Goal: Task Accomplishment & Management: Use online tool/utility

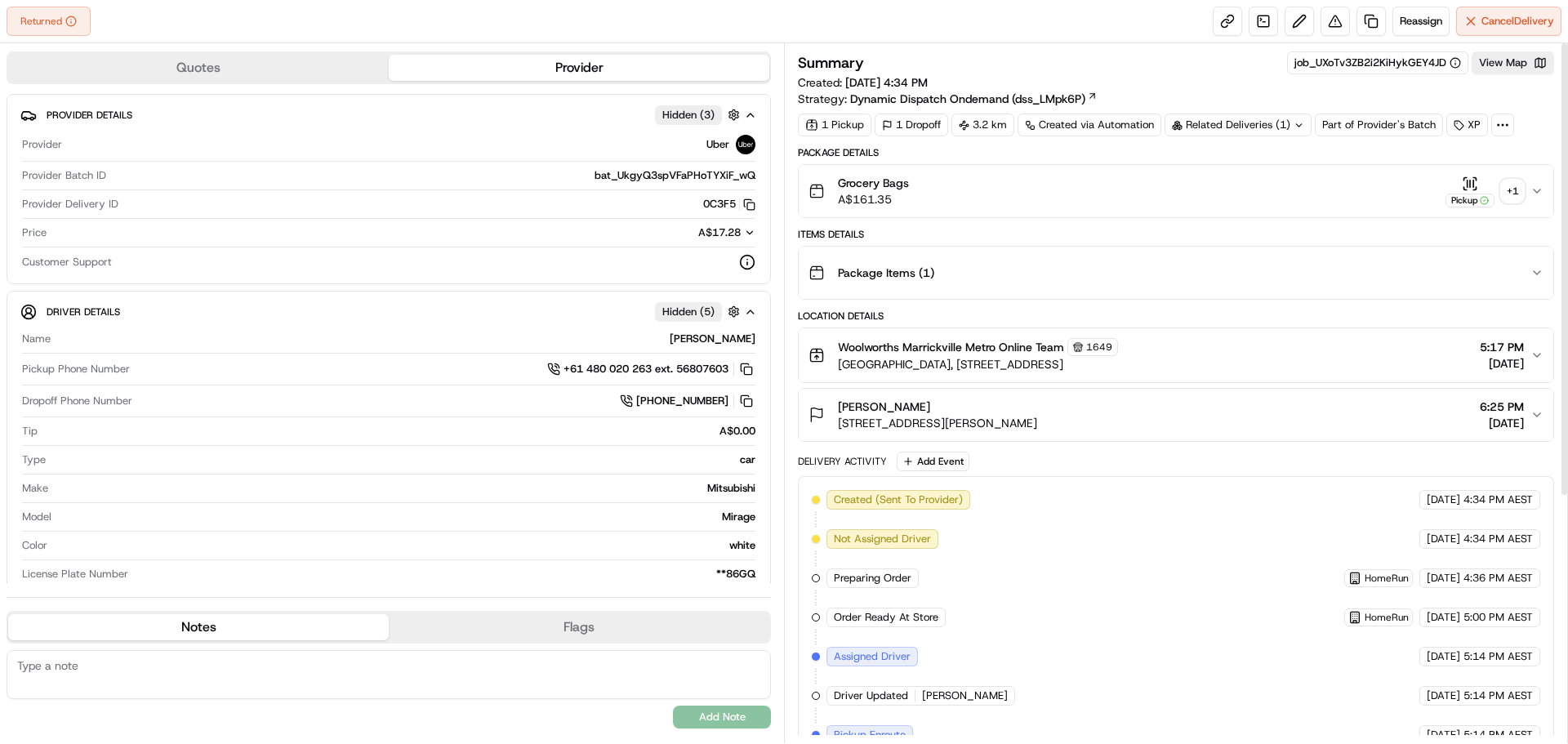
click at [1516, 194] on div "+ 1" at bounding box center [1512, 191] width 23 height 23
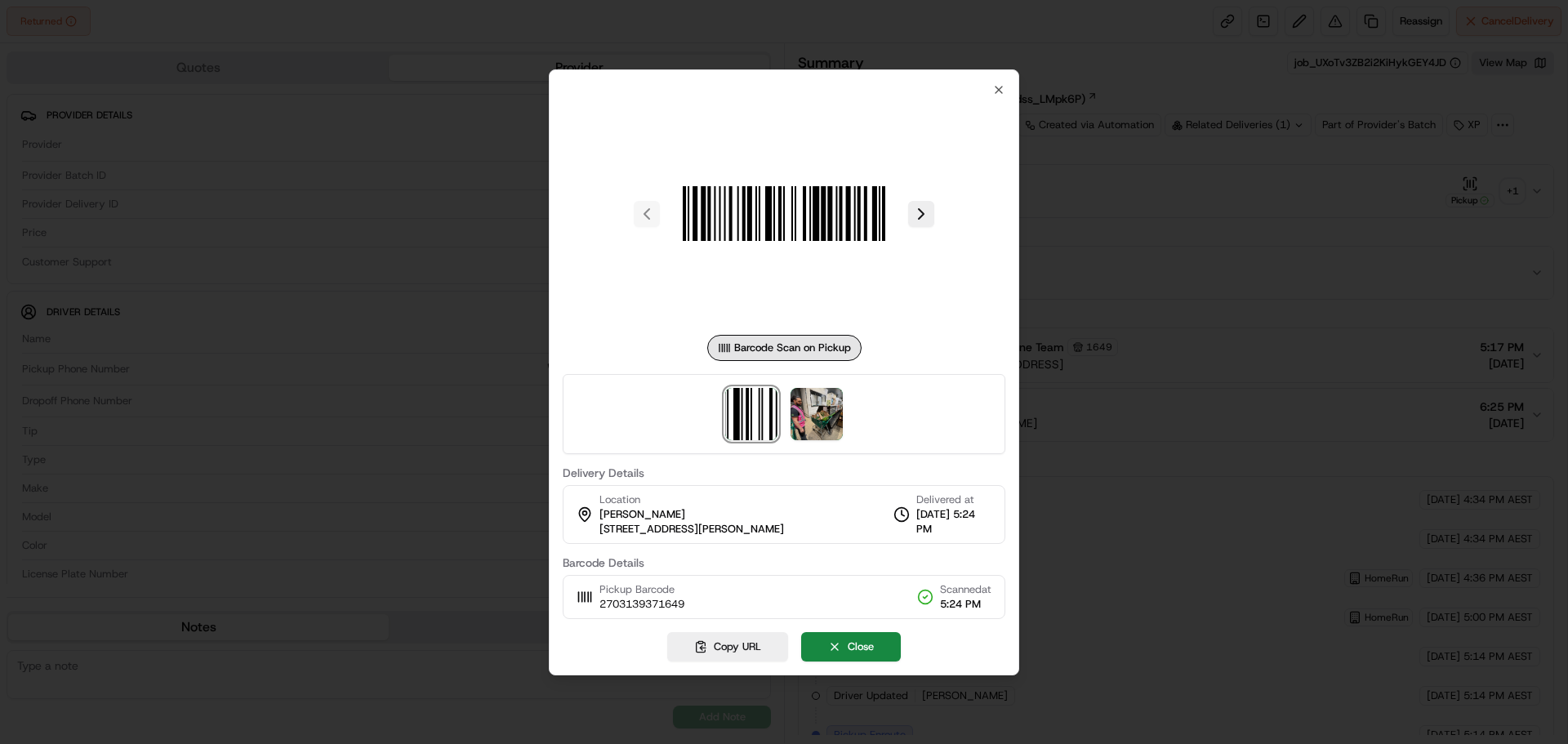
click at [521, 387] on div at bounding box center [784, 372] width 1568 height 744
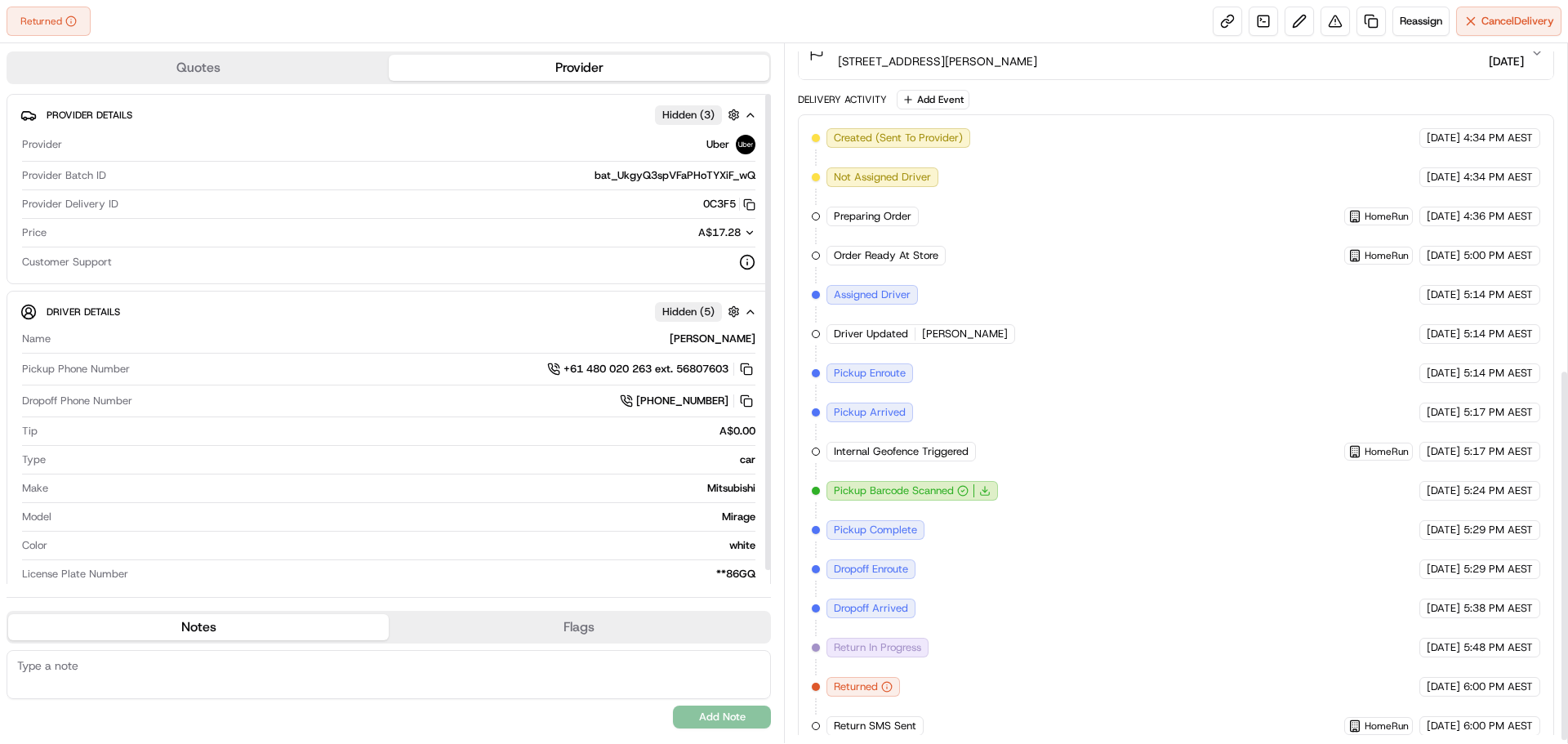
scroll to position [614, 0]
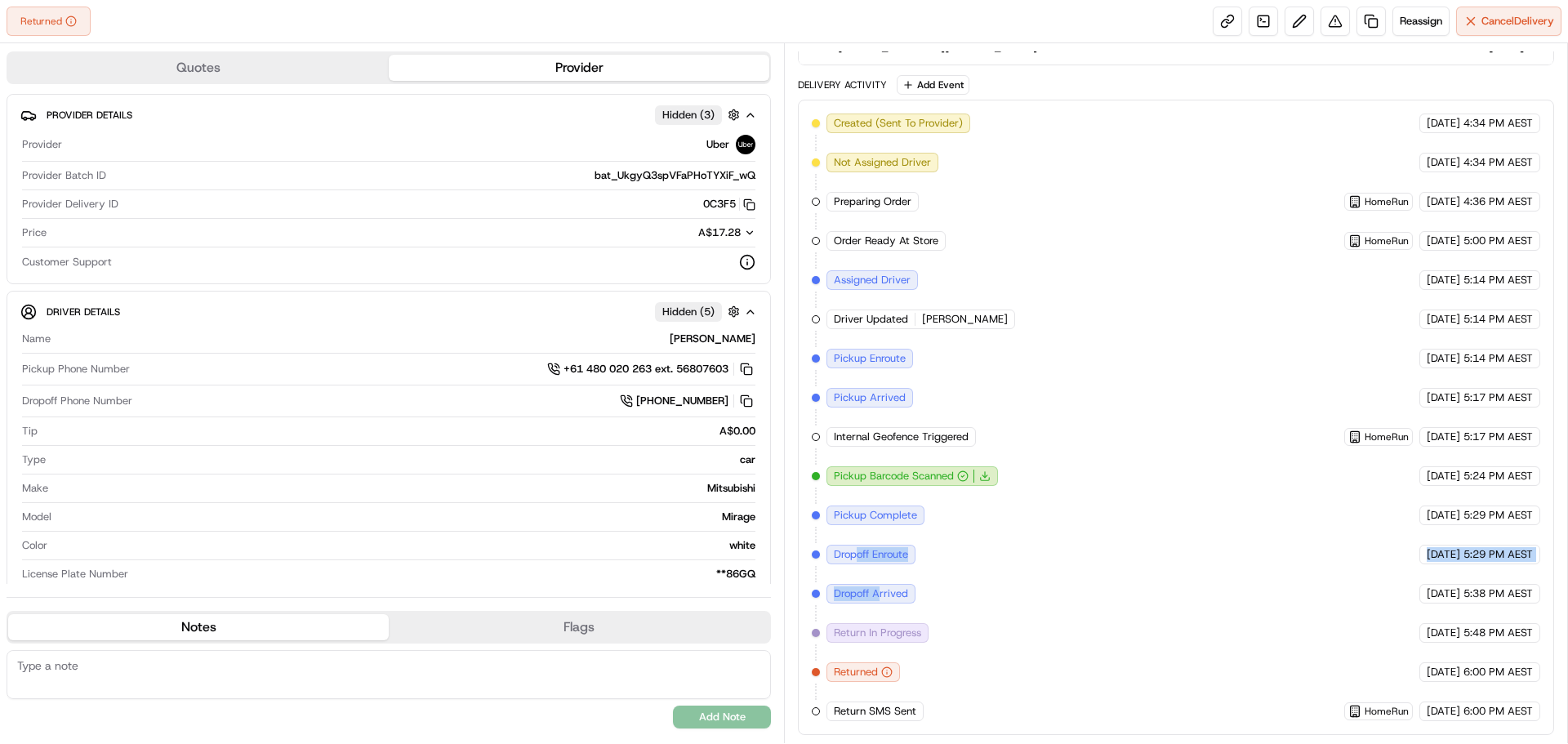
drag, startPoint x: 857, startPoint y: 546, endPoint x: 878, endPoint y: 605, distance: 62.6
click at [878, 605] on div "Created (Sent To Provider) Uber 20/09/2025 4:34 PM AEST Not Assigned Driver Ube…" at bounding box center [1175, 417] width 728 height 608
click at [791, 230] on div "Summary job_UXoTv3ZB2i2KiHykGEY4JD View Map Created: 20/09/2025 4:34 PM Strateg…" at bounding box center [1176, 394] width 784 height 700
click at [1412, 24] on span "Reassign" at bounding box center [1420, 21] width 43 height 15
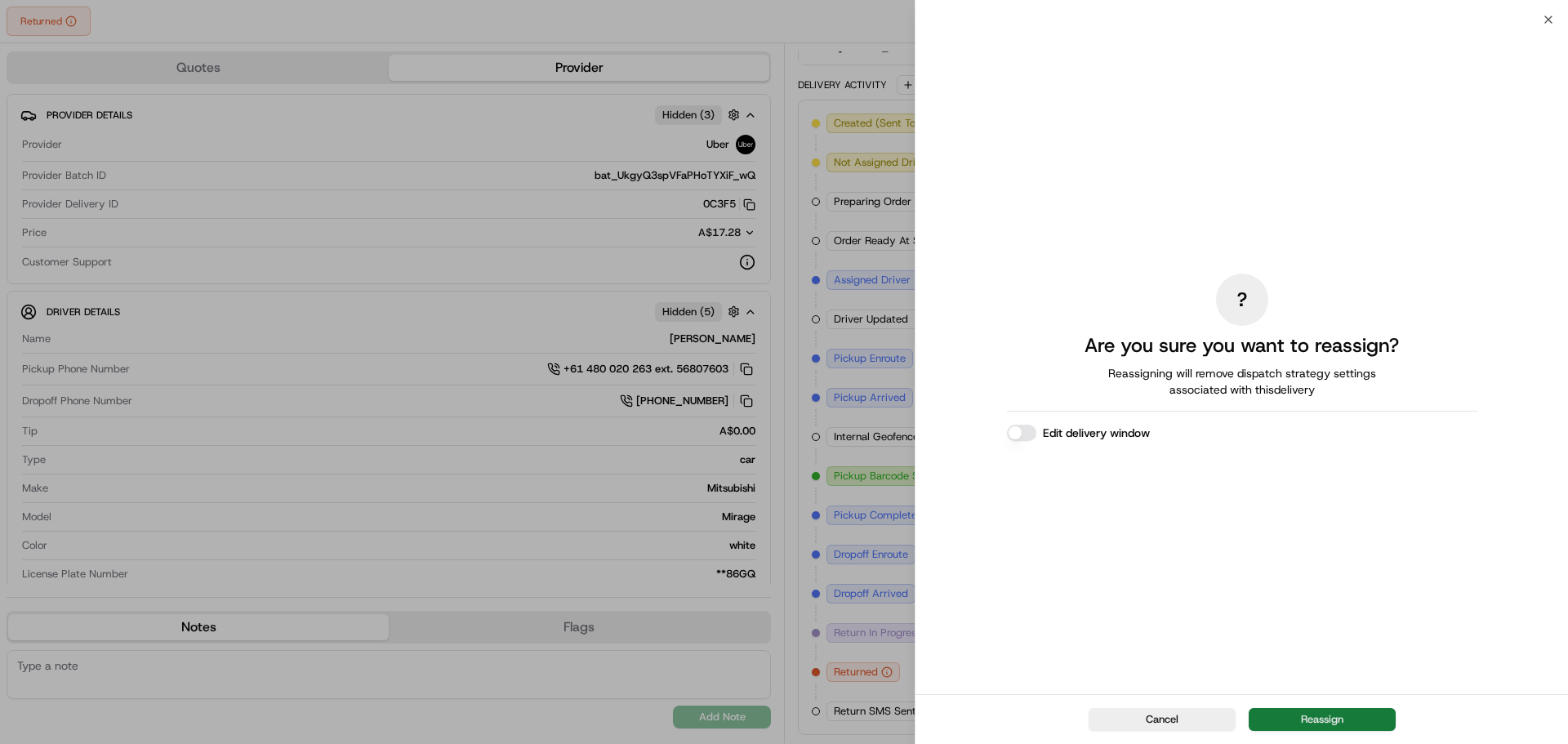
click at [1319, 715] on button "Reassign" at bounding box center [1322, 720] width 147 height 23
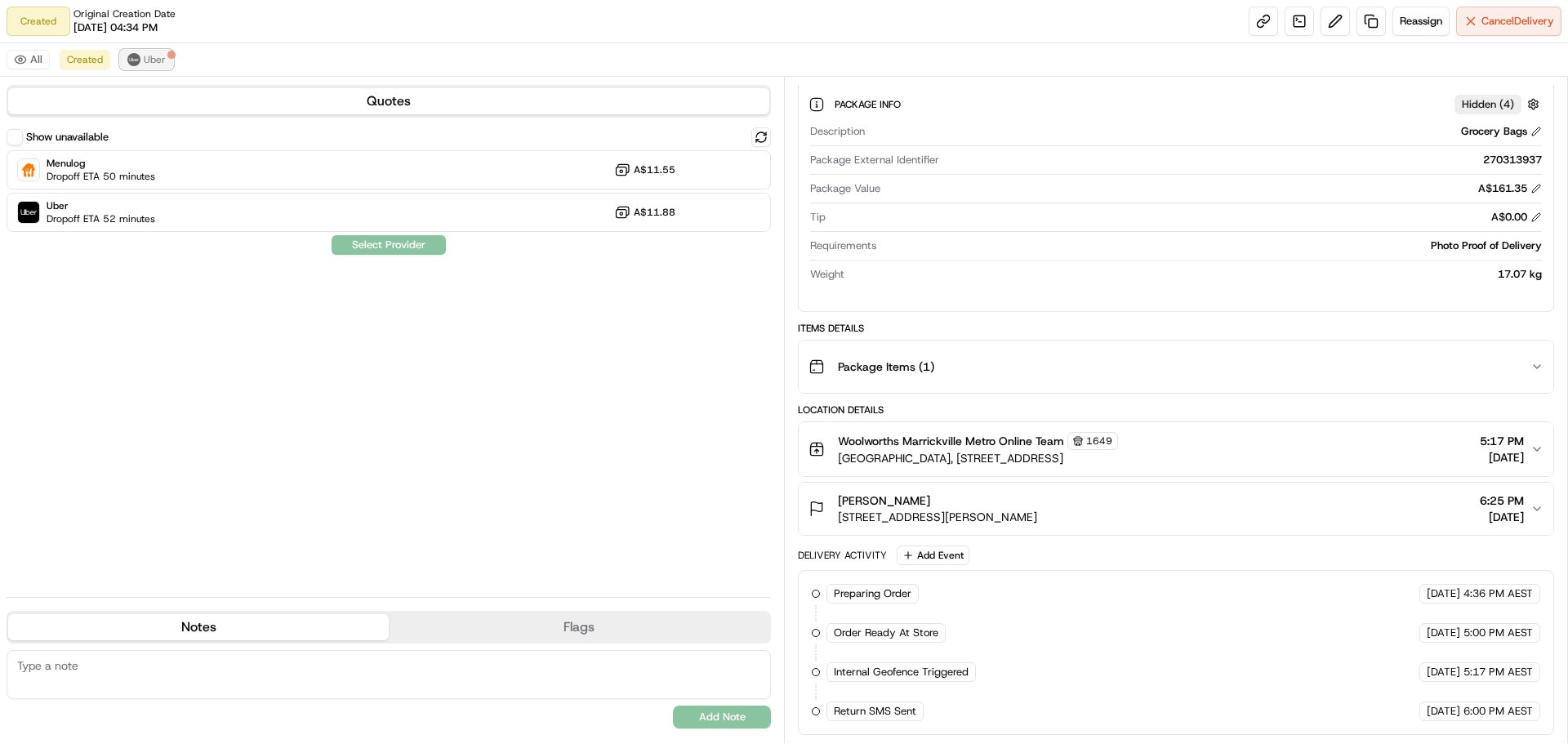
click at [128, 64] on img at bounding box center [133, 60] width 13 height 13
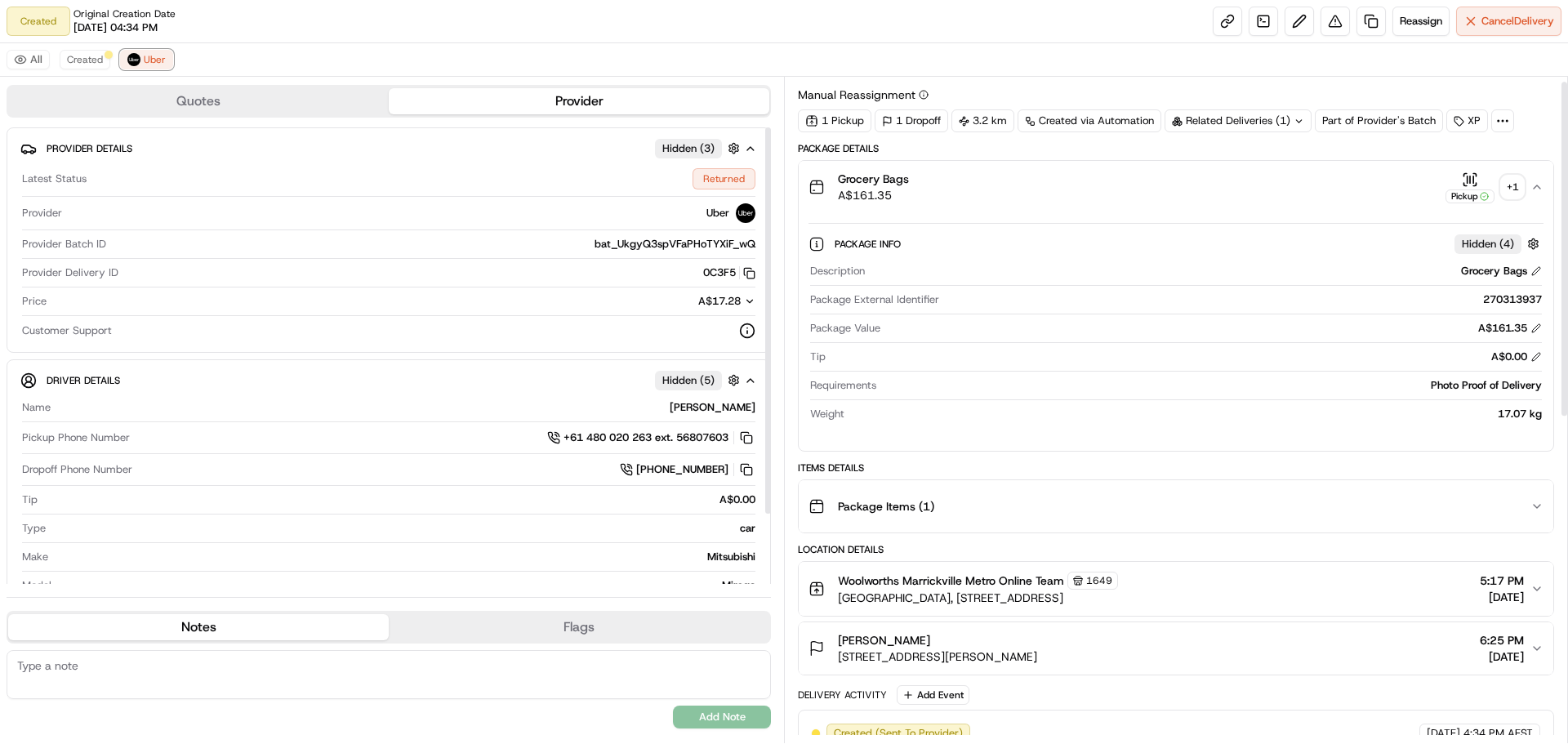
scroll to position [0, 0]
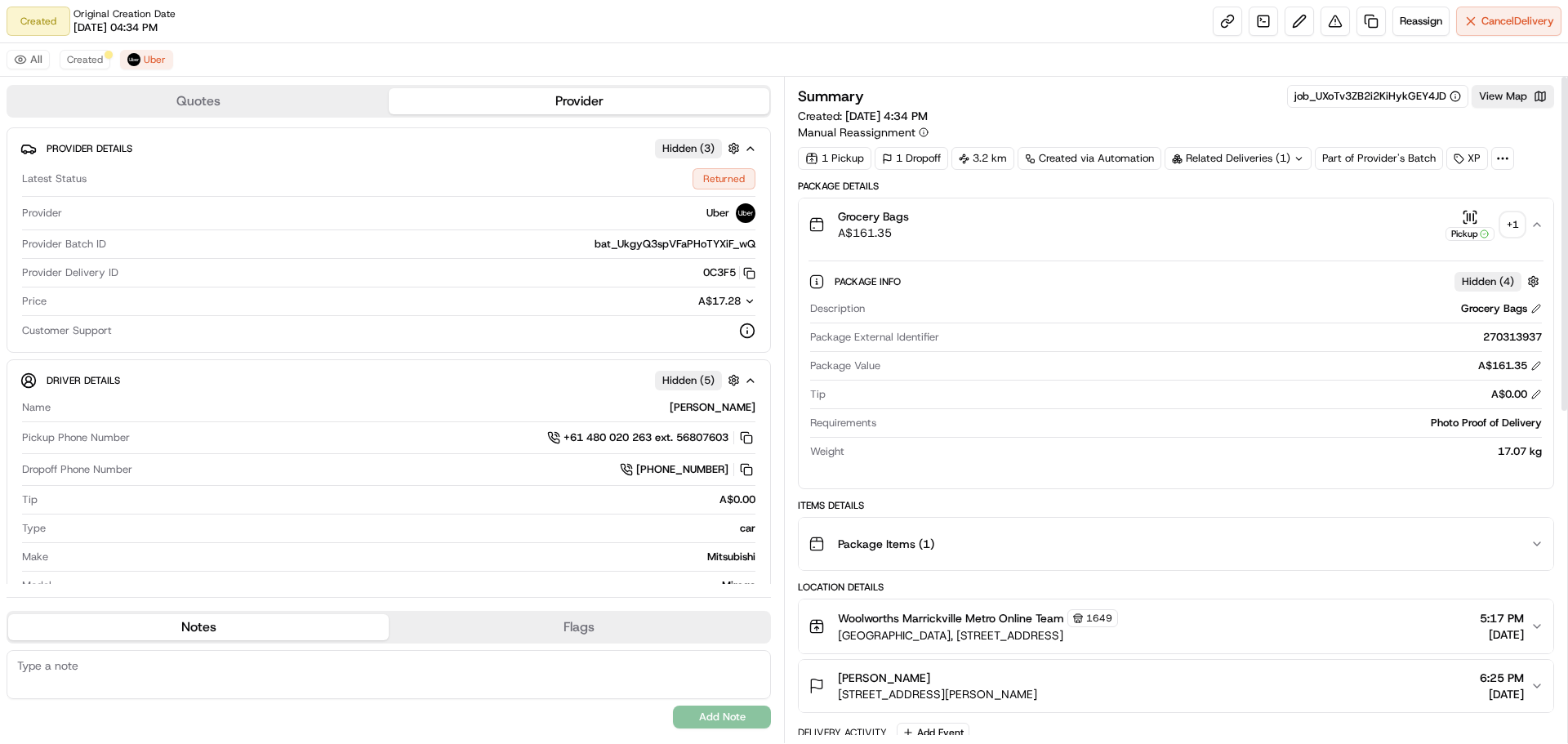
click at [1526, 232] on div "Grocery Bags A$161.35 Pickup + 1" at bounding box center [1170, 225] width 722 height 33
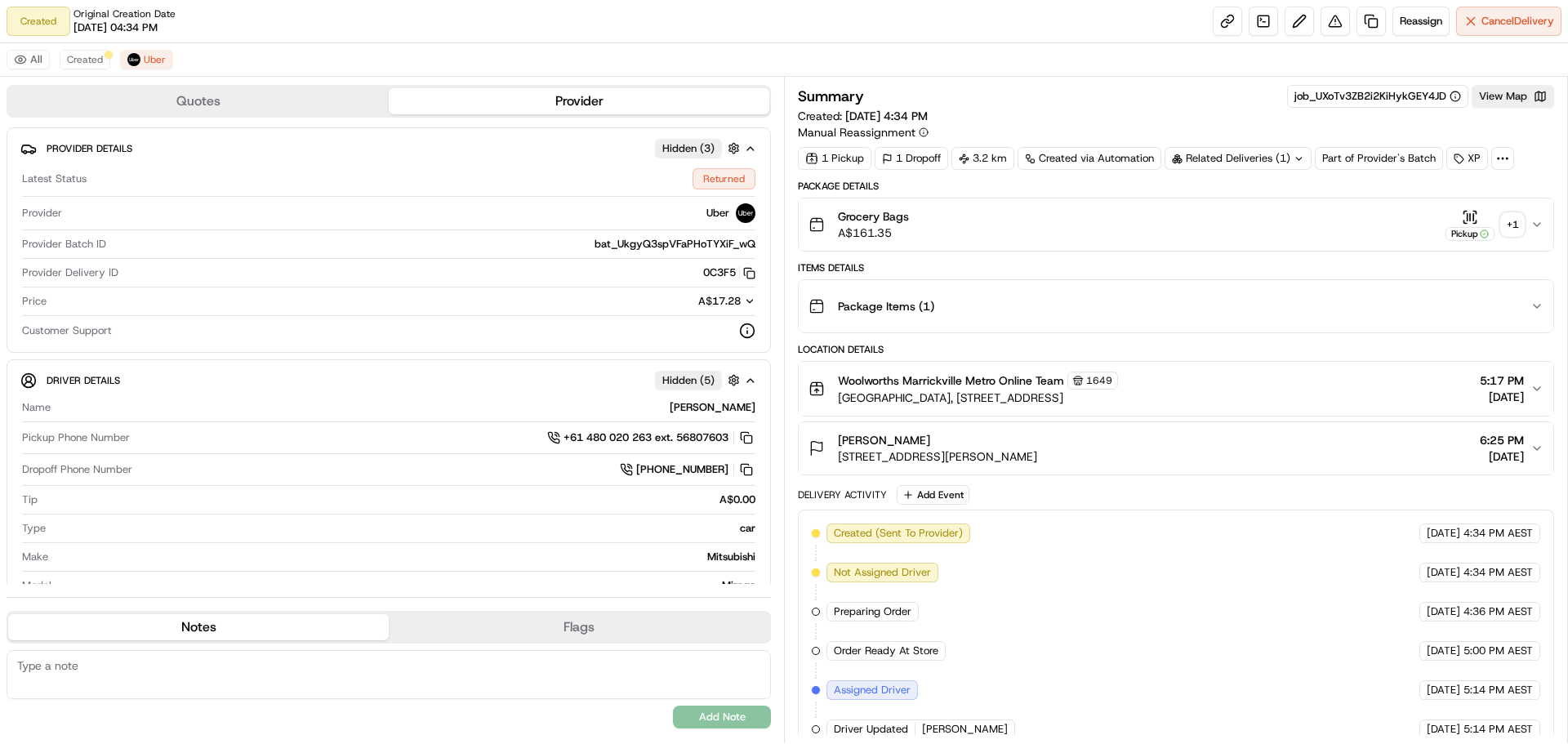
click at [1518, 226] on div "+ 1" at bounding box center [1512, 224] width 23 height 23
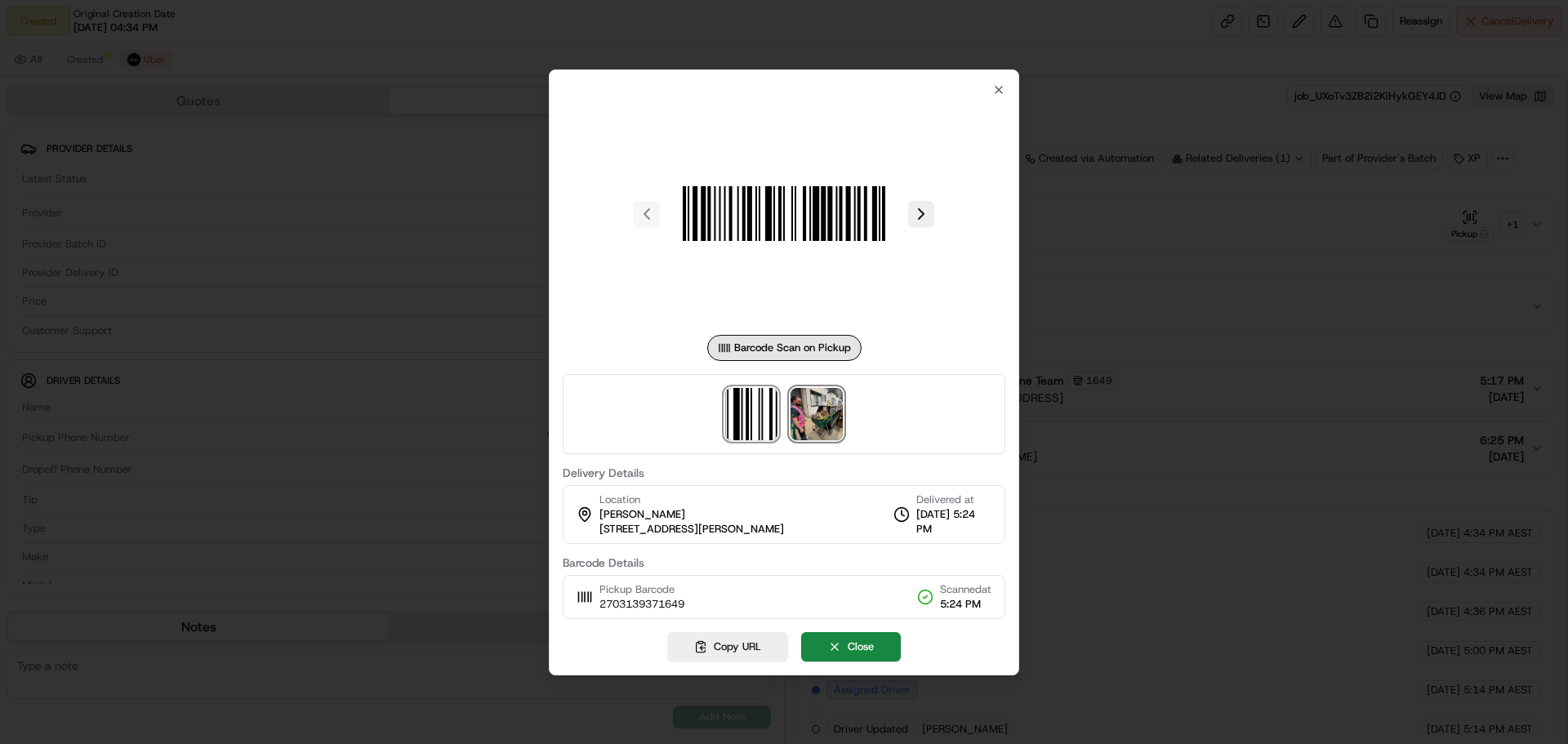
click at [823, 415] on img at bounding box center [817, 415] width 53 height 53
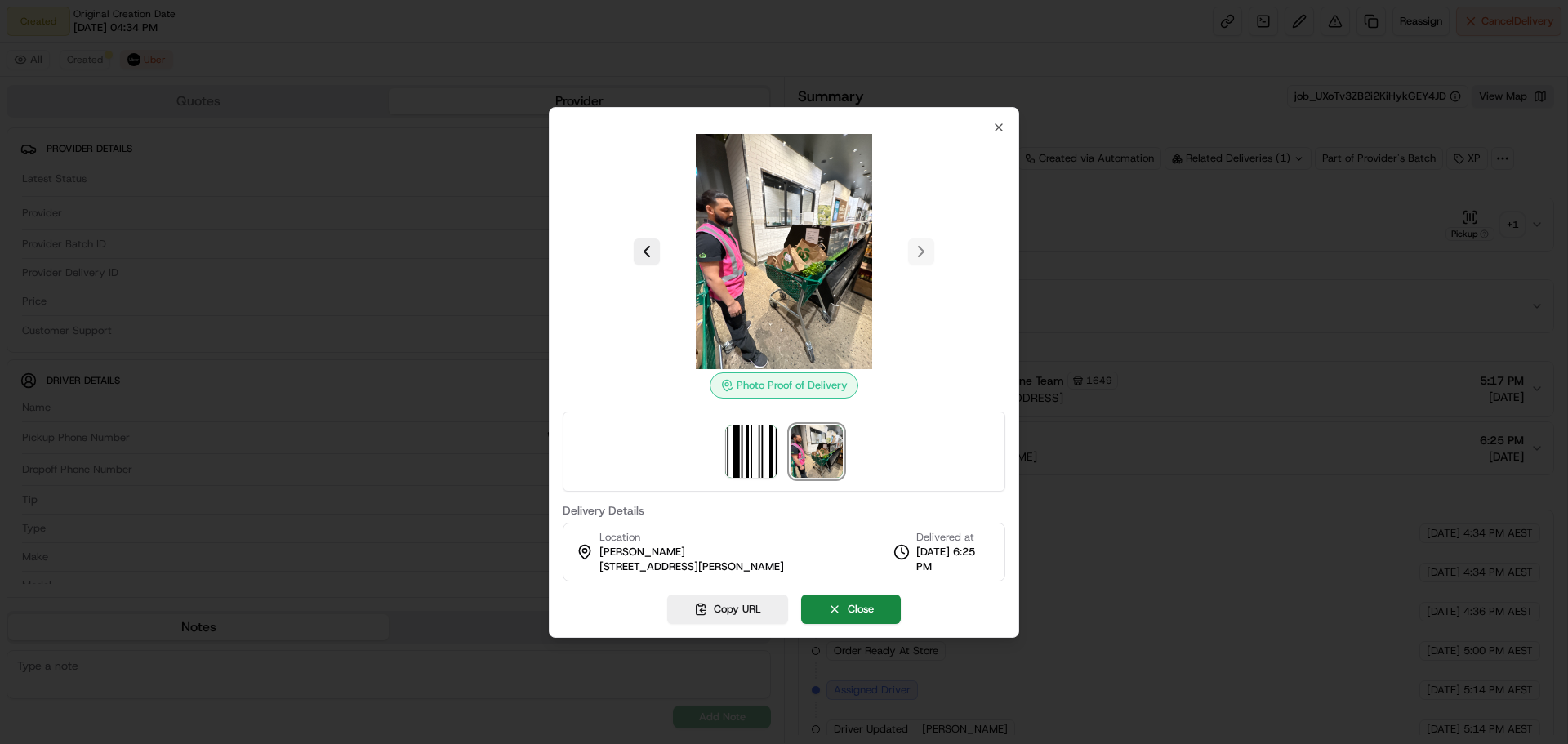
click at [1127, 311] on div at bounding box center [784, 372] width 1568 height 744
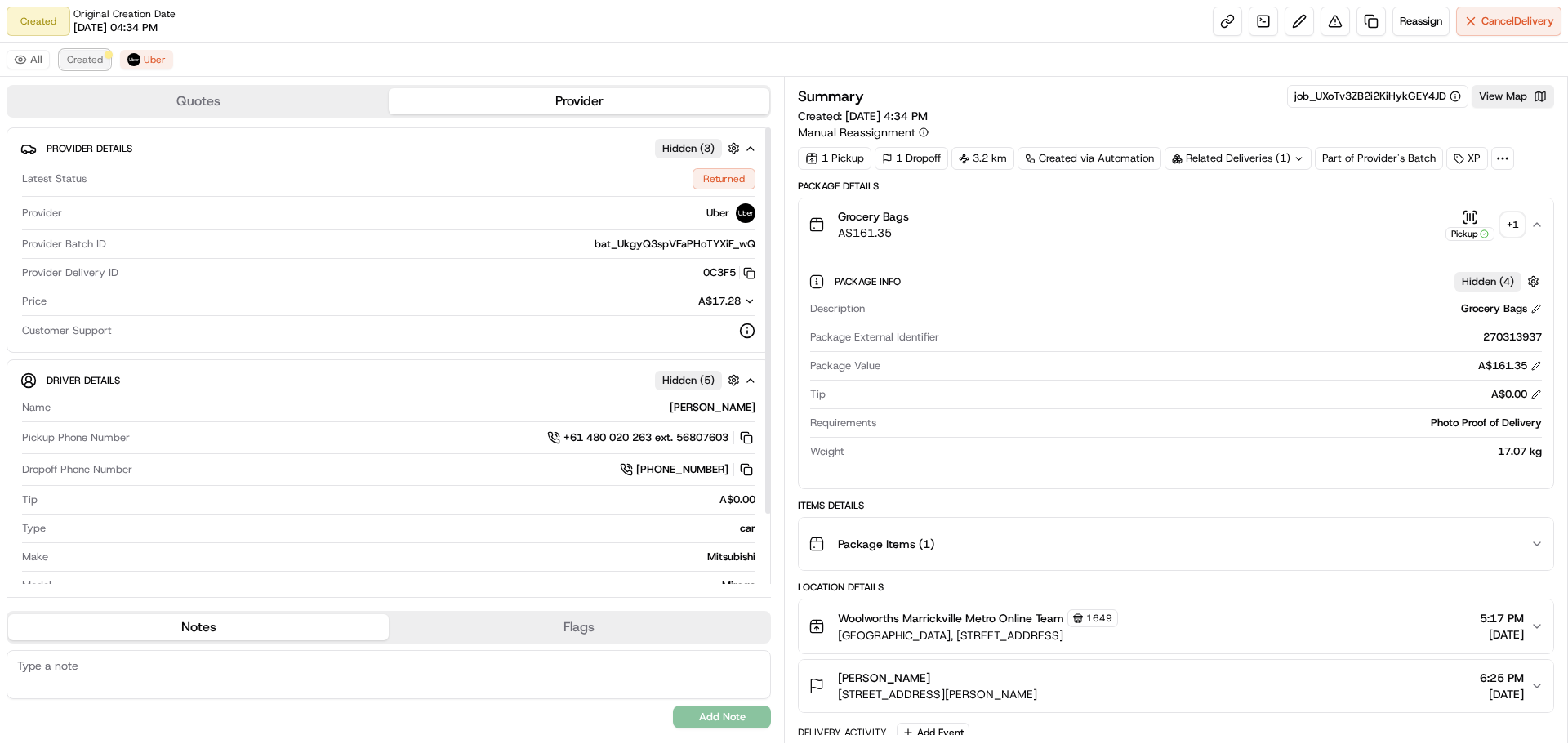
click at [101, 62] on span "Created" at bounding box center [85, 60] width 36 height 13
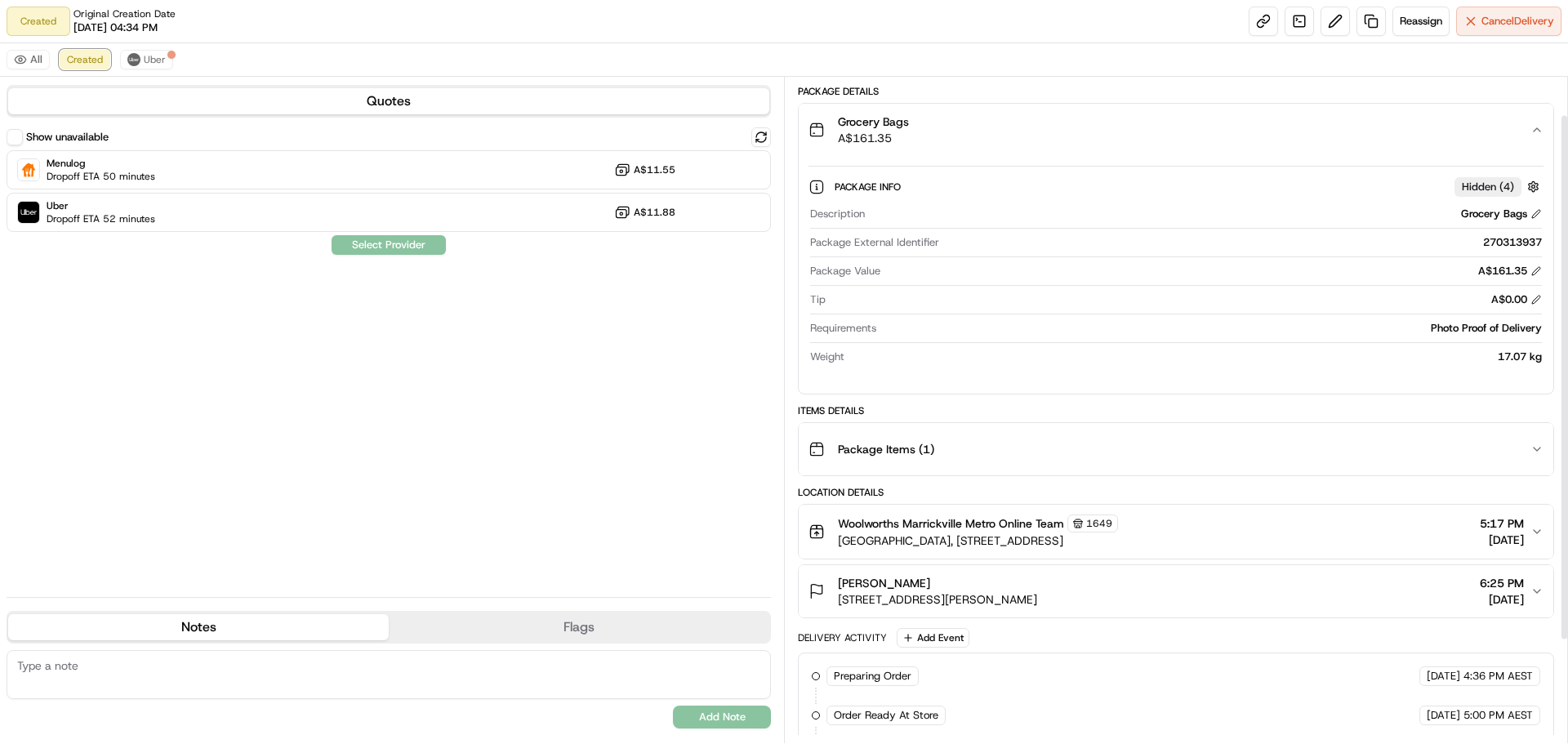
scroll to position [177, 0]
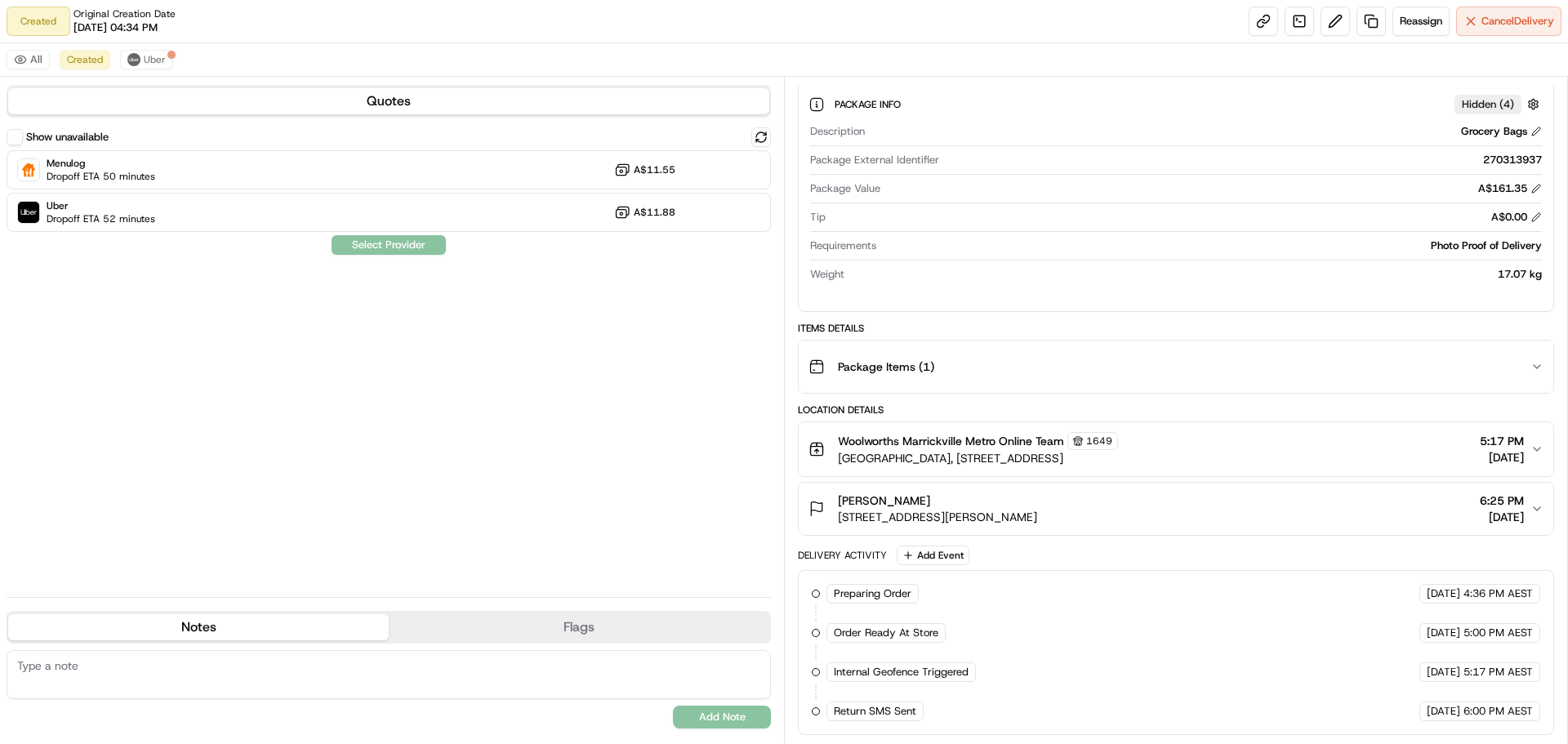
drag, startPoint x: 107, startPoint y: 46, endPoint x: 124, endPoint y: 46, distance: 17.0
click at [122, 46] on div "All Created Uber" at bounding box center [784, 60] width 1568 height 34
click at [126, 46] on div "All Created Uber" at bounding box center [784, 60] width 1568 height 34
click at [127, 52] on button "Uber" at bounding box center [146, 60] width 54 height 20
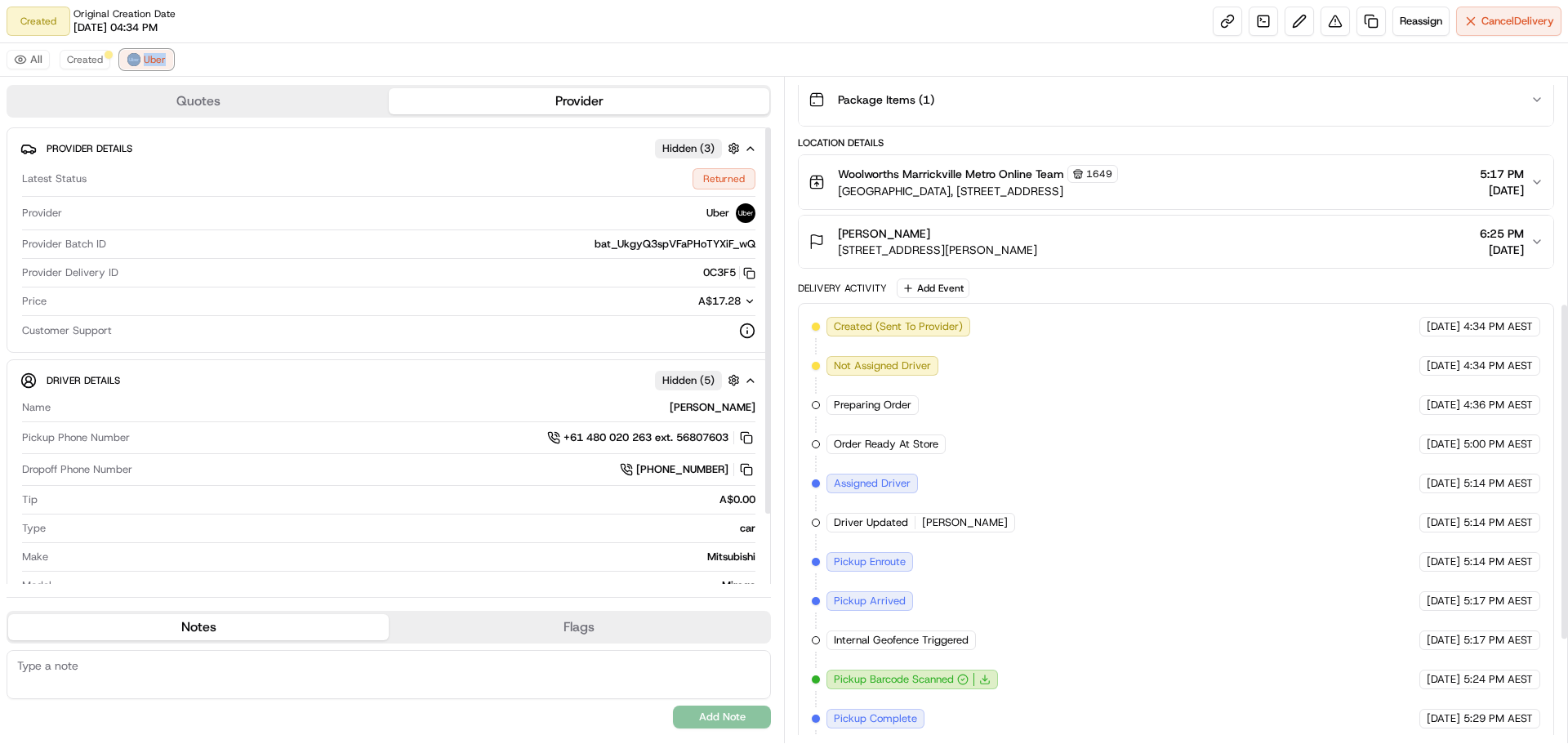
scroll to position [648, 0]
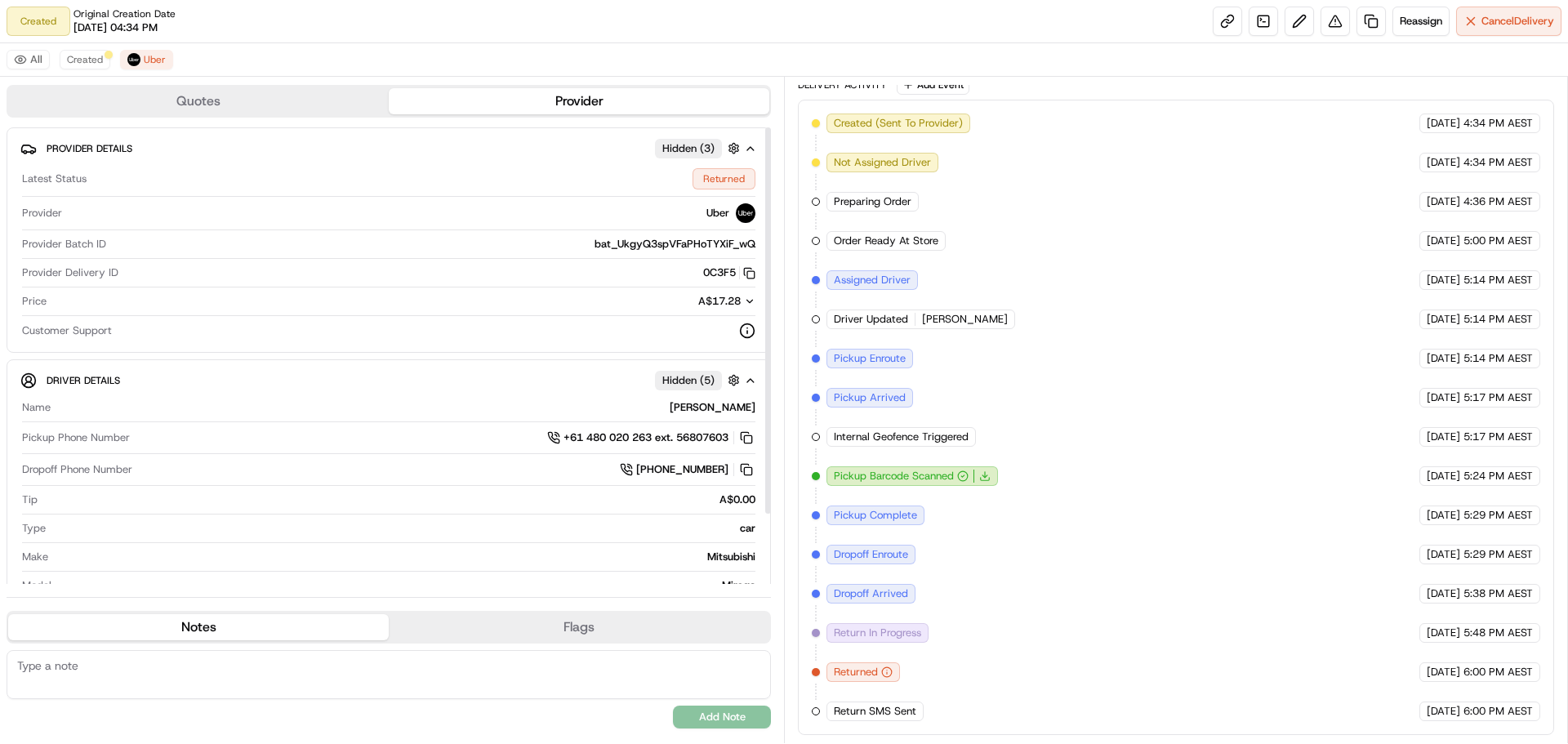
click at [1012, 276] on div "Created (Sent To Provider) Uber 20/09/2025 4:34 PM AEST Not Assigned Driver Ube…" at bounding box center [1175, 417] width 728 height 608
drag, startPoint x: 1473, startPoint y: 475, endPoint x: 1497, endPoint y: 475, distance: 24.0
click at [1497, 475] on div "20/09/2025 5:24 PM AEST" at bounding box center [1479, 476] width 121 height 20
click at [83, 57] on span "Created" at bounding box center [85, 60] width 36 height 13
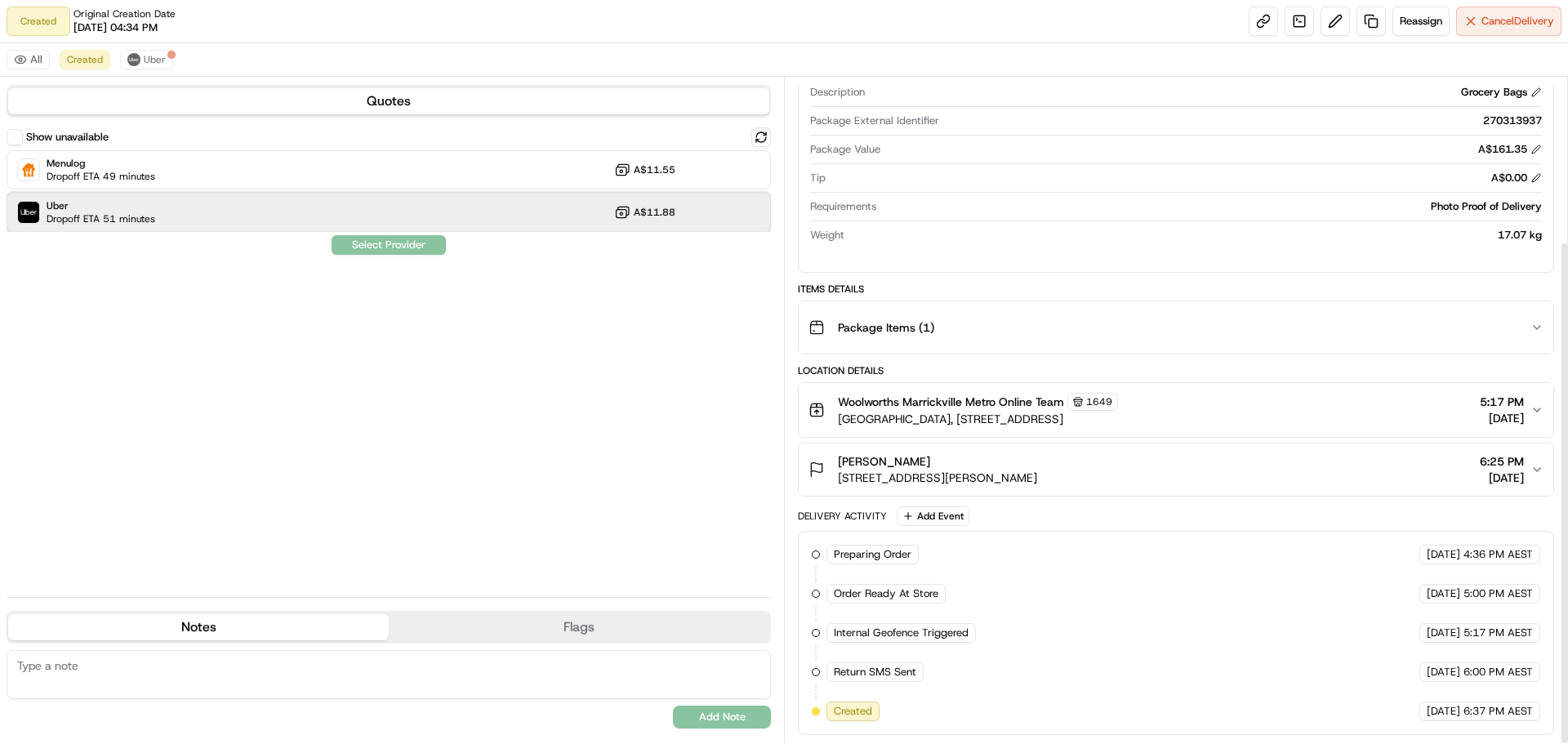
click at [419, 221] on div "Uber Dropoff ETA 51 minutes A$11.88" at bounding box center [388, 212] width 765 height 39
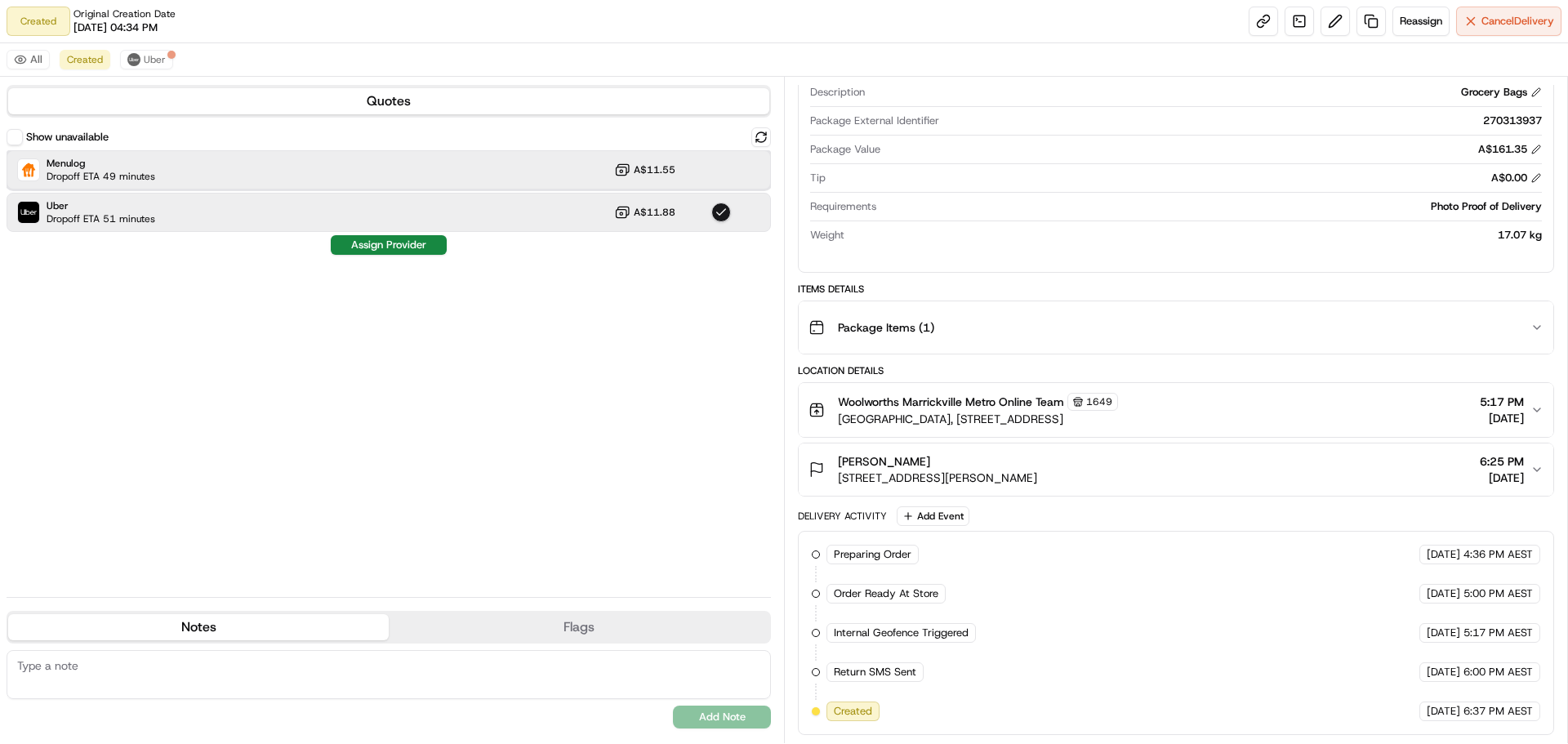
click at [353, 171] on div "Menulog Dropoff ETA 49 minutes A$11.55" at bounding box center [388, 170] width 765 height 39
click at [373, 205] on div "Uber Dropoff ETA 51 minutes A$11.88" at bounding box center [388, 212] width 765 height 39
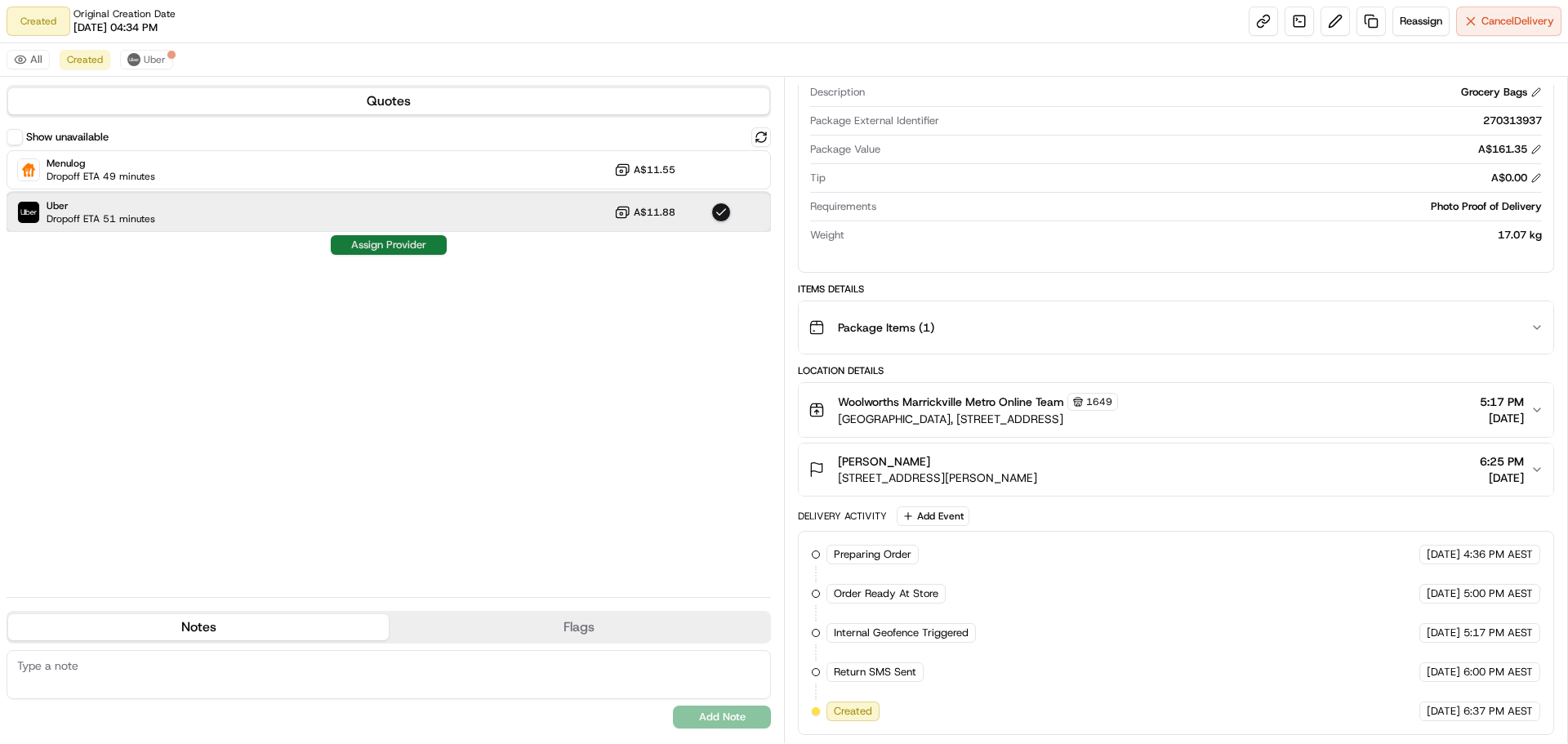
drag, startPoint x: 372, startPoint y: 224, endPoint x: 373, endPoint y: 242, distance: 18.0
click at [372, 233] on div "Show unavailable Menulog Dropoff ETA 49 minutes A$11.55 Uber Dropoff ETA 51 min…" at bounding box center [388, 355] width 765 height 456
click at [482, 305] on div "Show unavailable Menulog Dropoff ETA 49 minutes A$11.55 Uber Dropoff ETA 51 min…" at bounding box center [388, 355] width 765 height 456
click at [393, 240] on button "Assign Provider" at bounding box center [389, 245] width 116 height 20
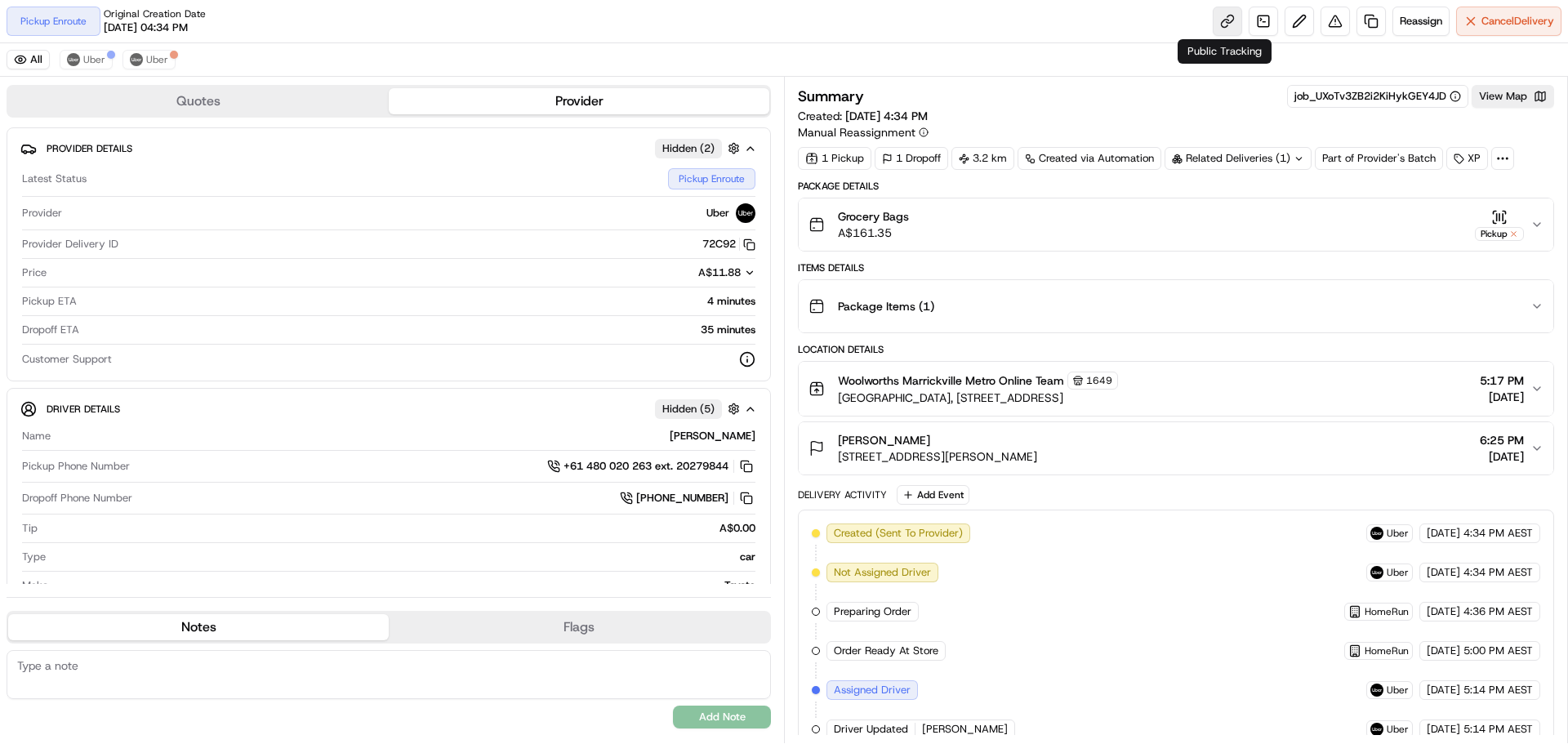
click at [1227, 26] on link at bounding box center [1227, 21] width 29 height 29
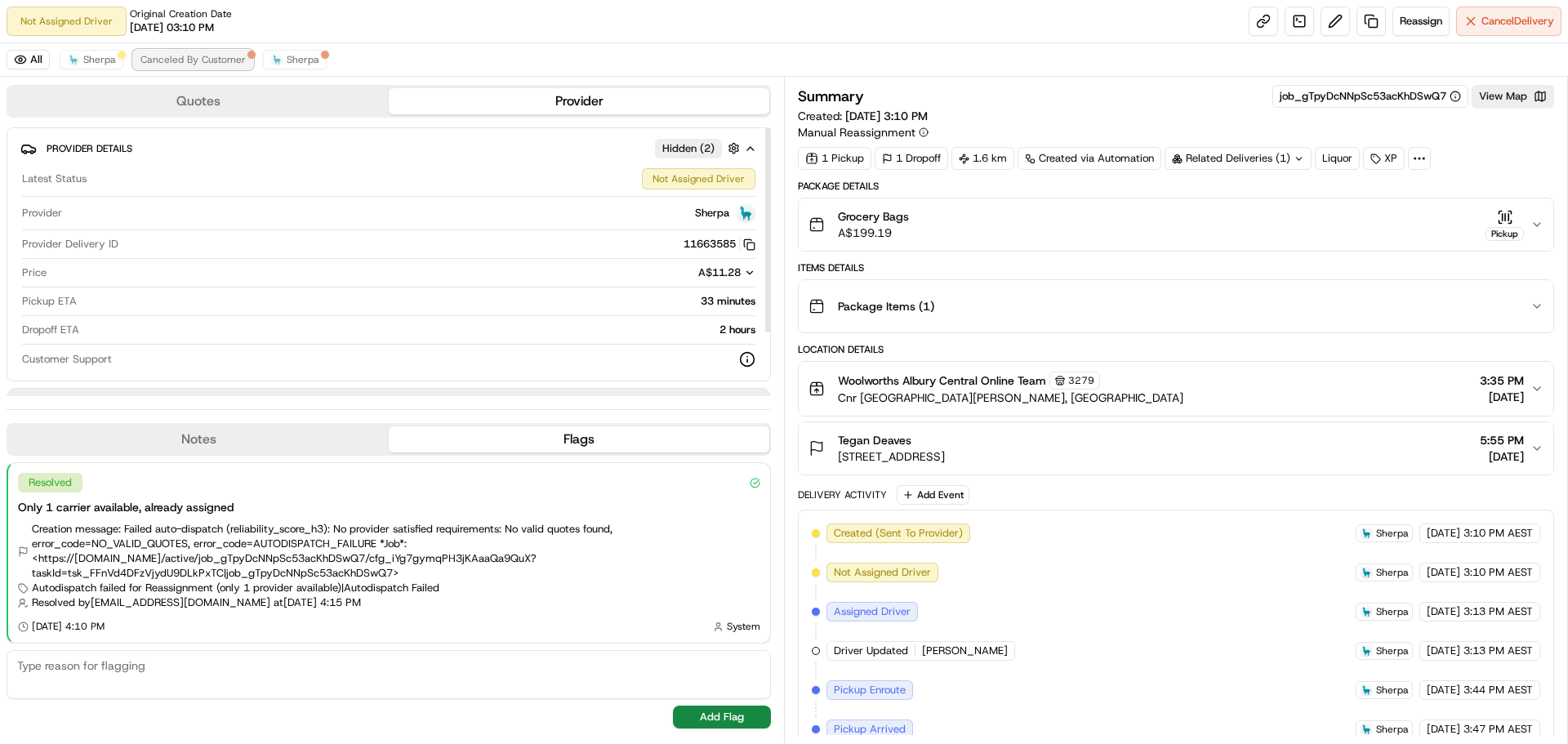
click at [212, 52] on button "Canceled By Customer" at bounding box center [193, 60] width 120 height 20
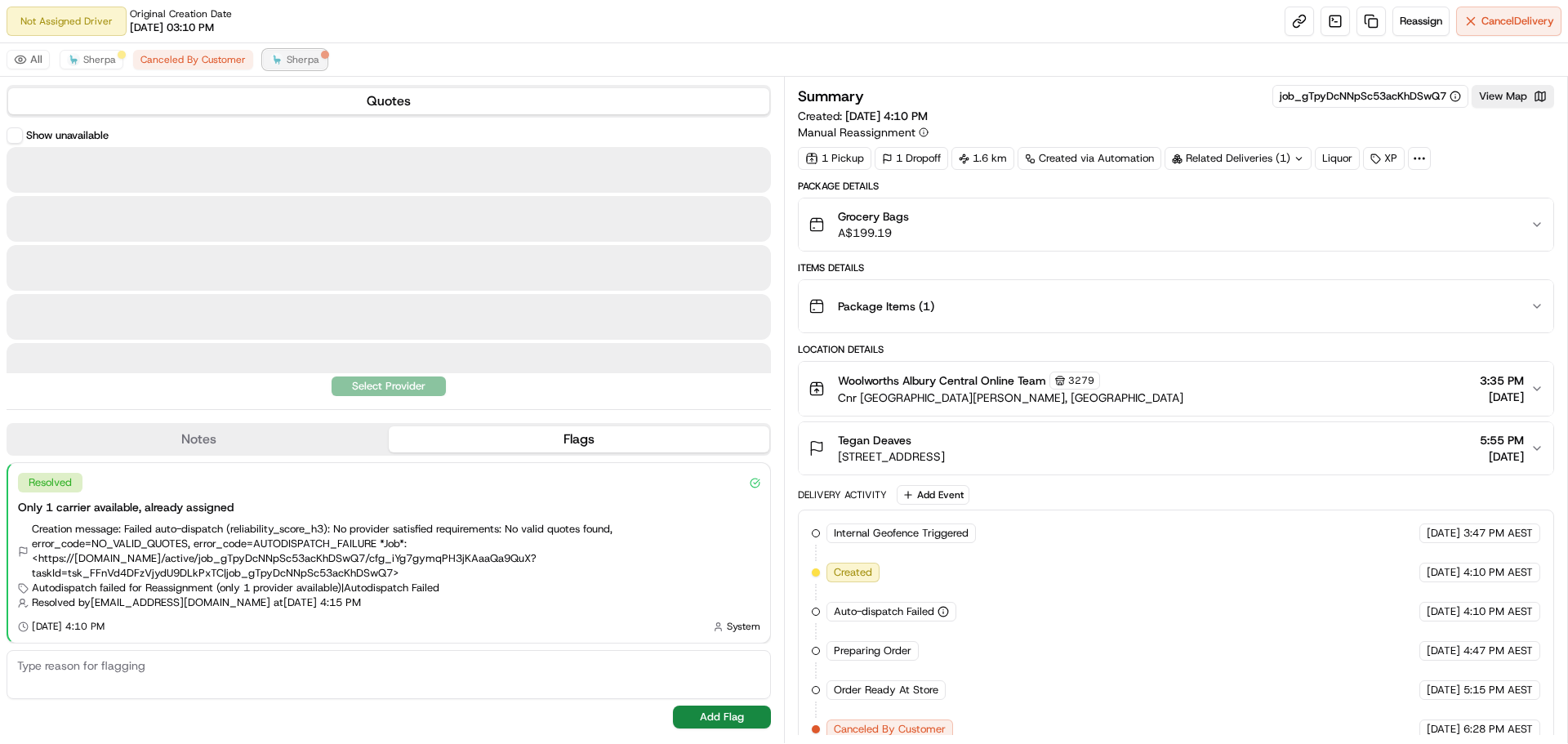
click at [291, 63] on span "Sherpa" at bounding box center [303, 60] width 33 height 13
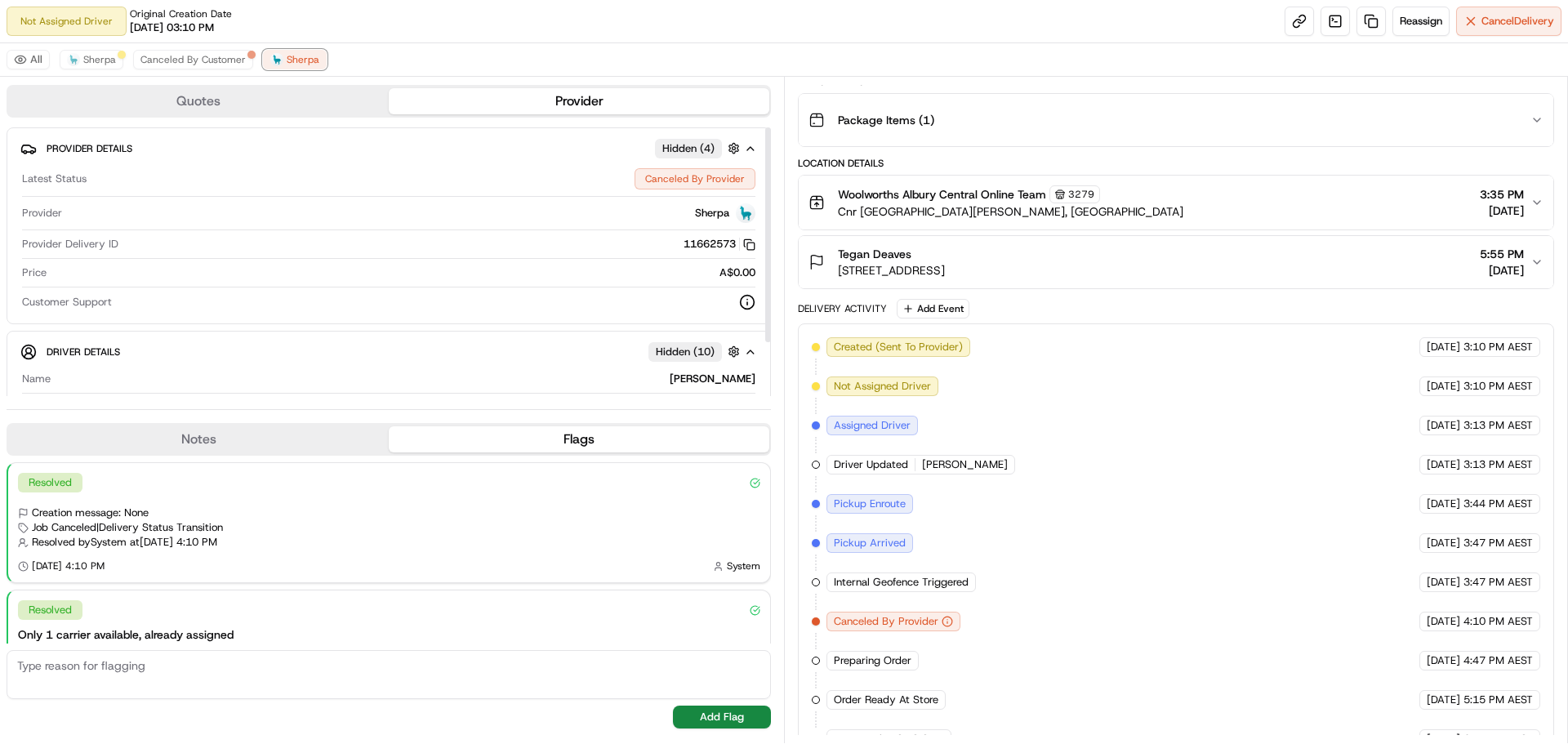
scroll to position [214, 0]
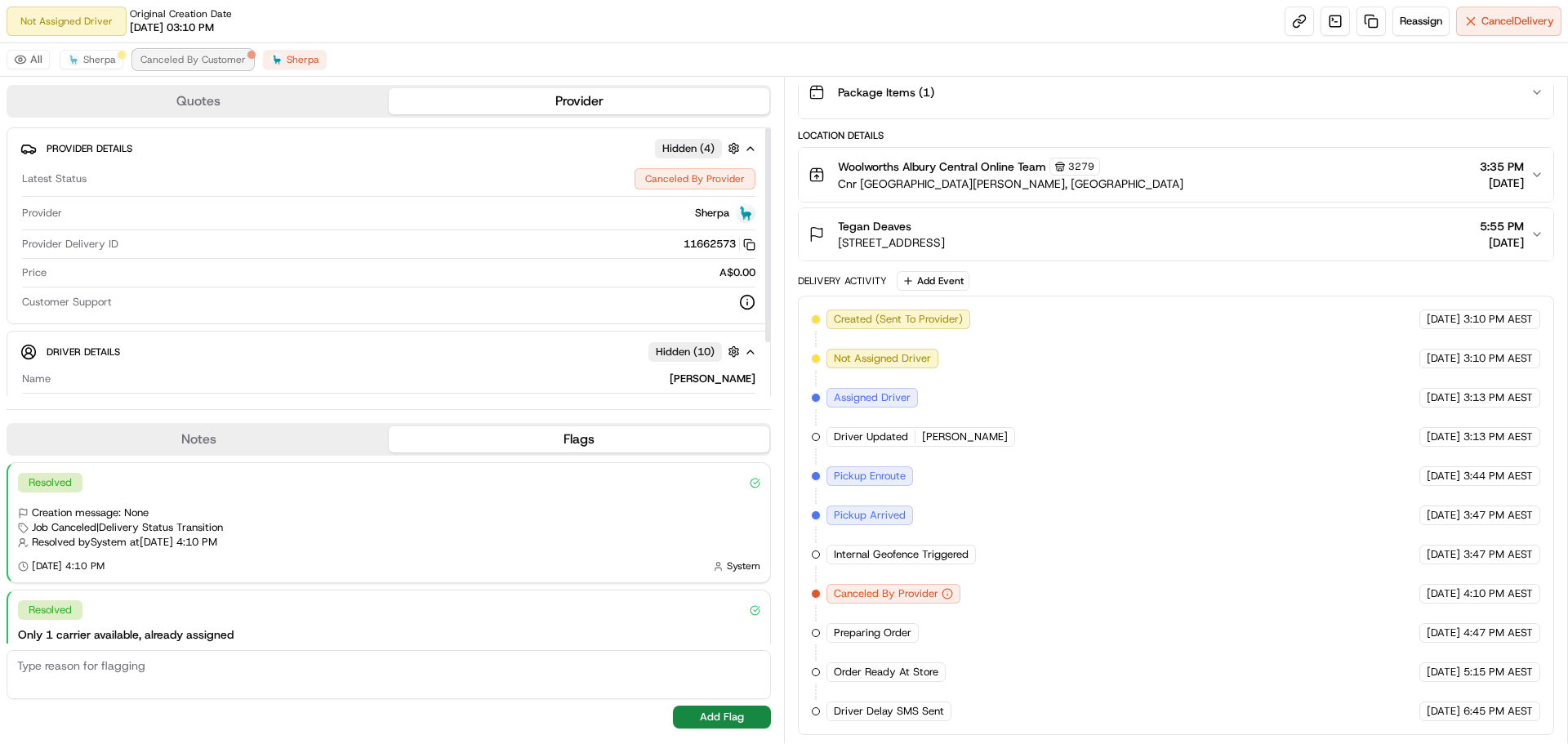
click at [133, 53] on button "Canceled By Customer" at bounding box center [193, 60] width 120 height 20
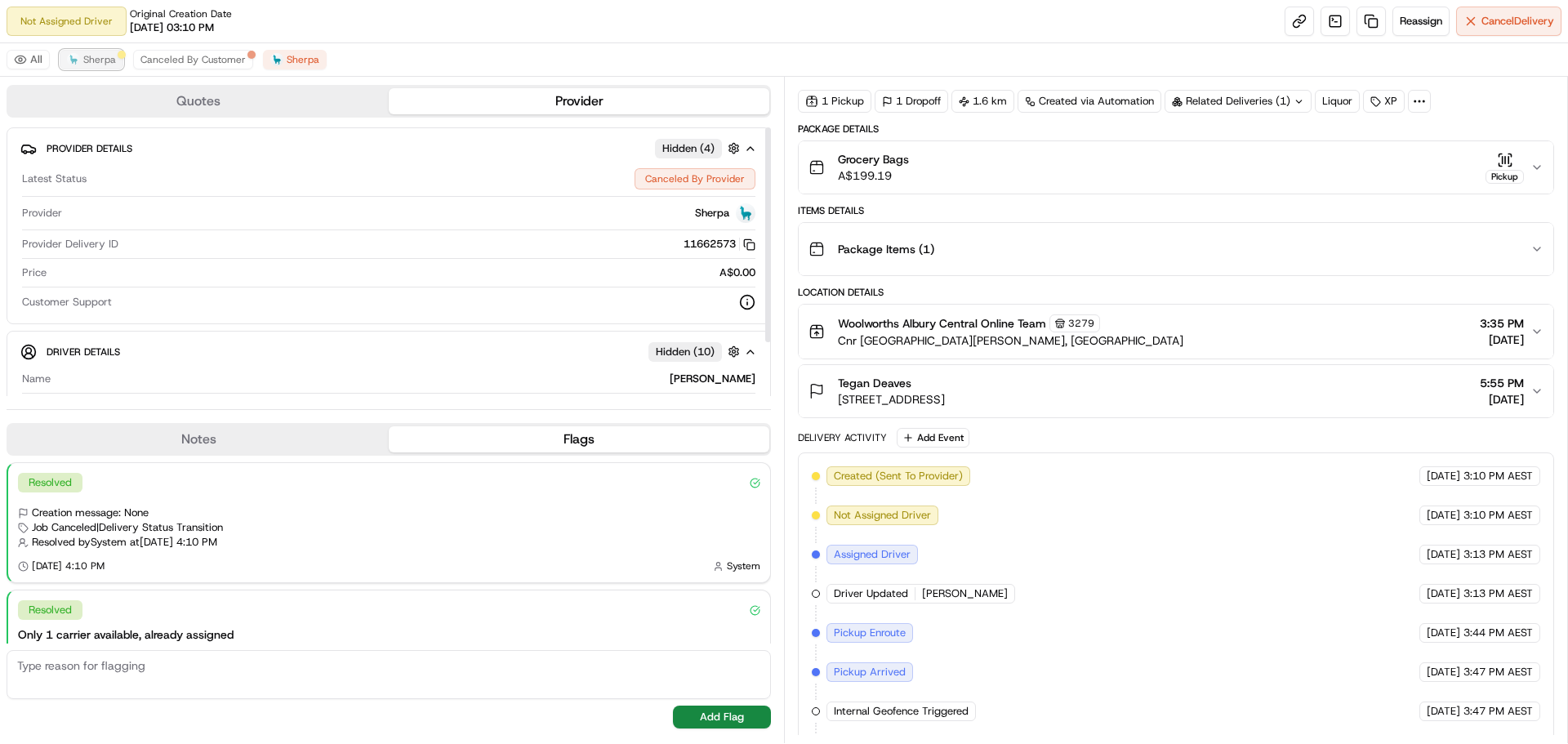
click at [123, 54] on div at bounding box center [122, 54] width 8 height 8
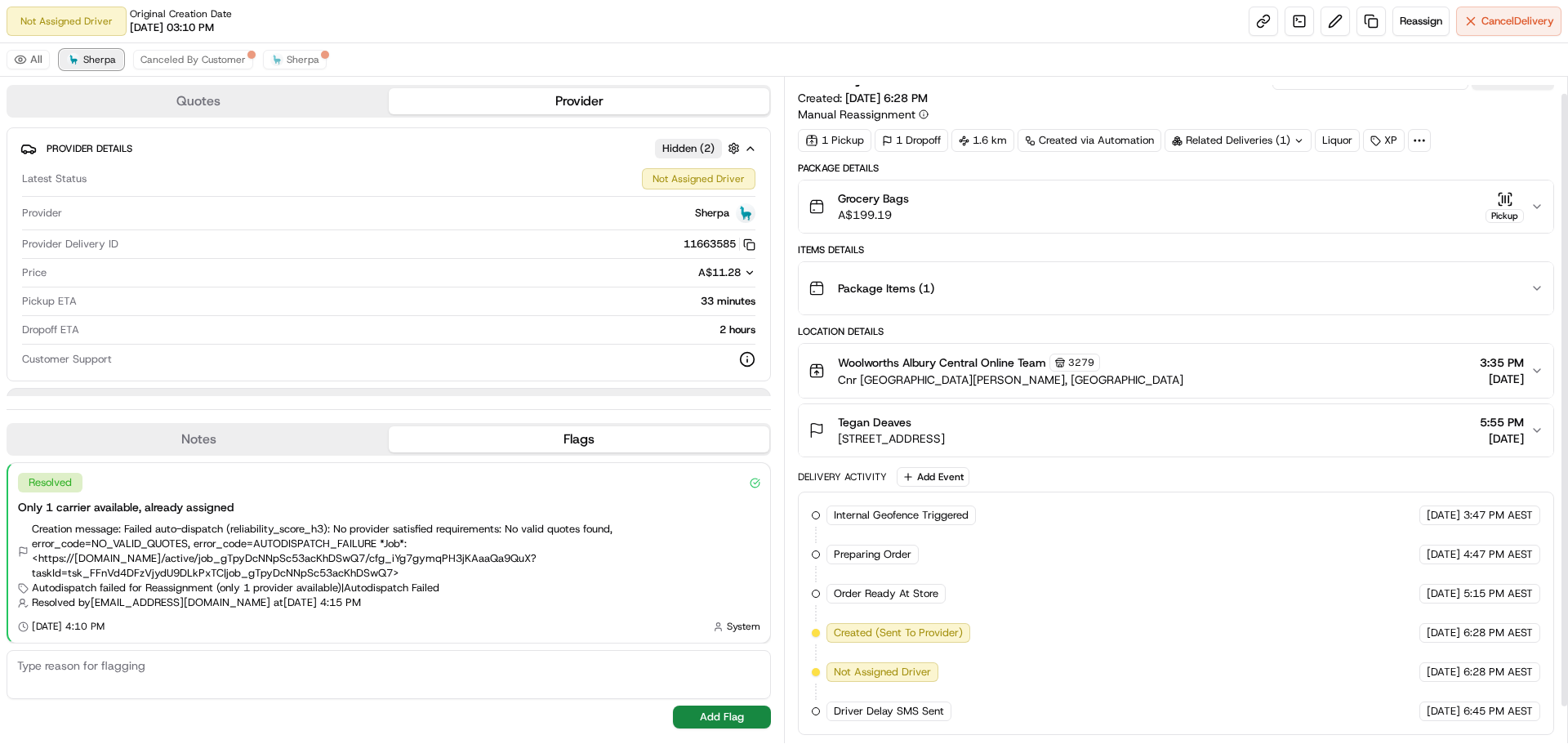
scroll to position [18, 0]
click at [161, 54] on span "Canceled By Customer" at bounding box center [193, 60] width 105 height 13
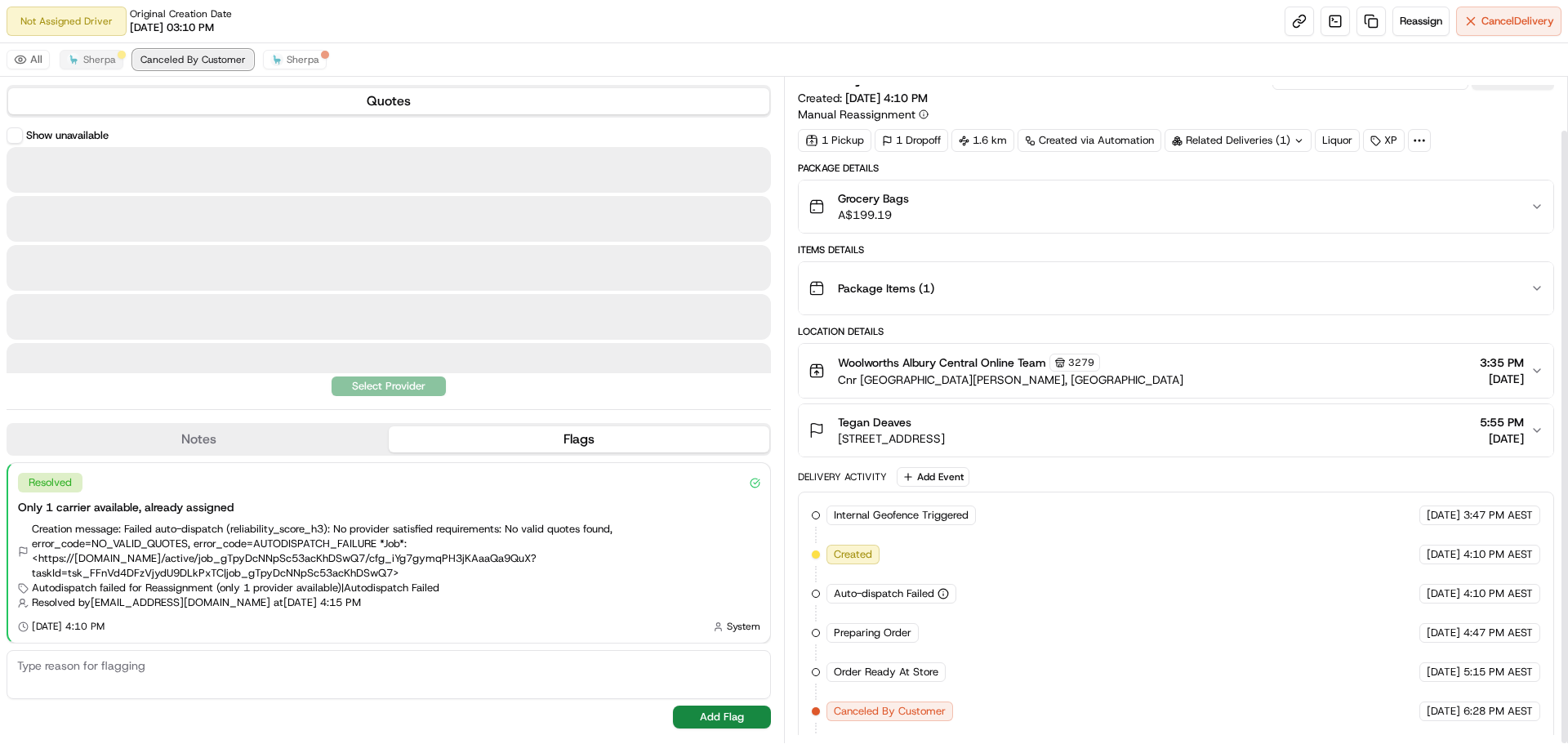
scroll to position [57, 0]
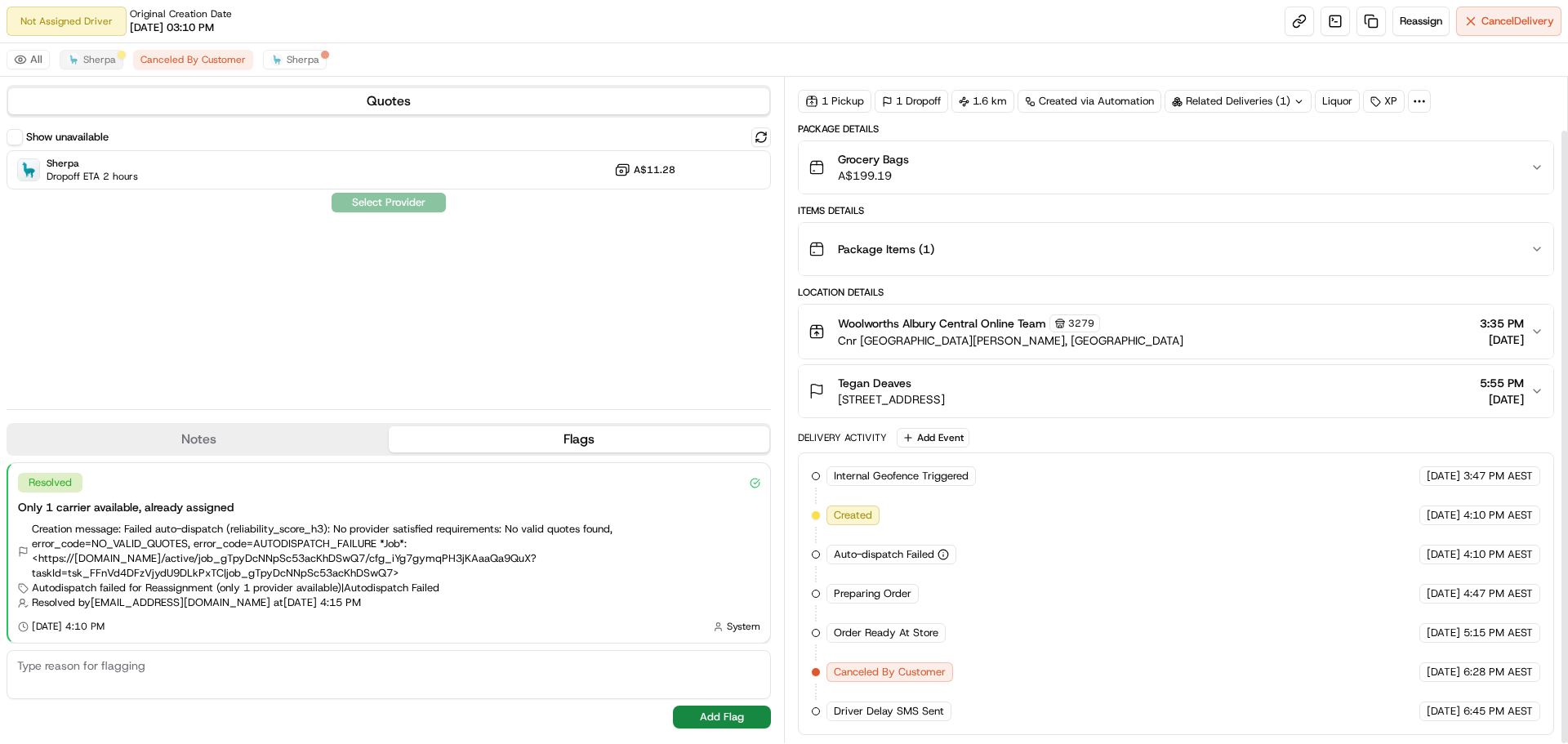
click at [258, 57] on div "All Sherpa Canceled By Customer Sherpa" at bounding box center [784, 60] width 1568 height 34
click at [280, 58] on button "Sherpa" at bounding box center [295, 60] width 63 height 20
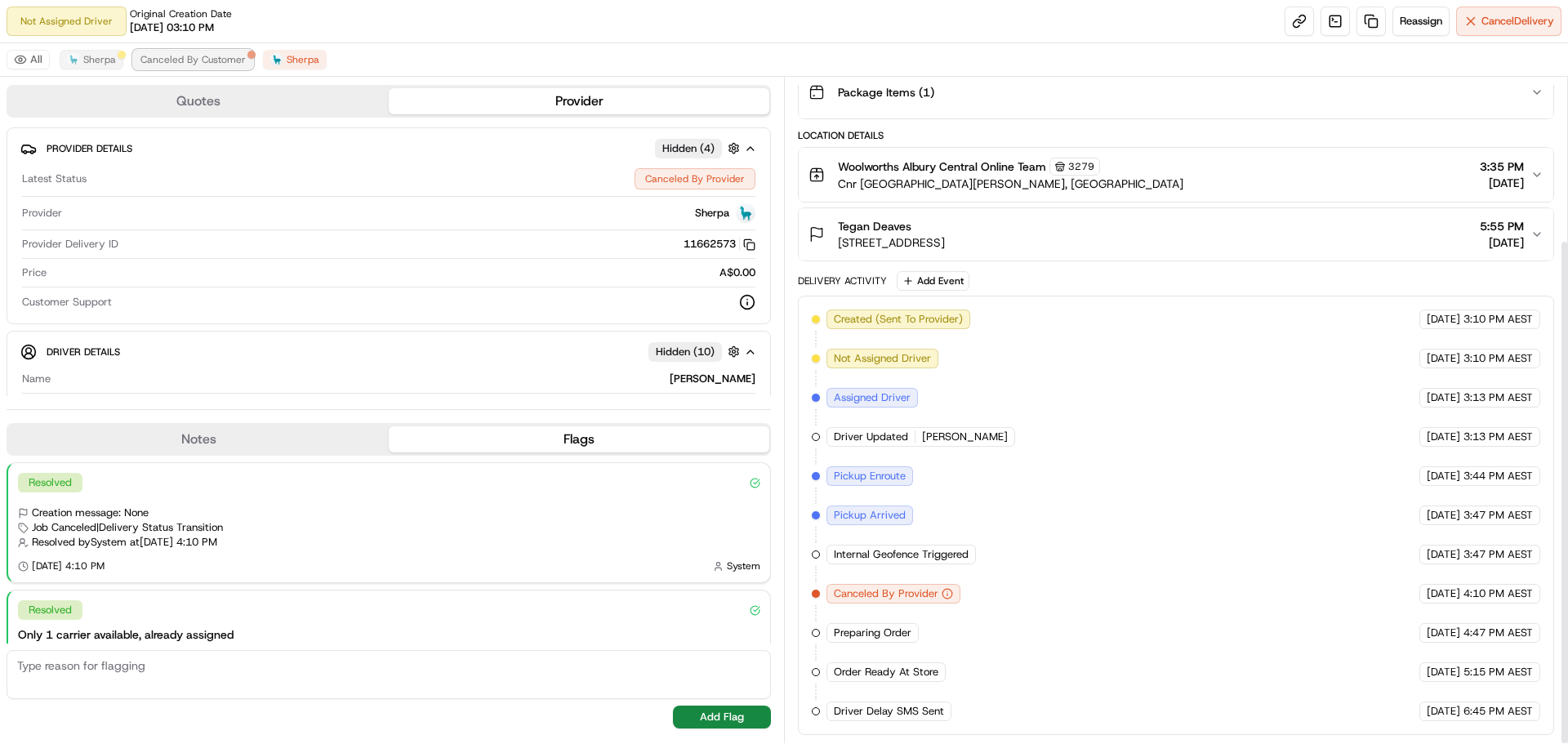
click at [215, 55] on span "Canceled By Customer" at bounding box center [193, 60] width 105 height 13
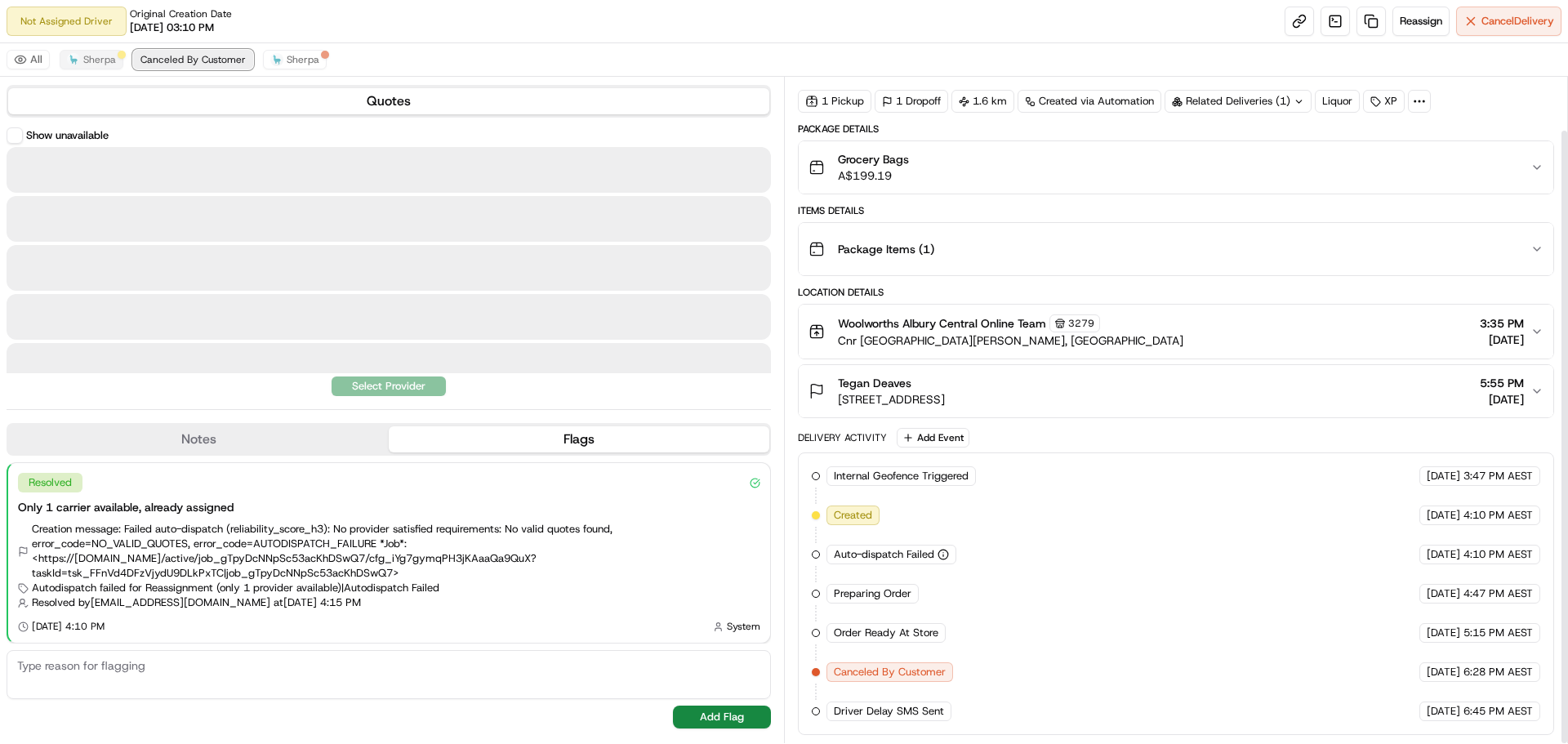
click at [133, 55] on button "Canceled By Customer" at bounding box center [193, 60] width 120 height 20
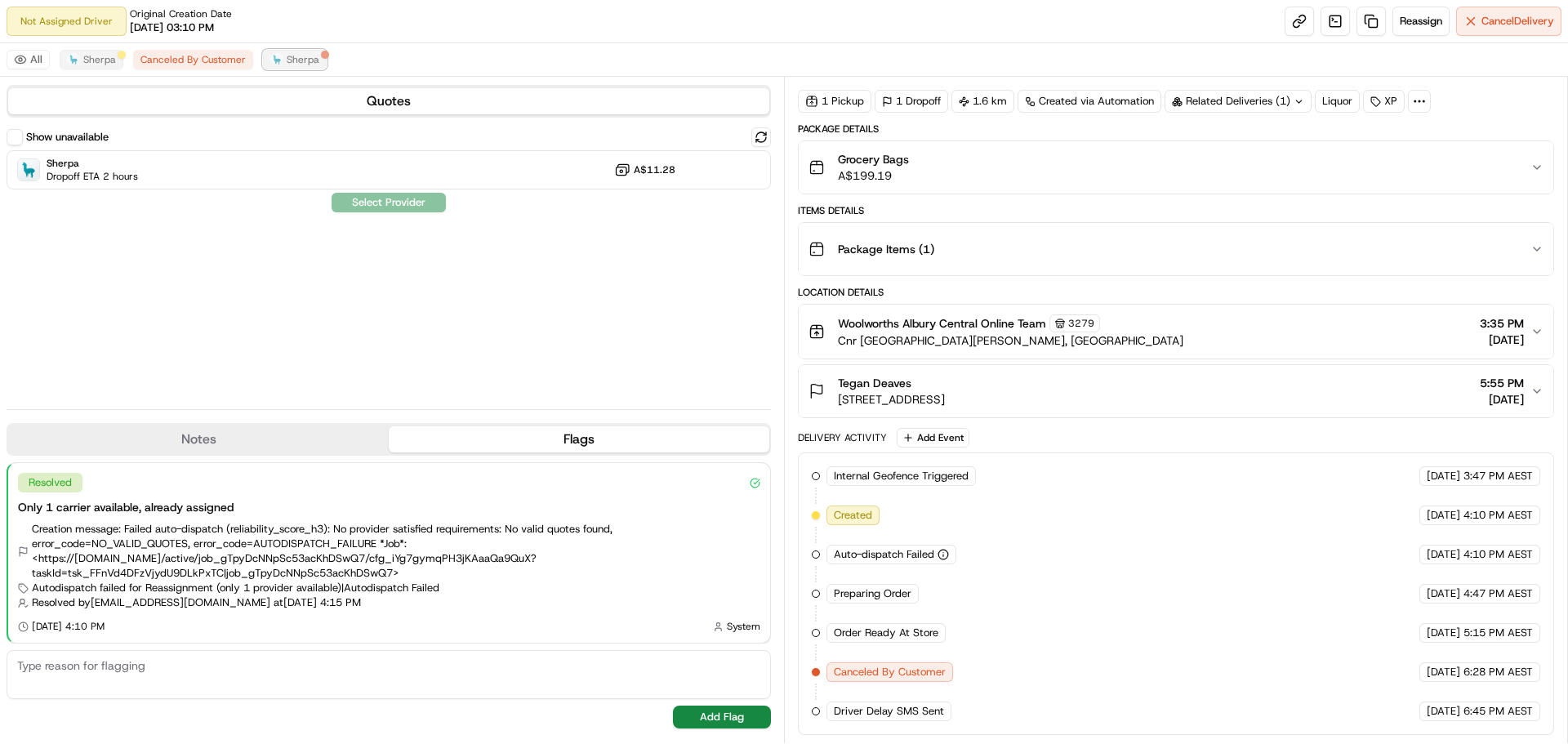
drag, startPoint x: 291, startPoint y: 60, endPoint x: 273, endPoint y: 58, distance: 18.1
click at [279, 60] on button "Sherpa" at bounding box center [295, 60] width 63 height 20
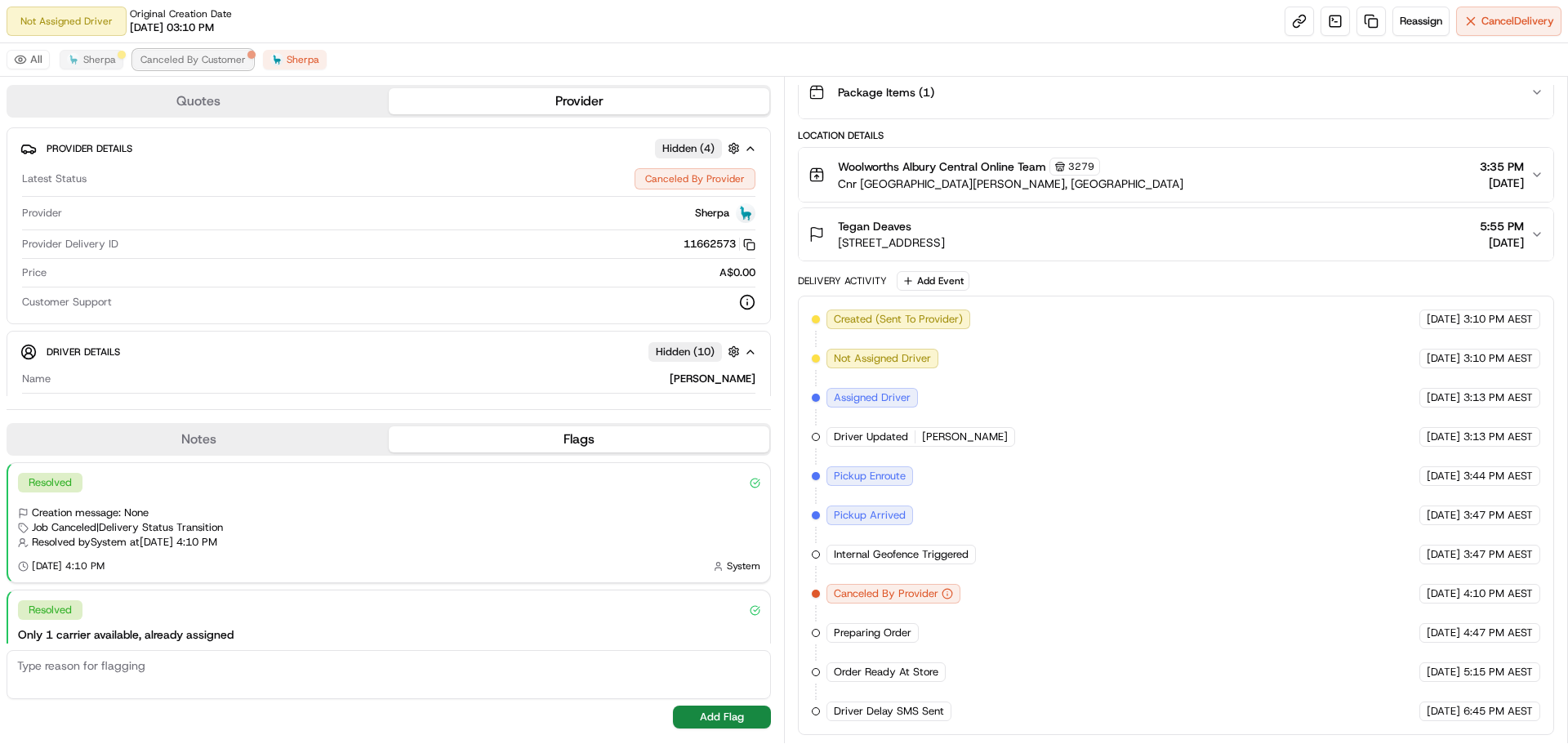
click at [226, 54] on span "Canceled By Customer" at bounding box center [193, 60] width 105 height 13
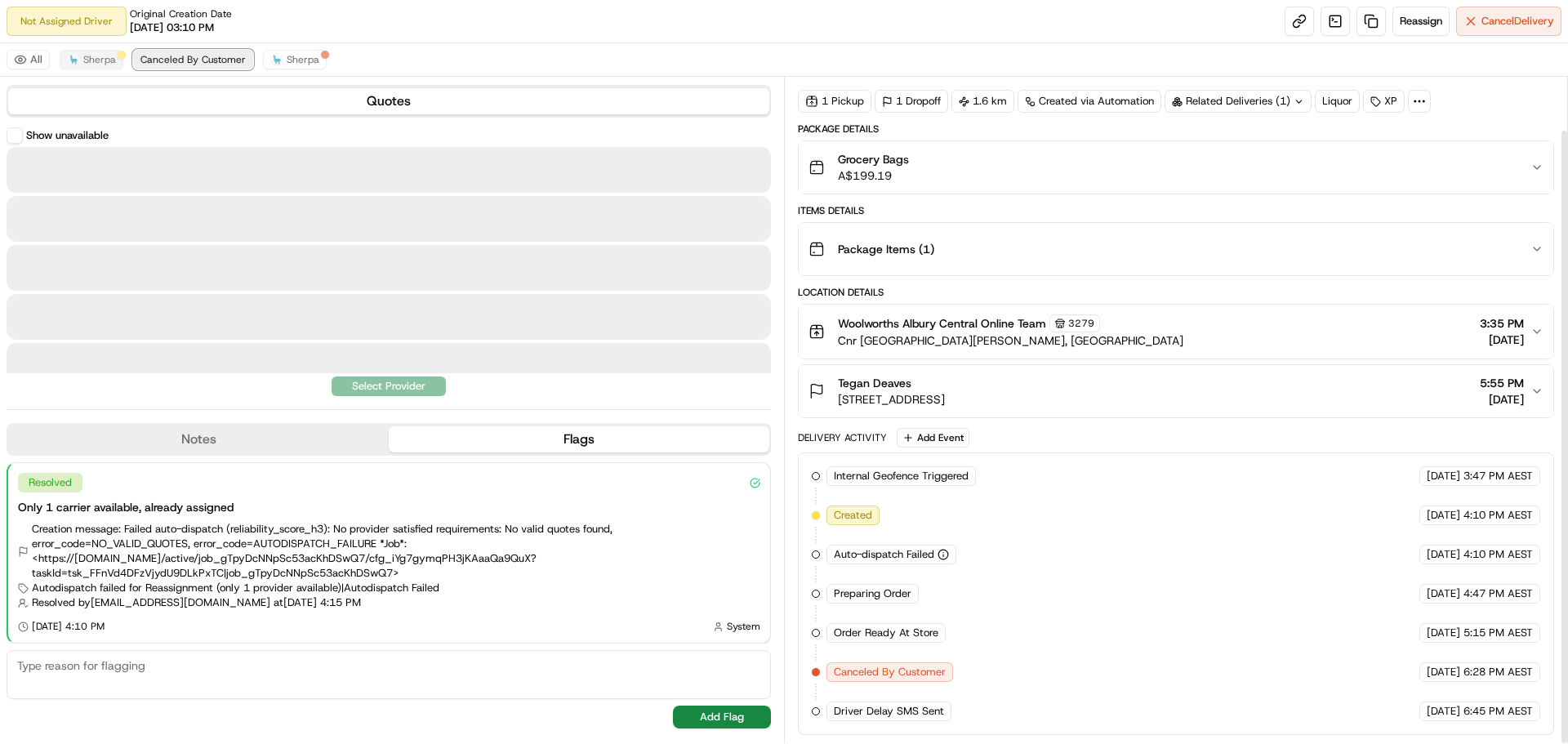
click at [133, 56] on button "Canceled By Customer" at bounding box center [193, 60] width 120 height 20
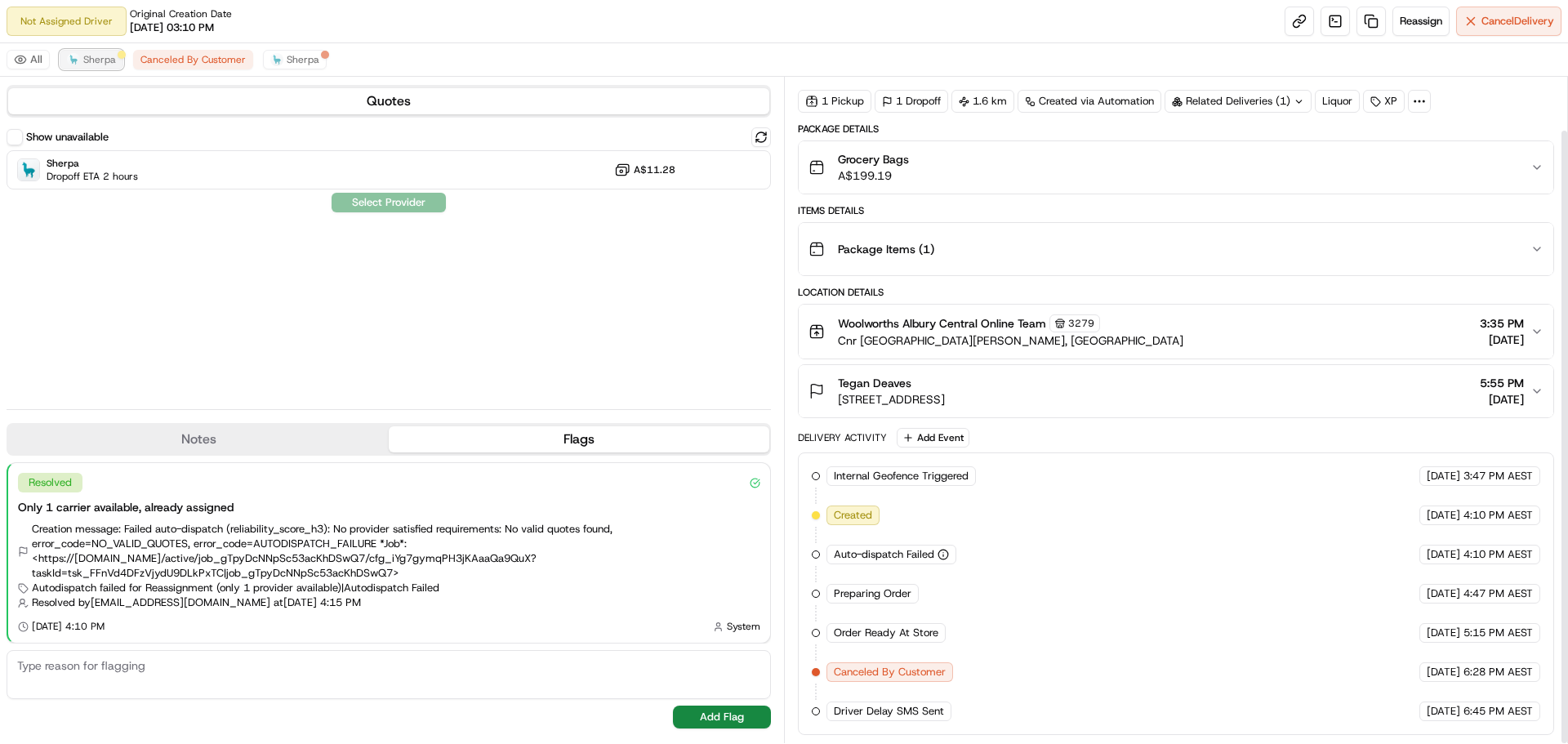
click at [116, 58] on button "Sherpa" at bounding box center [92, 60] width 63 height 20
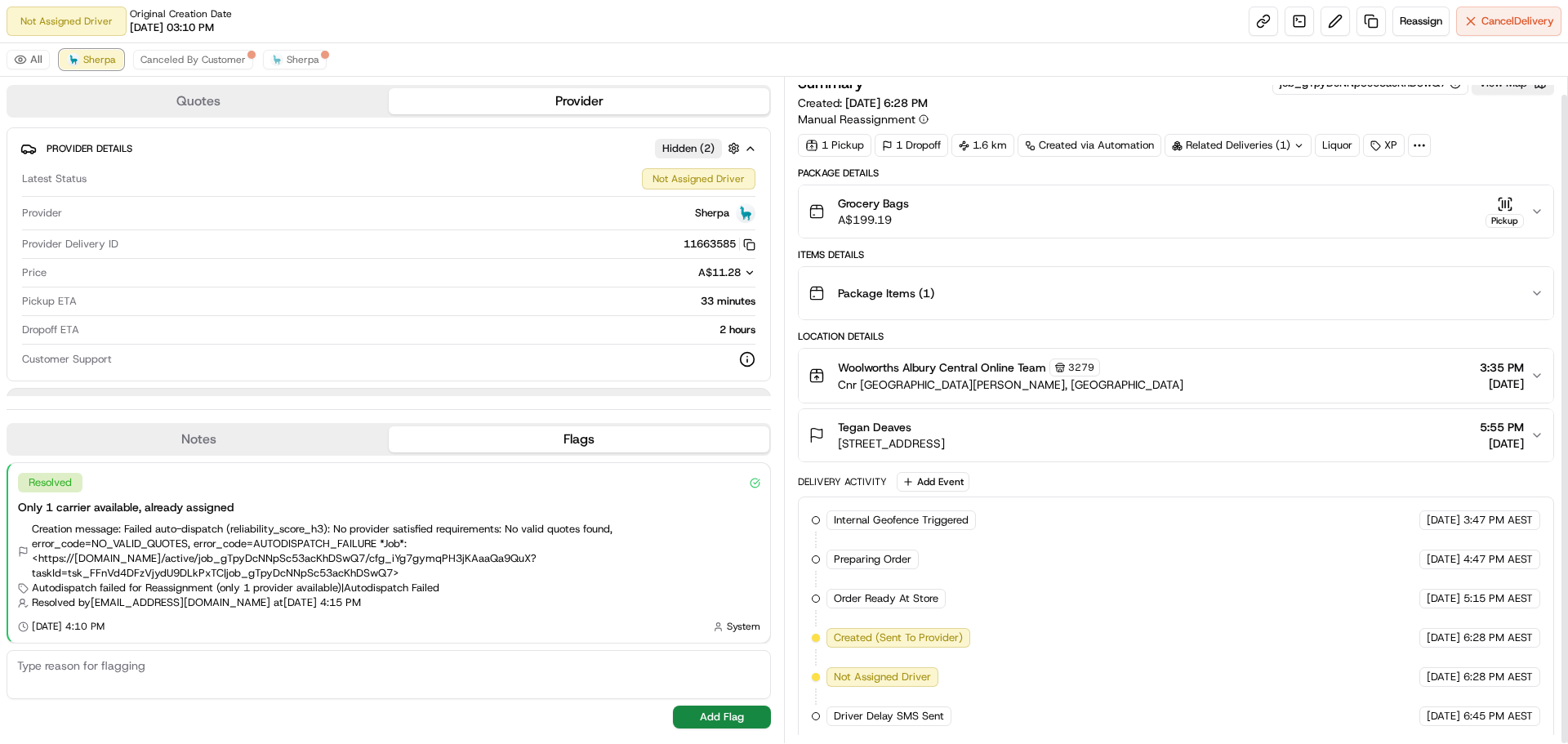
scroll to position [18, 0]
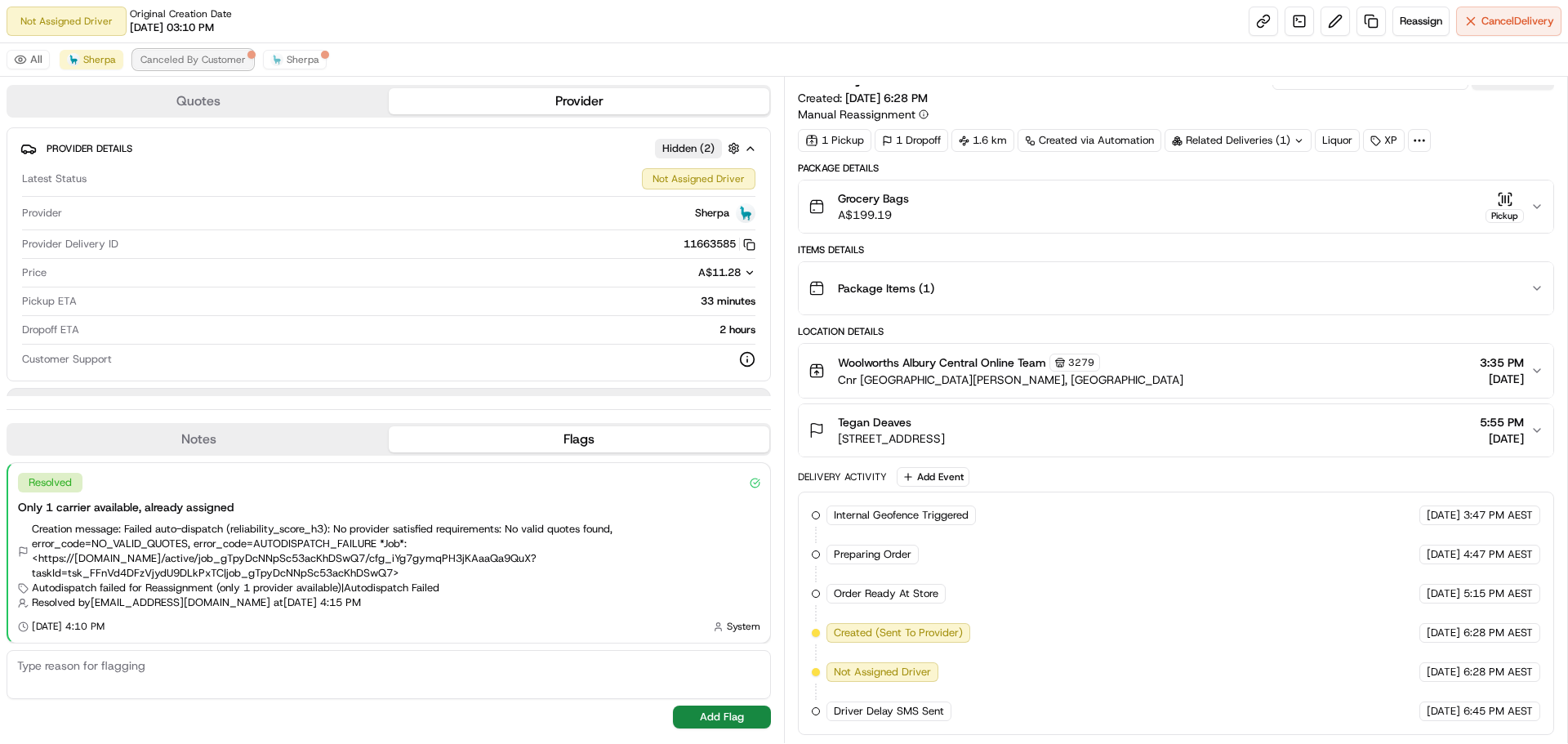
click at [218, 54] on span "Canceled By Customer" at bounding box center [193, 60] width 105 height 13
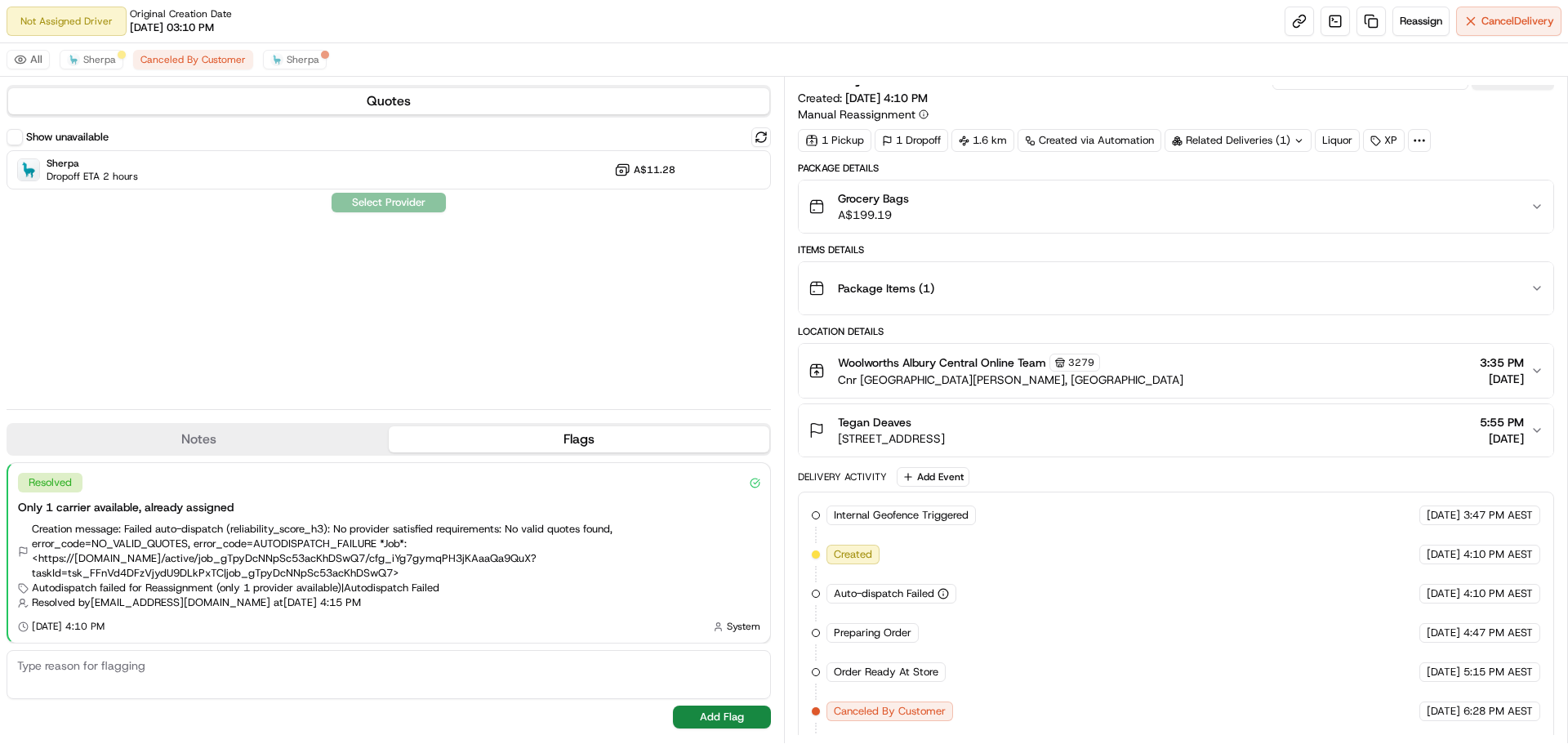
click at [125, 56] on div "All Sherpa Canceled By Customer Sherpa" at bounding box center [784, 60] width 1568 height 34
click at [117, 59] on button "Sherpa" at bounding box center [92, 60] width 63 height 20
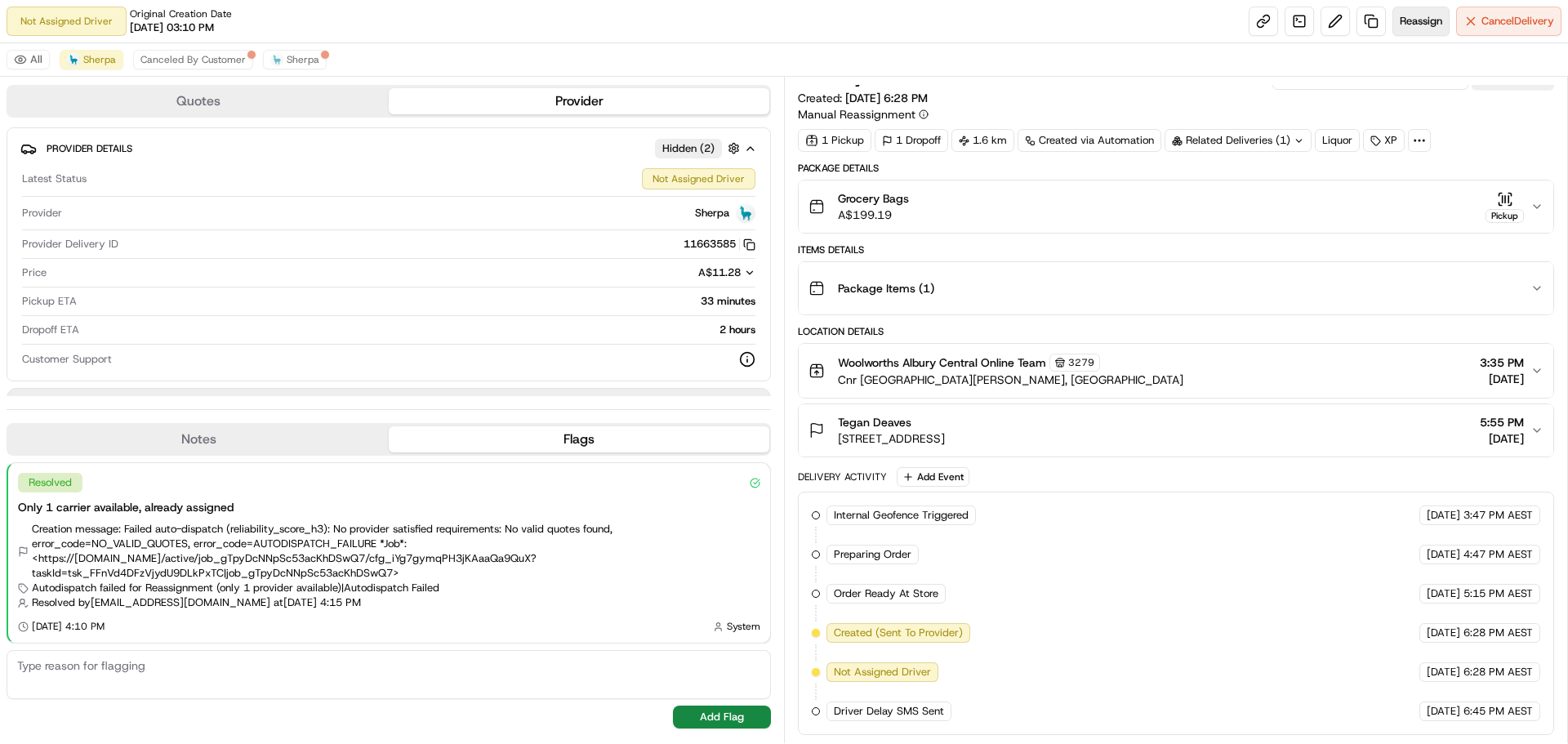
click at [1405, 25] on span "Reassign" at bounding box center [1420, 21] width 43 height 15
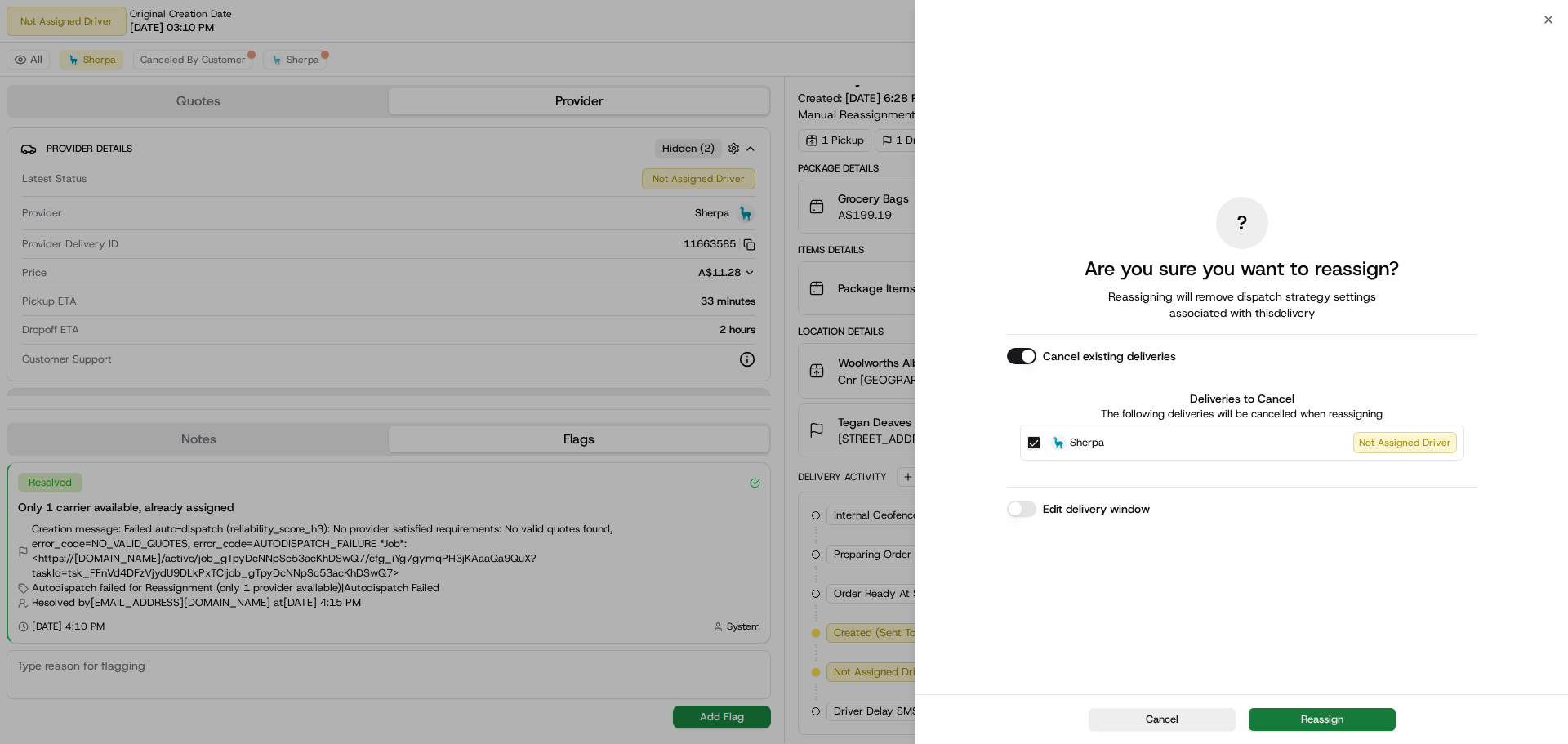
click at [1289, 710] on button "Reassign" at bounding box center [1322, 720] width 147 height 23
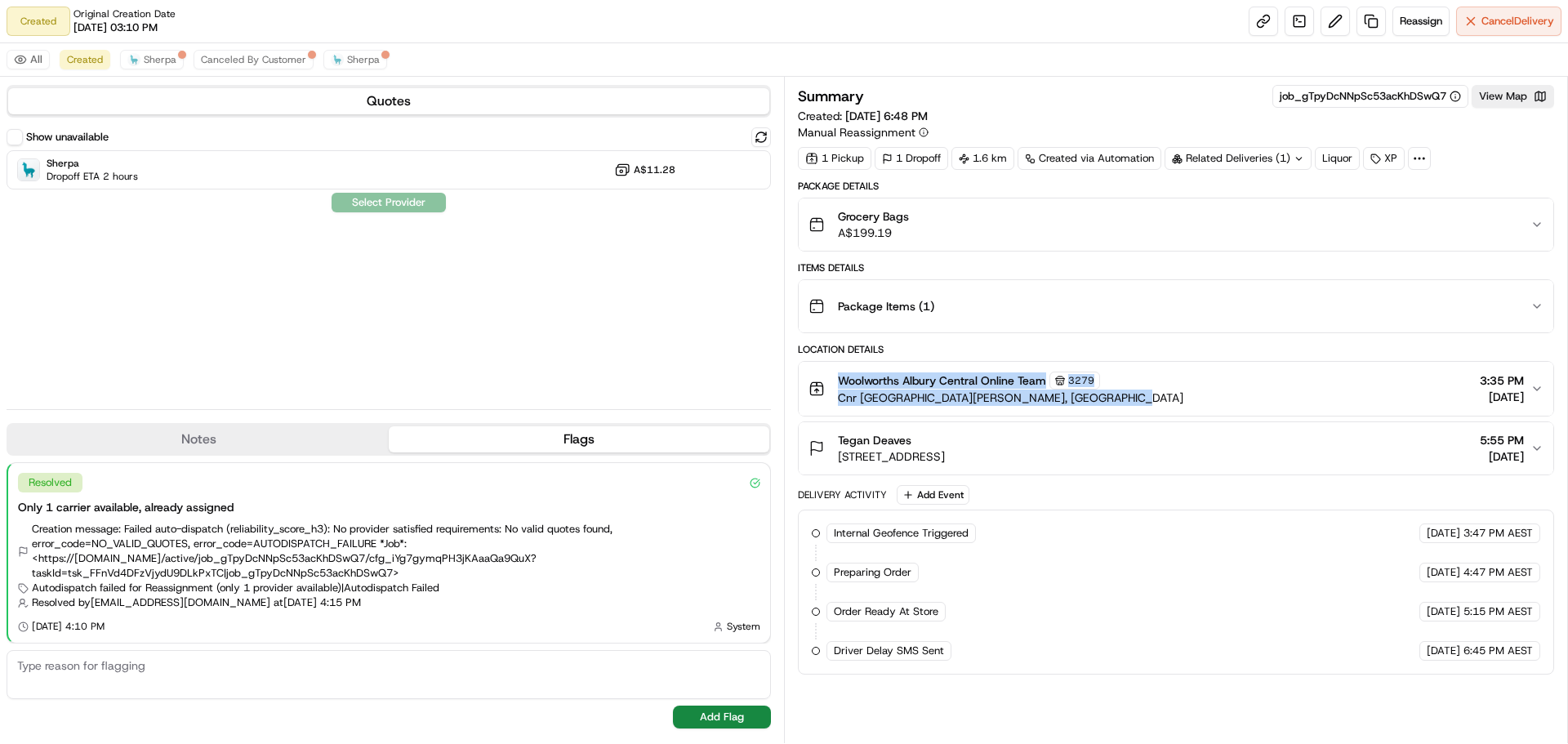
drag, startPoint x: 1122, startPoint y: 398, endPoint x: 815, endPoint y: 417, distance: 307.6
click at [815, 417] on div "Location Details Woolworths Albury Central Online Team 3279 Cnr Swift And David…" at bounding box center [1176, 409] width 756 height 132
drag, startPoint x: 1059, startPoint y: 455, endPoint x: 842, endPoint y: 459, distance: 217.0
click at [842, 459] on div "Tegan Deaves 389 Tribune St, Albury, NSW 2640, AU 5:55 PM 20/09/2025" at bounding box center [1170, 448] width 722 height 33
copy span "389 Tribune St, Albury, NSW 2640, AU"
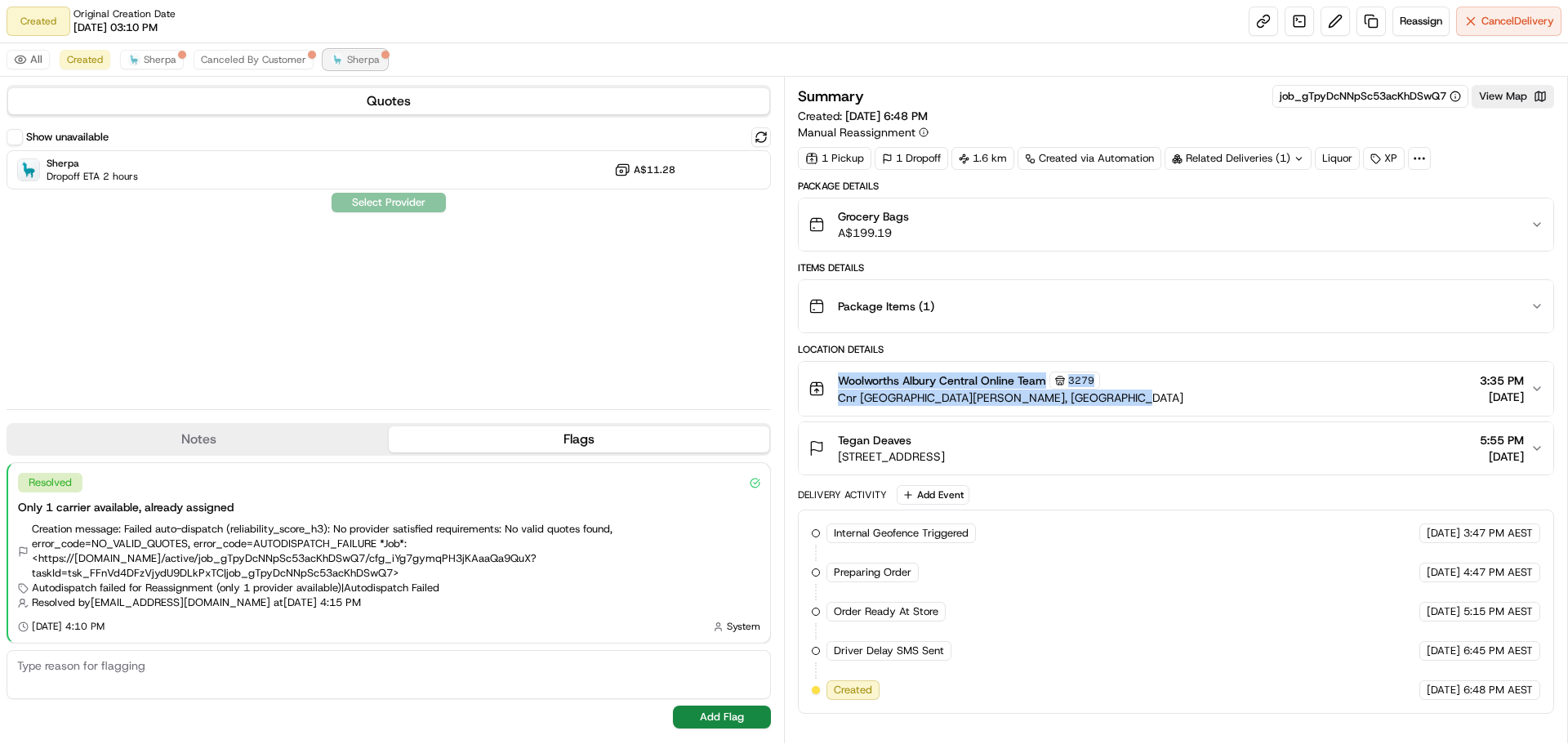
click at [347, 58] on span "Sherpa" at bounding box center [364, 60] width 33 height 13
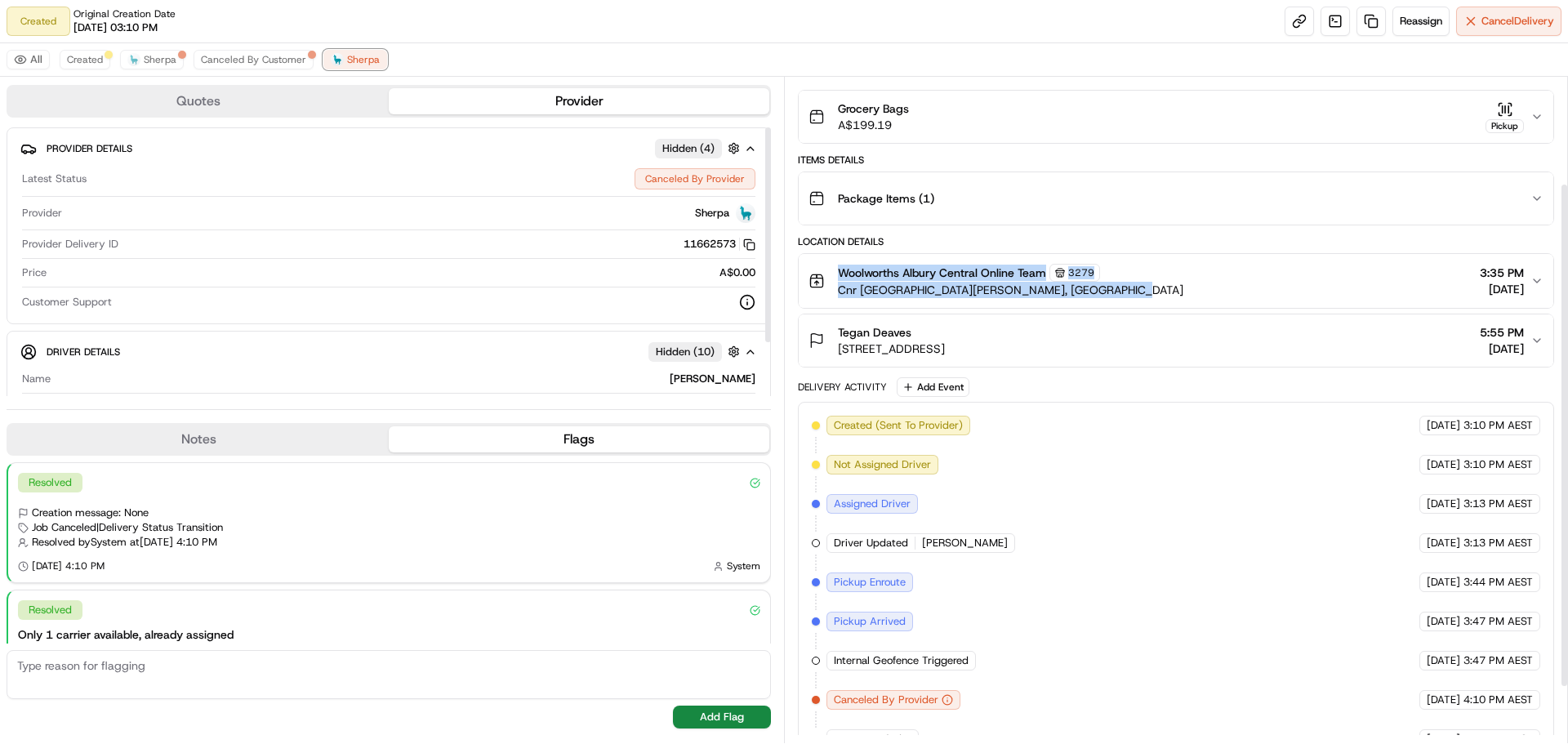
scroll to position [214, 0]
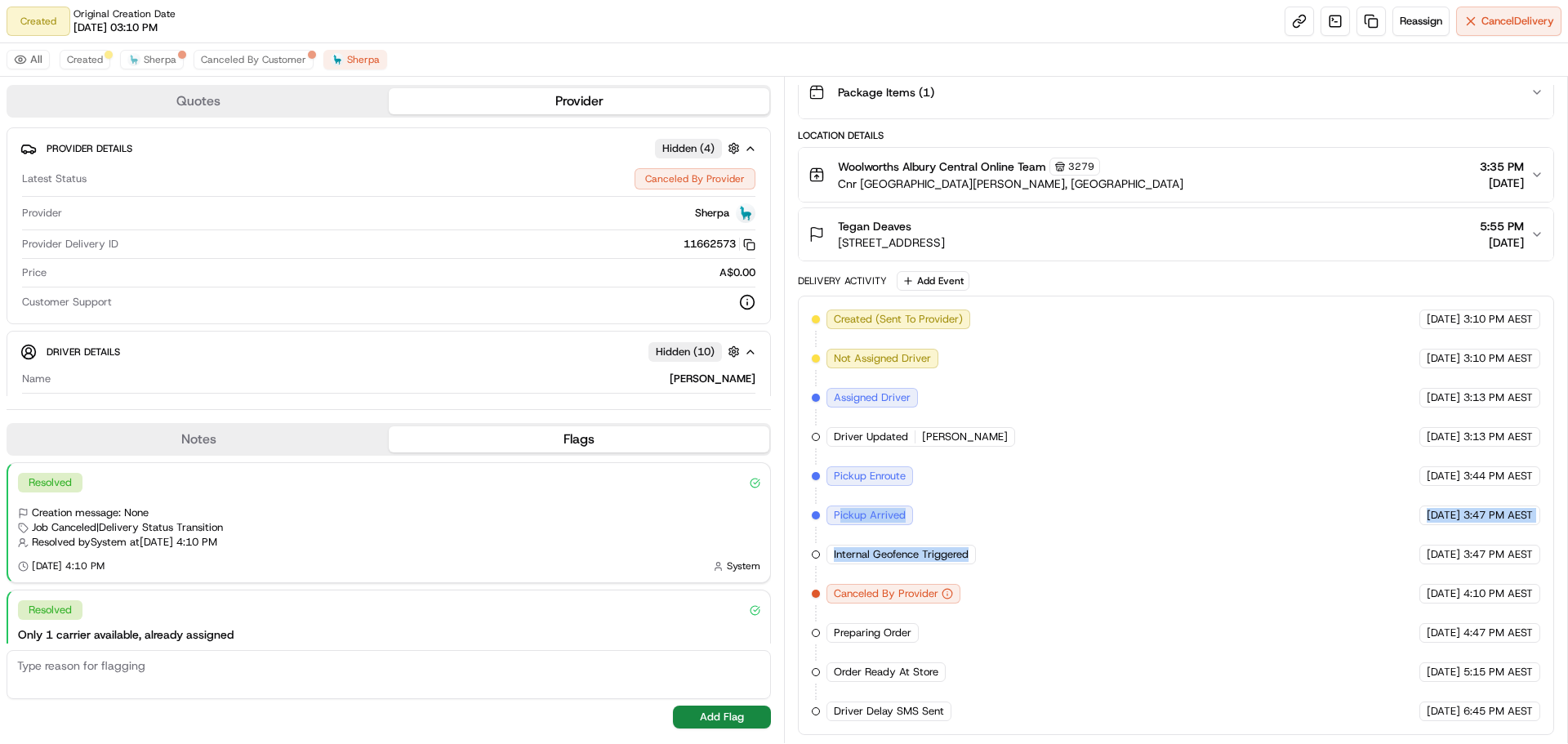
drag, startPoint x: 837, startPoint y: 501, endPoint x: 1125, endPoint y: 588, distance: 300.9
click at [1129, 588] on div "Created (Sent To Provider) Sherpa 20/09/2025 3:10 PM AEST Not Assigned Driver S…" at bounding box center [1175, 515] width 728 height 412
click at [92, 62] on span "Created" at bounding box center [85, 60] width 36 height 13
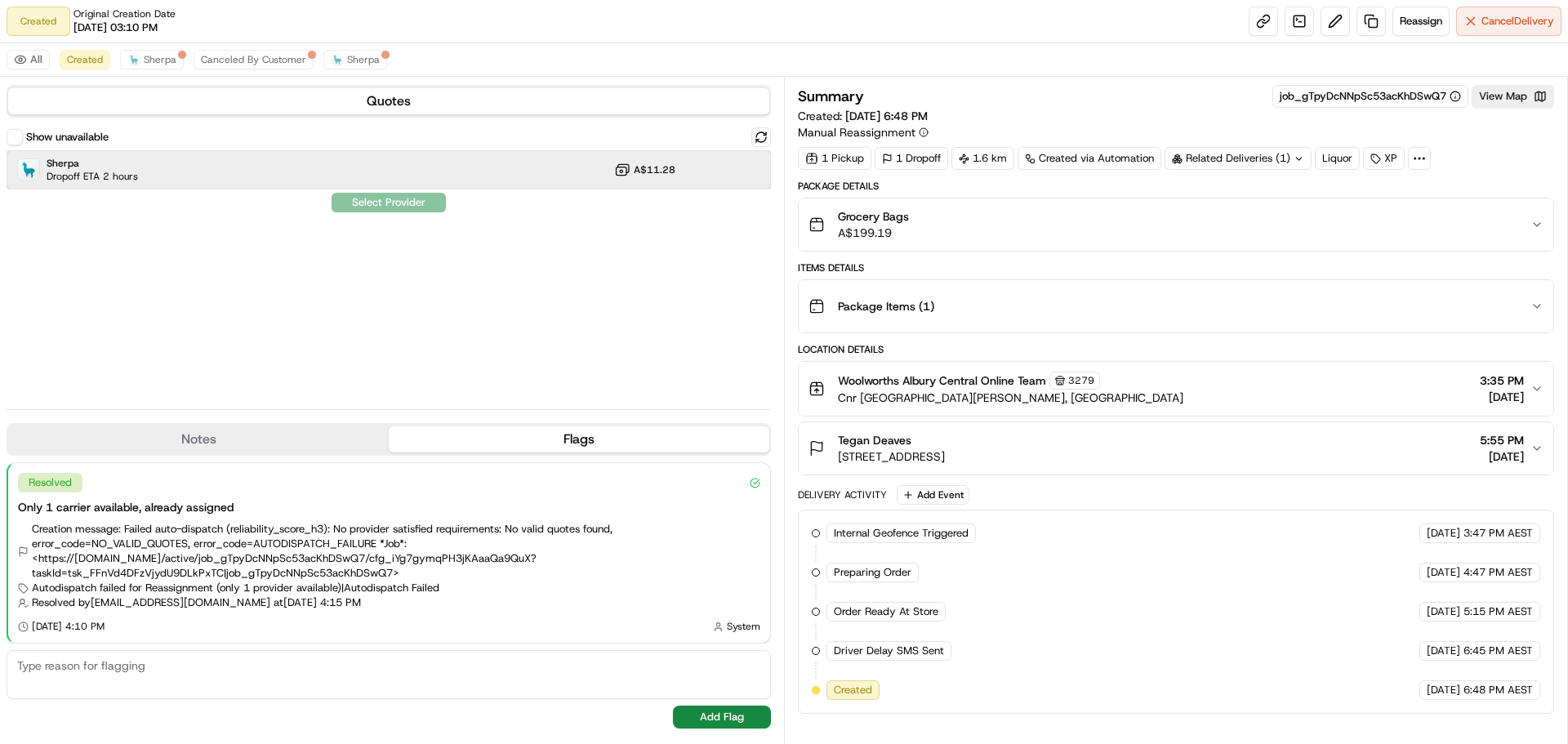
click at [189, 167] on div "Sherpa Dropoff ETA 2 hours A$11.28" at bounding box center [388, 170] width 765 height 39
click at [242, 57] on span "Canceled By Customer" at bounding box center [254, 60] width 105 height 13
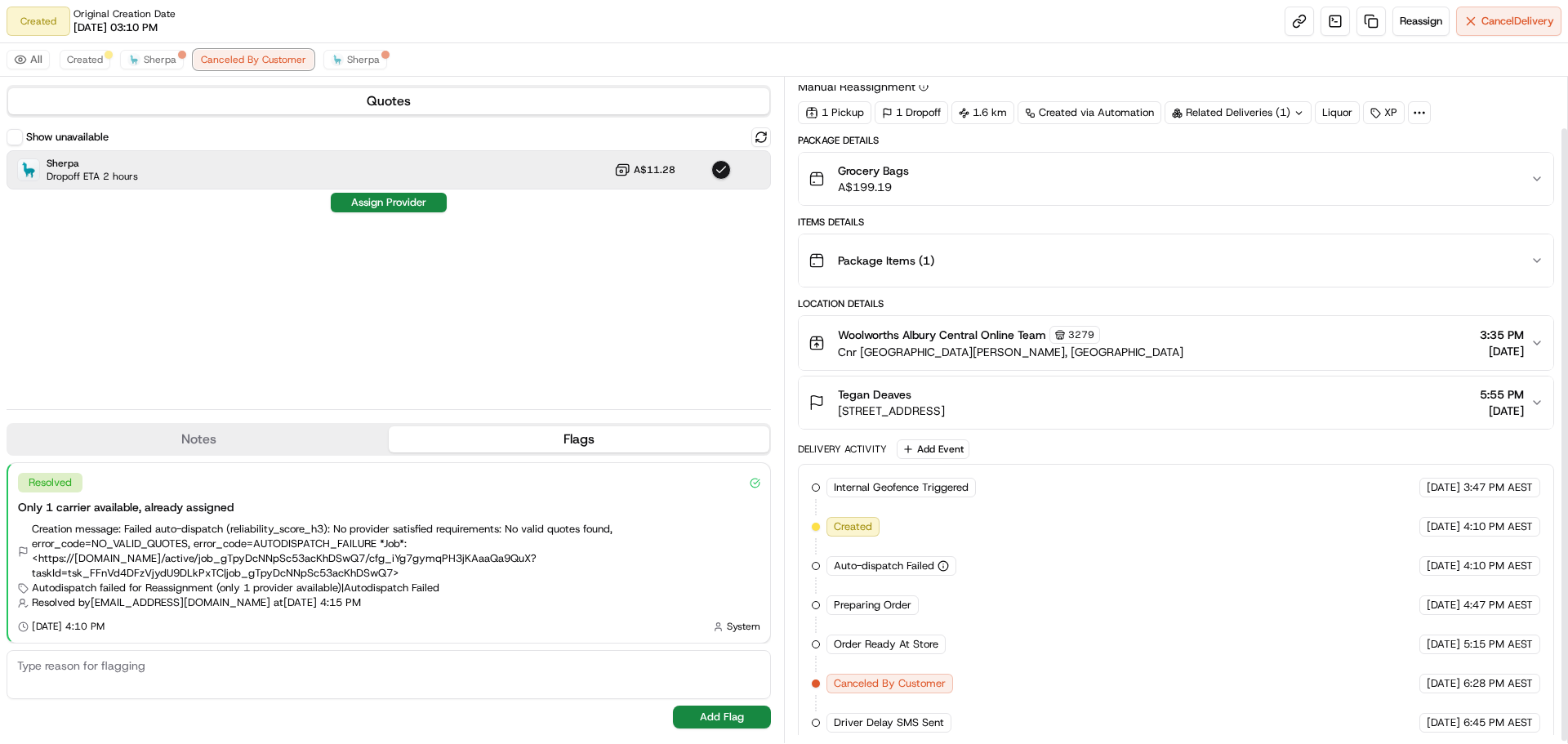
scroll to position [57, 0]
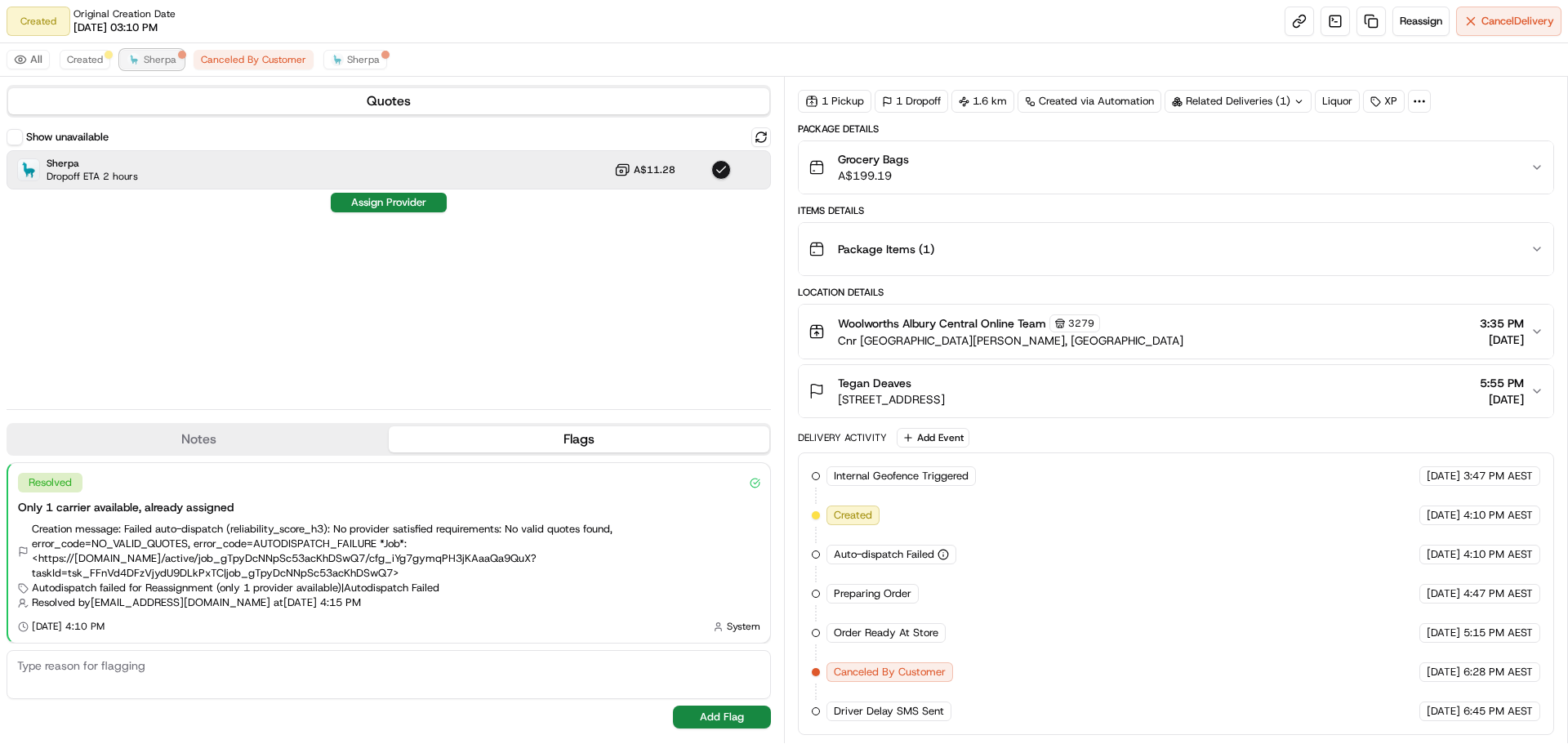
click at [167, 60] on span "Sherpa" at bounding box center [160, 60] width 33 height 13
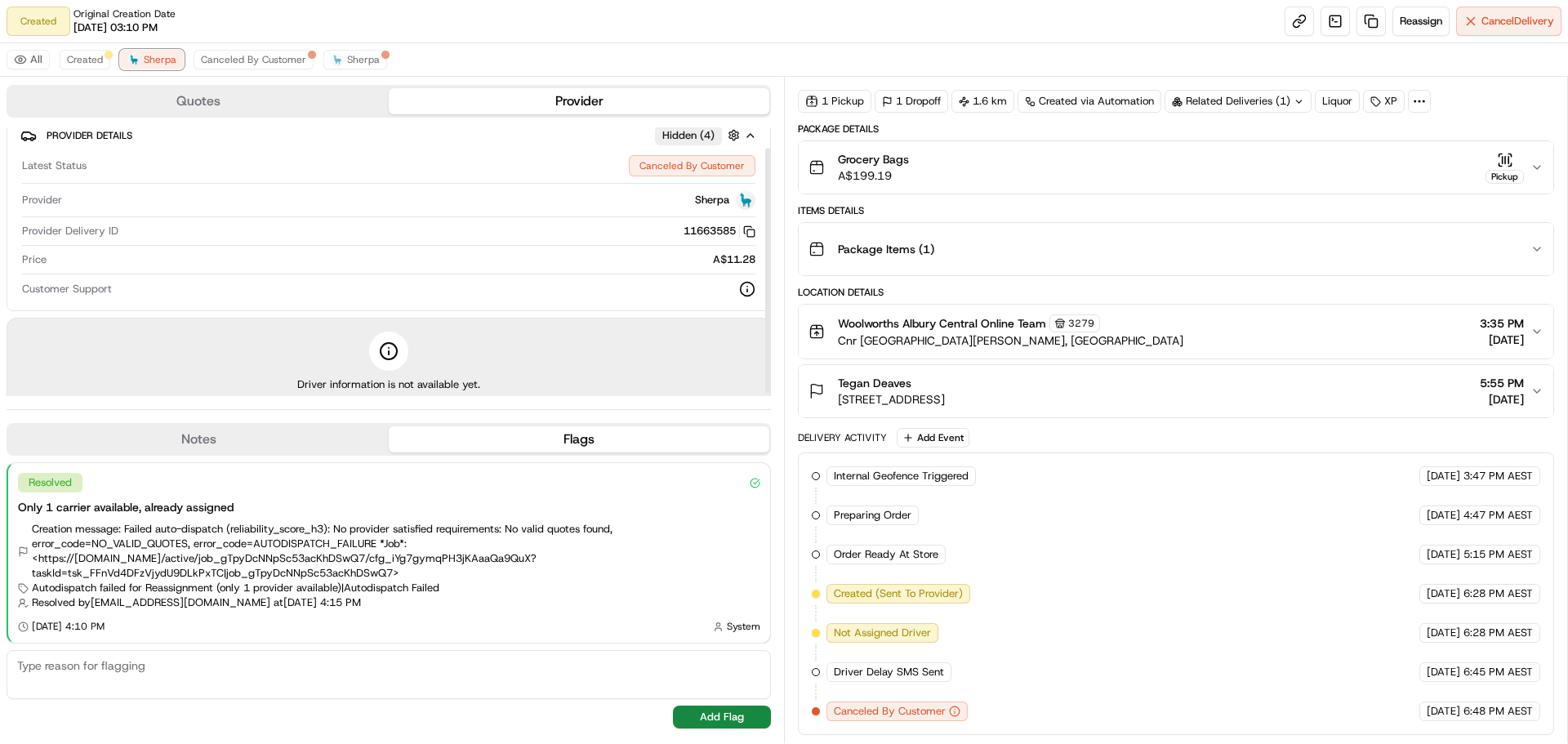
scroll to position [0, 0]
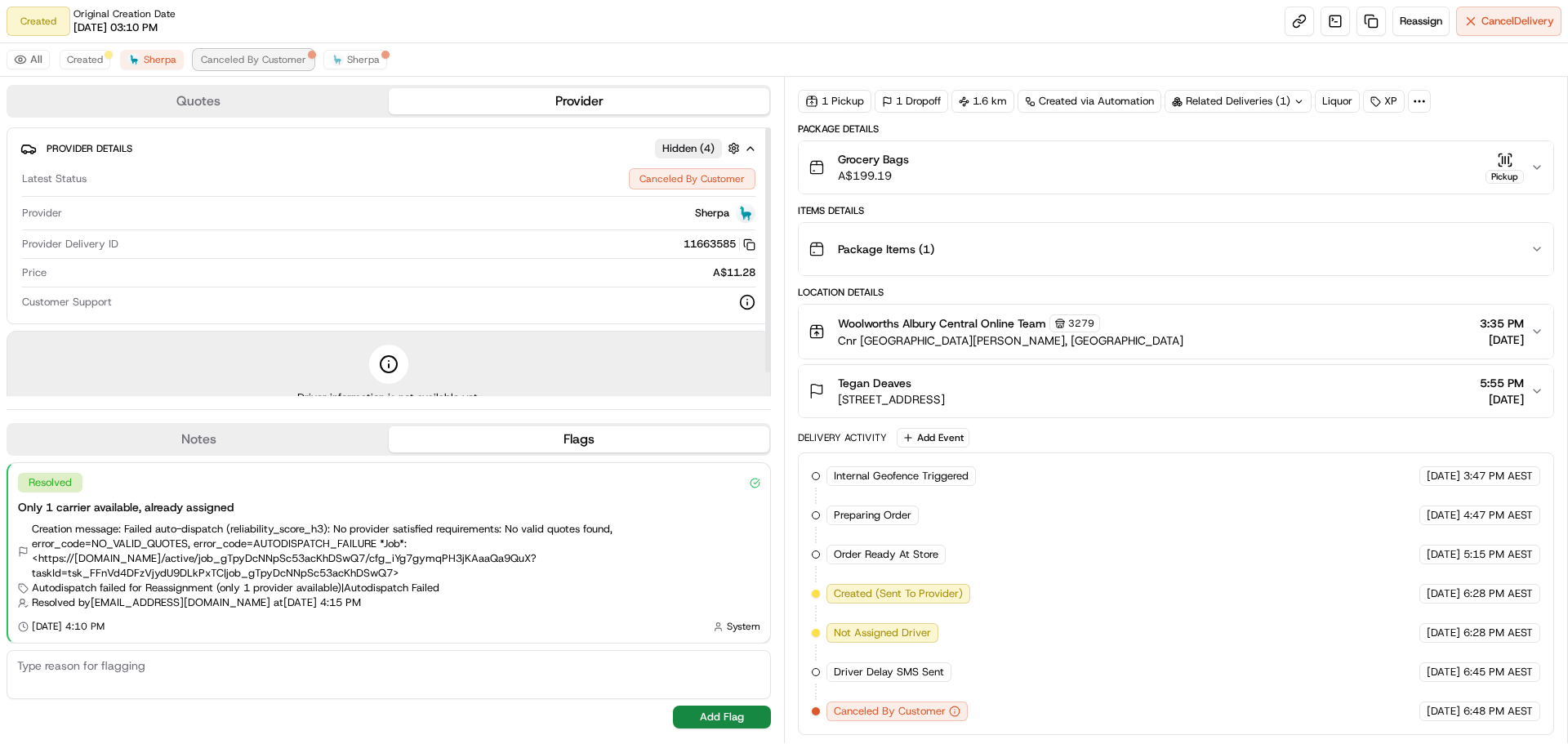
click at [280, 50] on button "Canceled By Customer" at bounding box center [253, 60] width 120 height 20
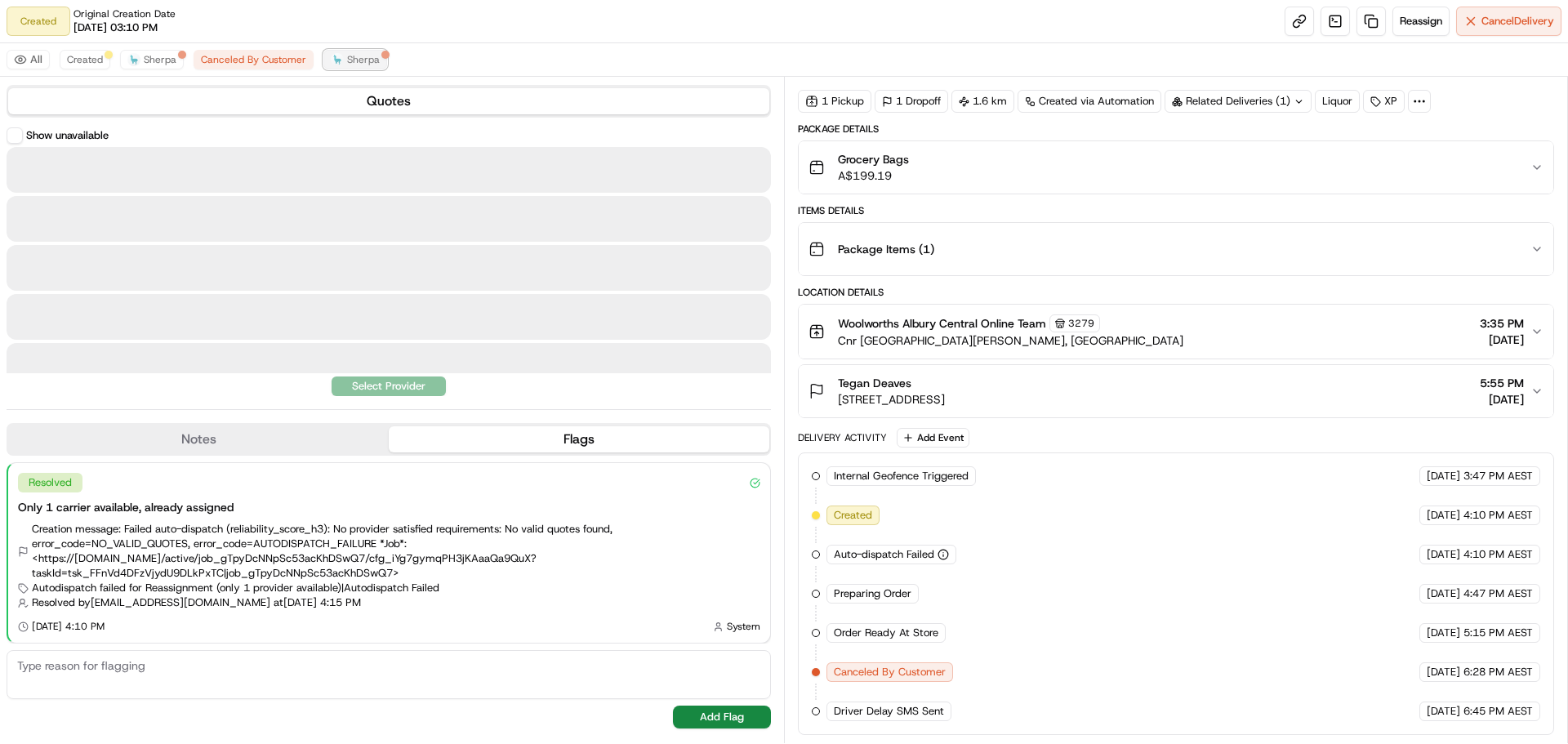
click at [326, 54] on button "Sherpa" at bounding box center [355, 60] width 63 height 20
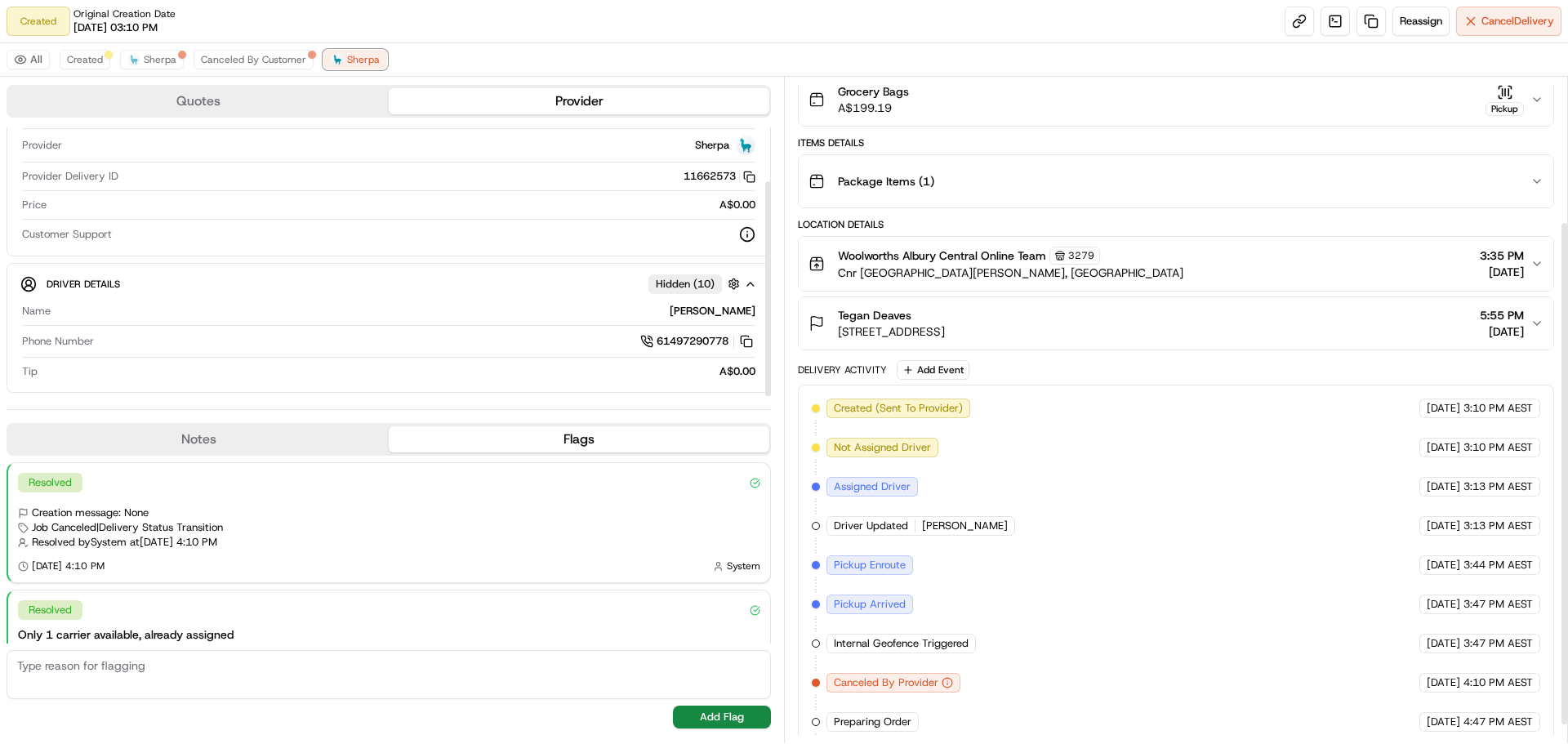
scroll to position [214, 0]
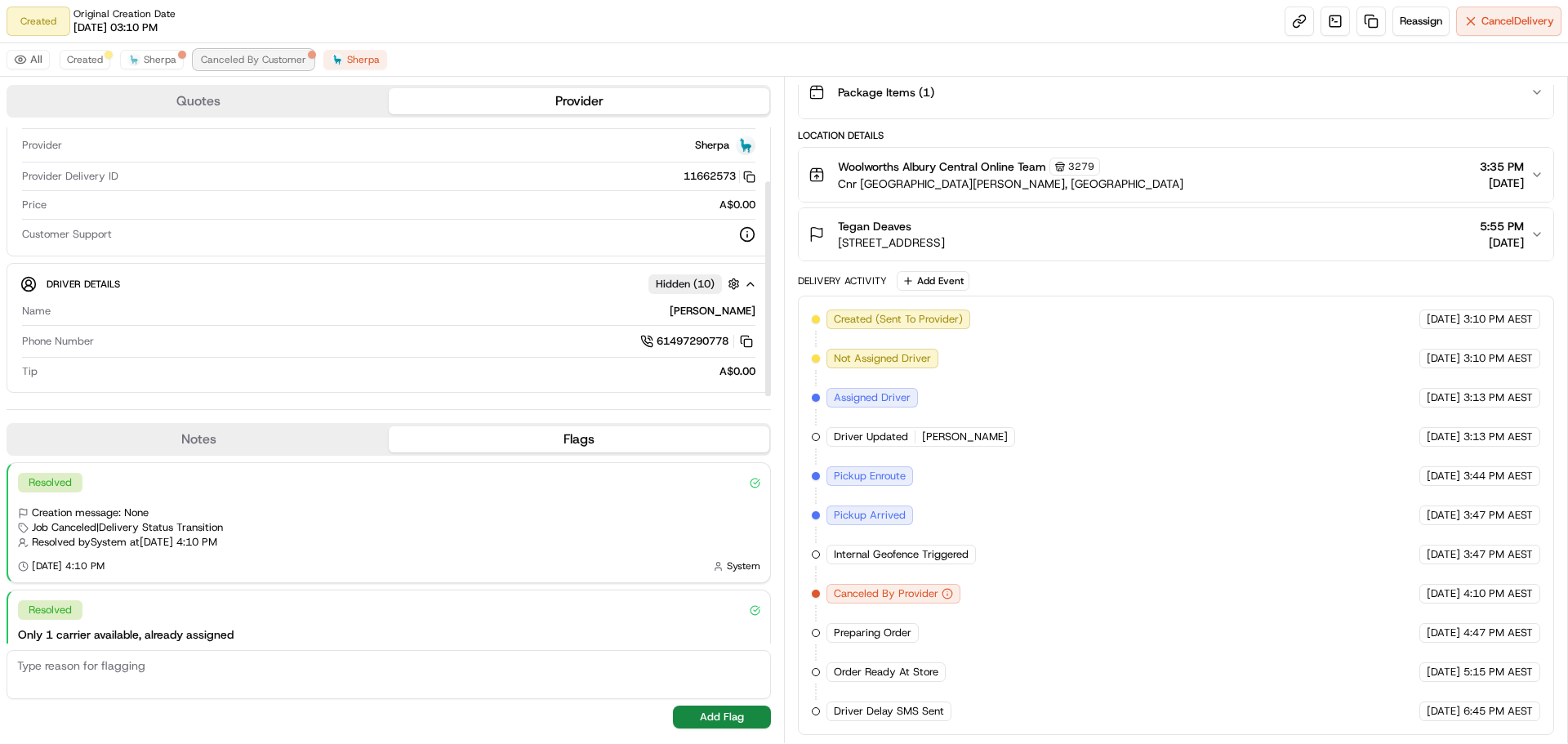
click at [244, 59] on span "Canceled By Customer" at bounding box center [254, 60] width 105 height 13
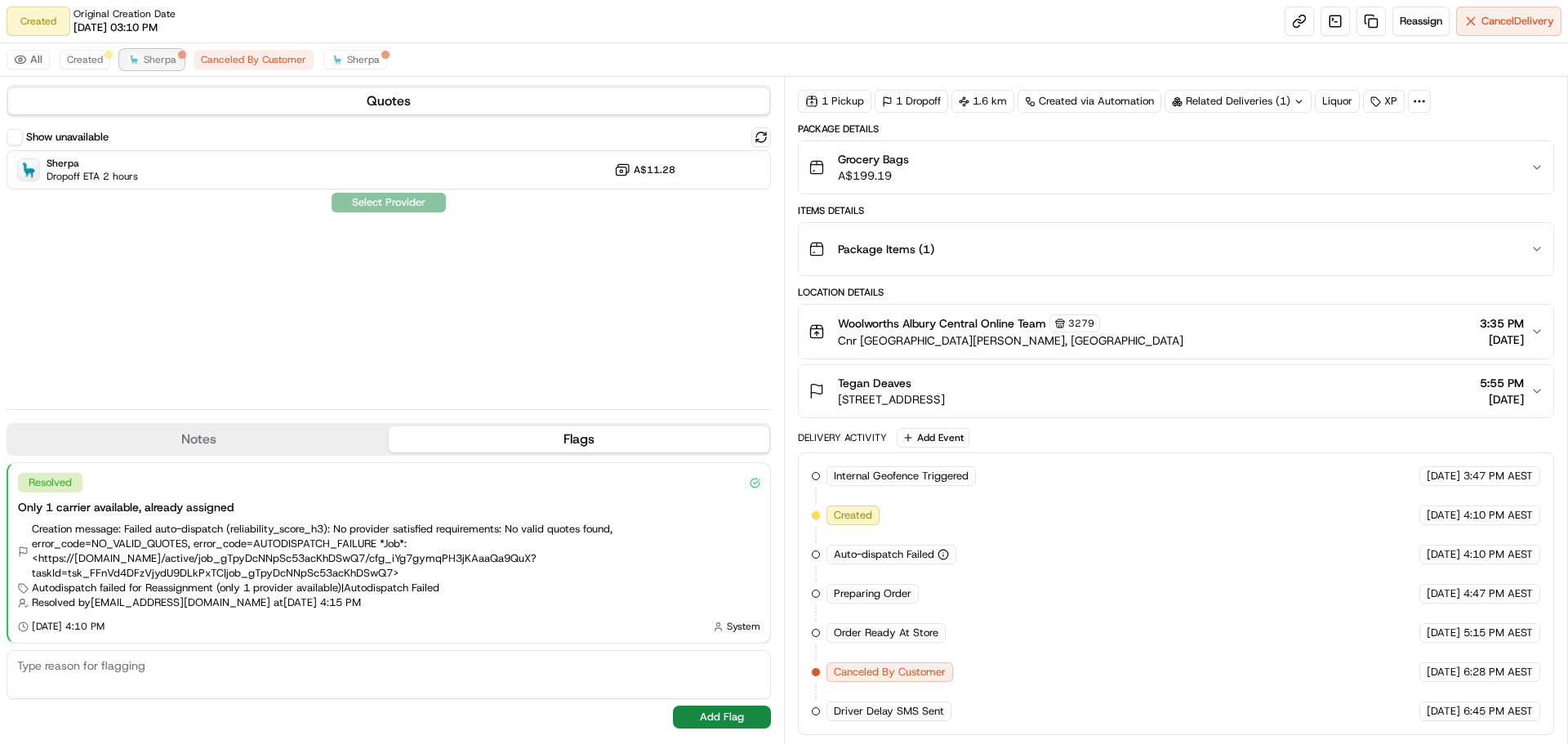
click at [158, 53] on button "Sherpa" at bounding box center [151, 60] width 63 height 20
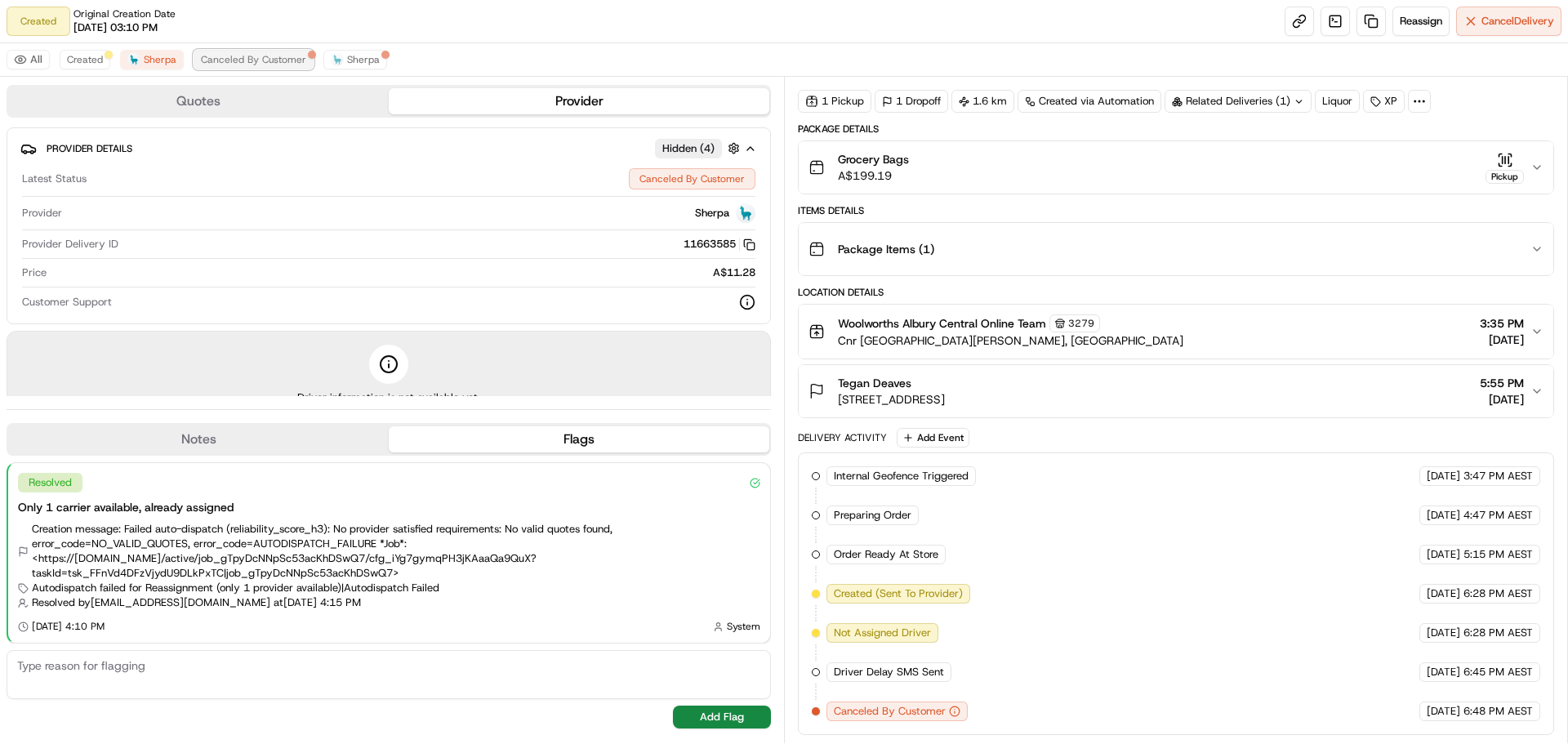
click at [197, 53] on button "Canceled By Customer" at bounding box center [253, 60] width 120 height 20
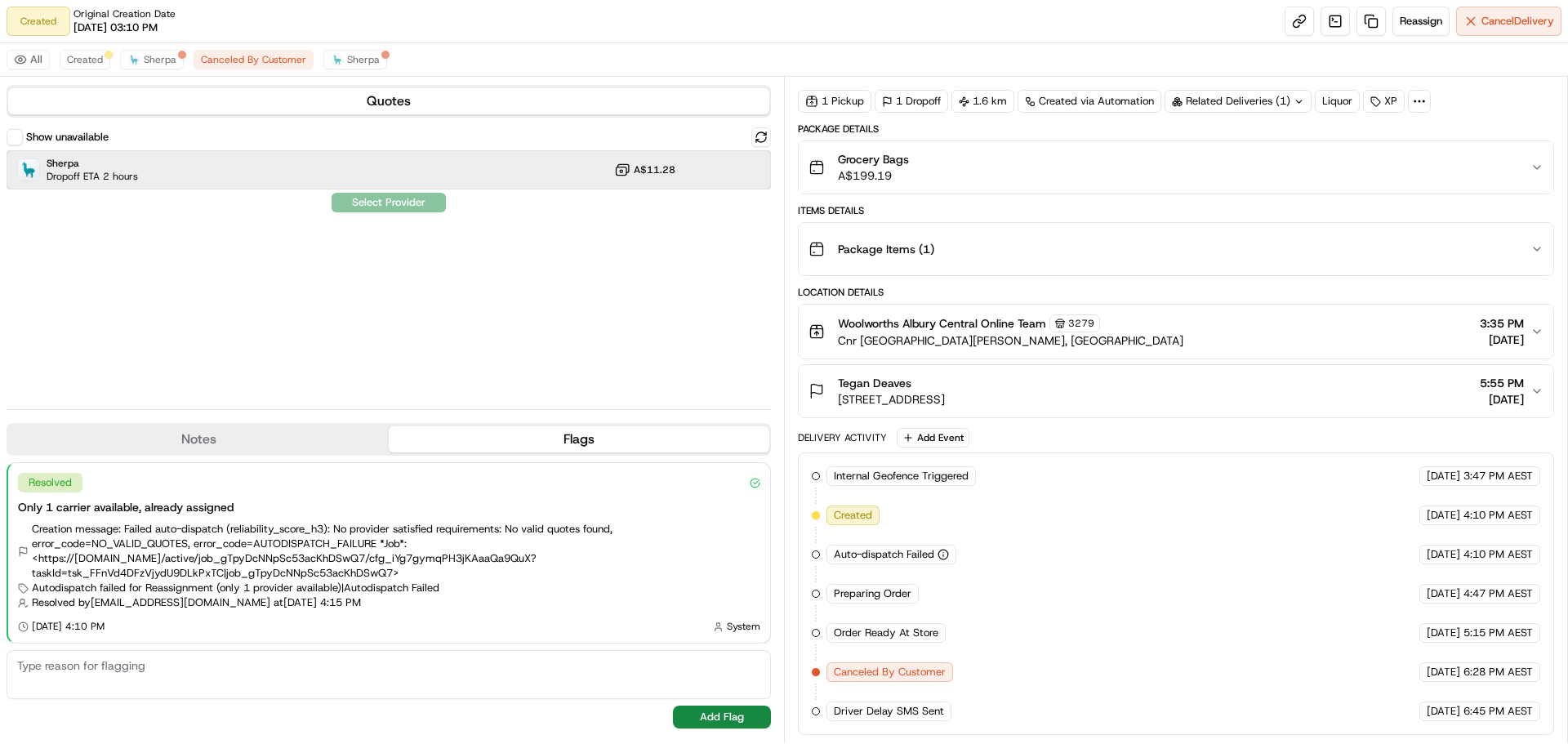
click at [247, 161] on div "Sherpa Dropoff ETA 2 hours A$11.28" at bounding box center [388, 170] width 765 height 39
click at [86, 64] on span "Created" at bounding box center [85, 60] width 36 height 13
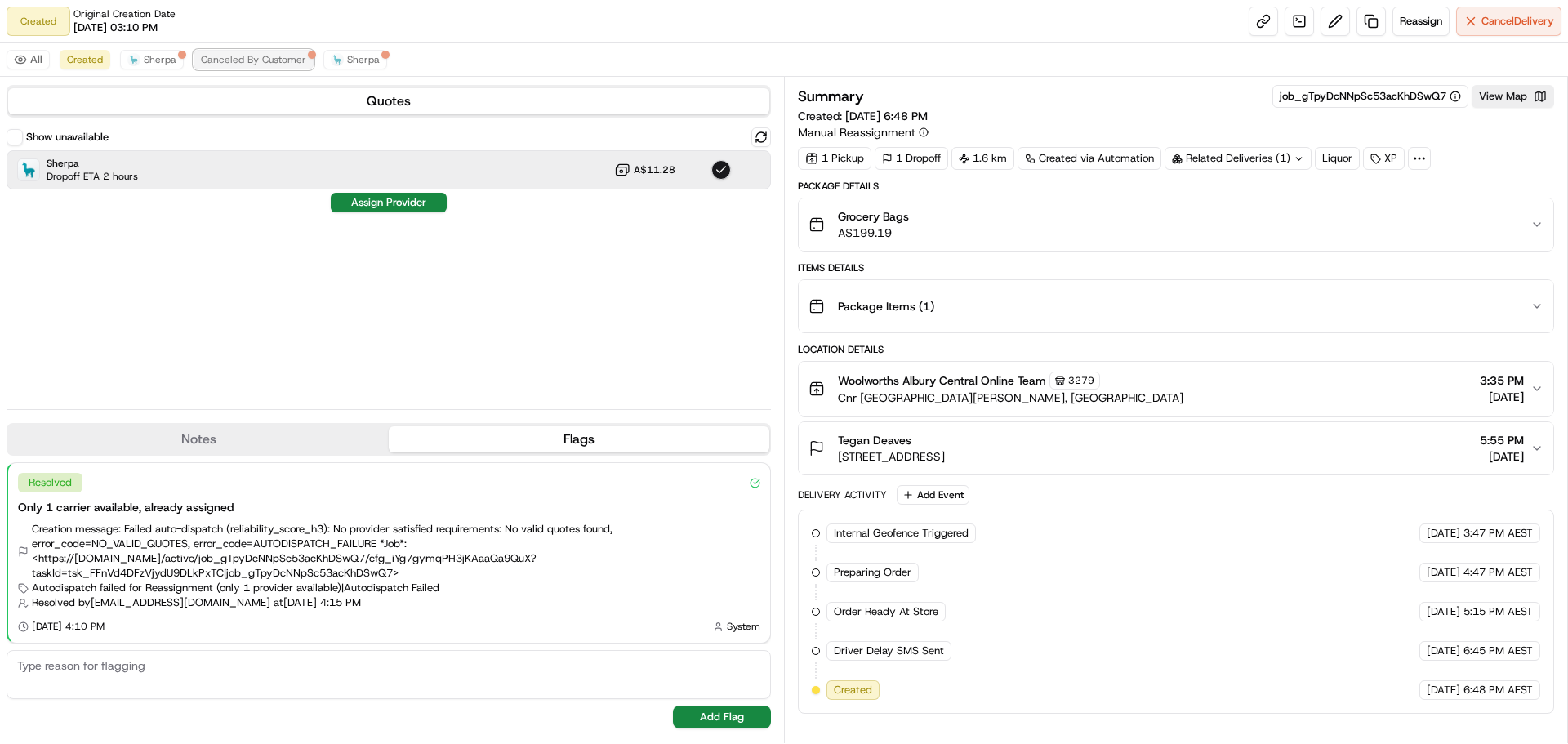
click at [250, 62] on span "Canceled By Customer" at bounding box center [254, 60] width 105 height 13
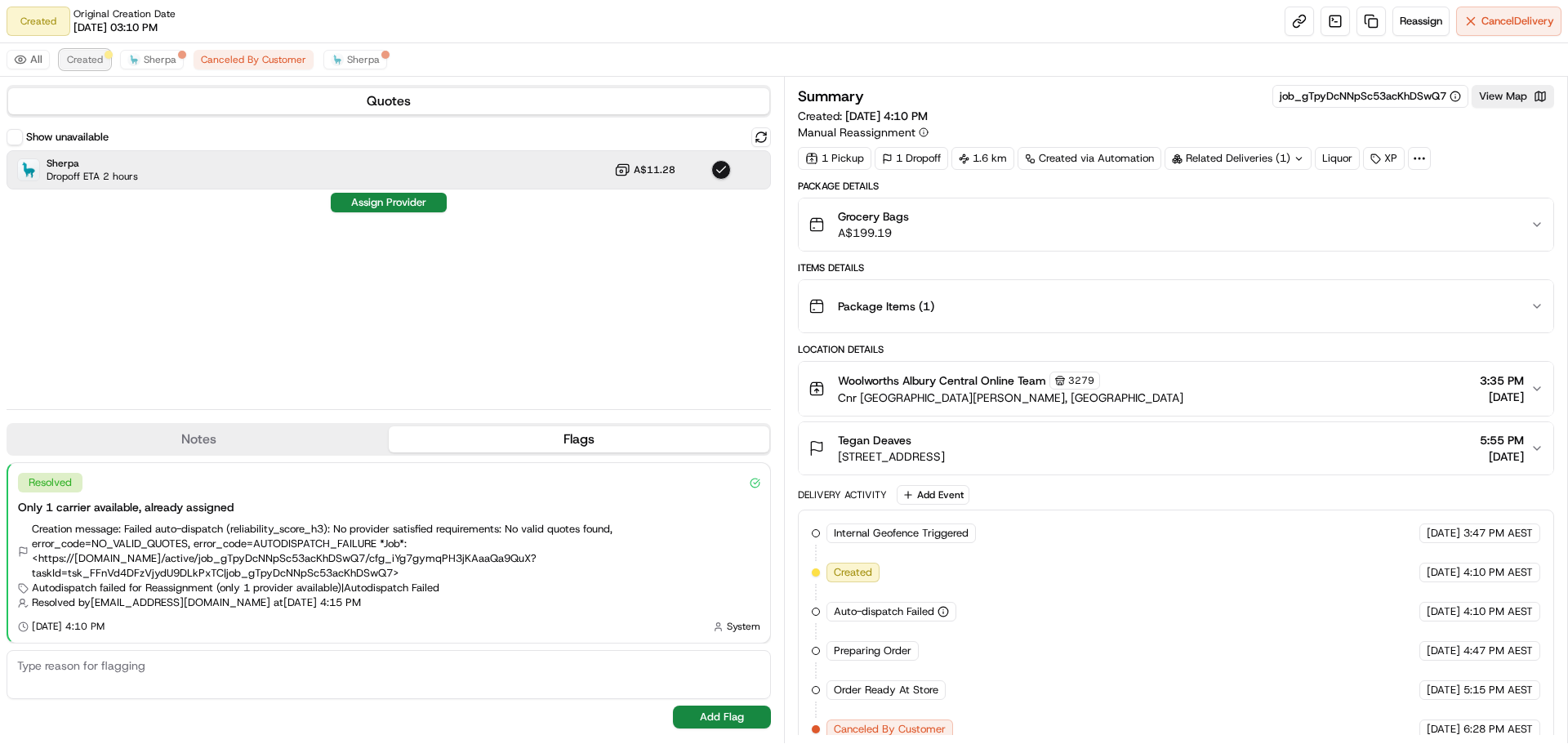
click at [82, 59] on span "Created" at bounding box center [85, 60] width 36 height 13
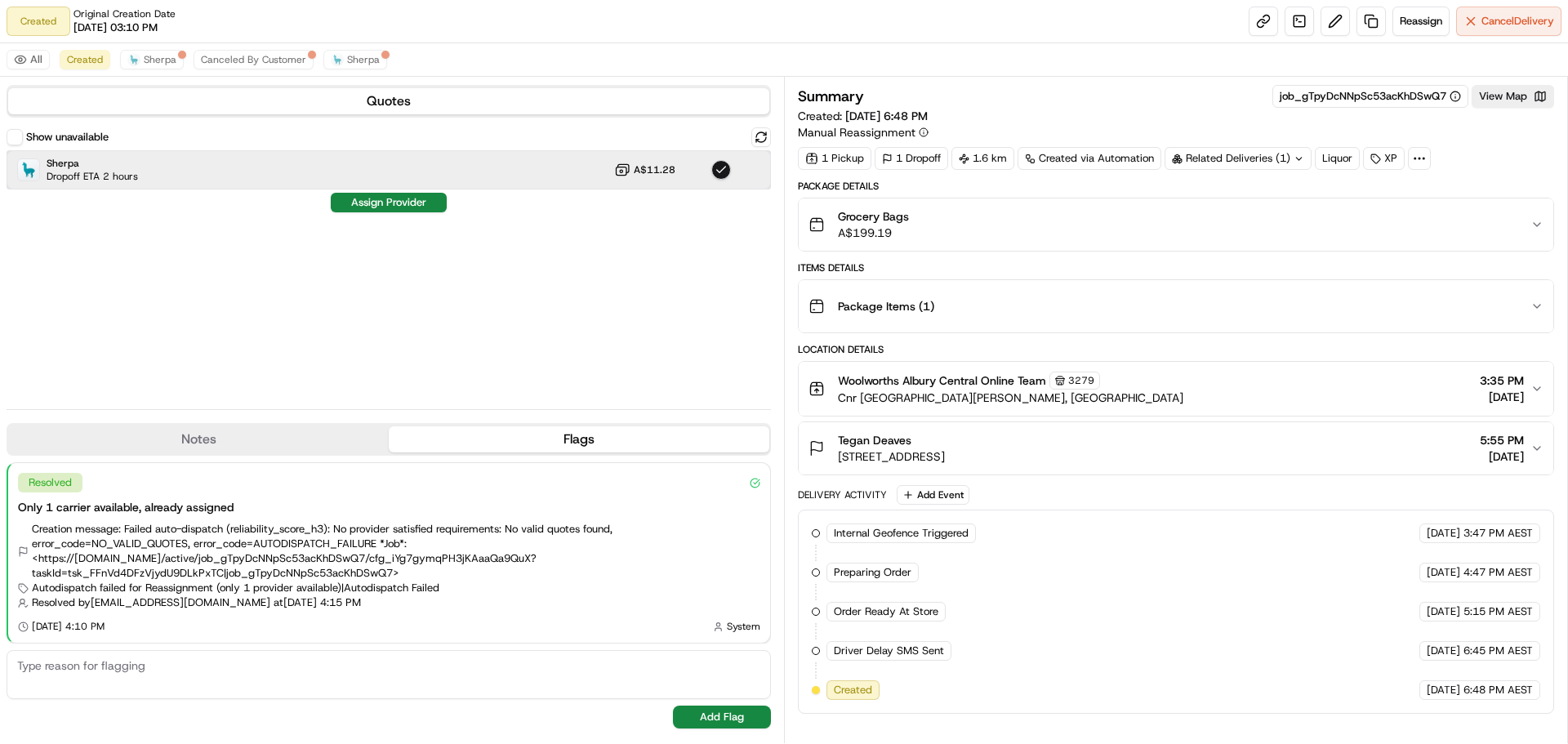
click at [187, 163] on div "Sherpa Dropoff ETA 2 hours A$11.28" at bounding box center [388, 170] width 765 height 39
click at [153, 65] on span "Sherpa" at bounding box center [160, 60] width 33 height 13
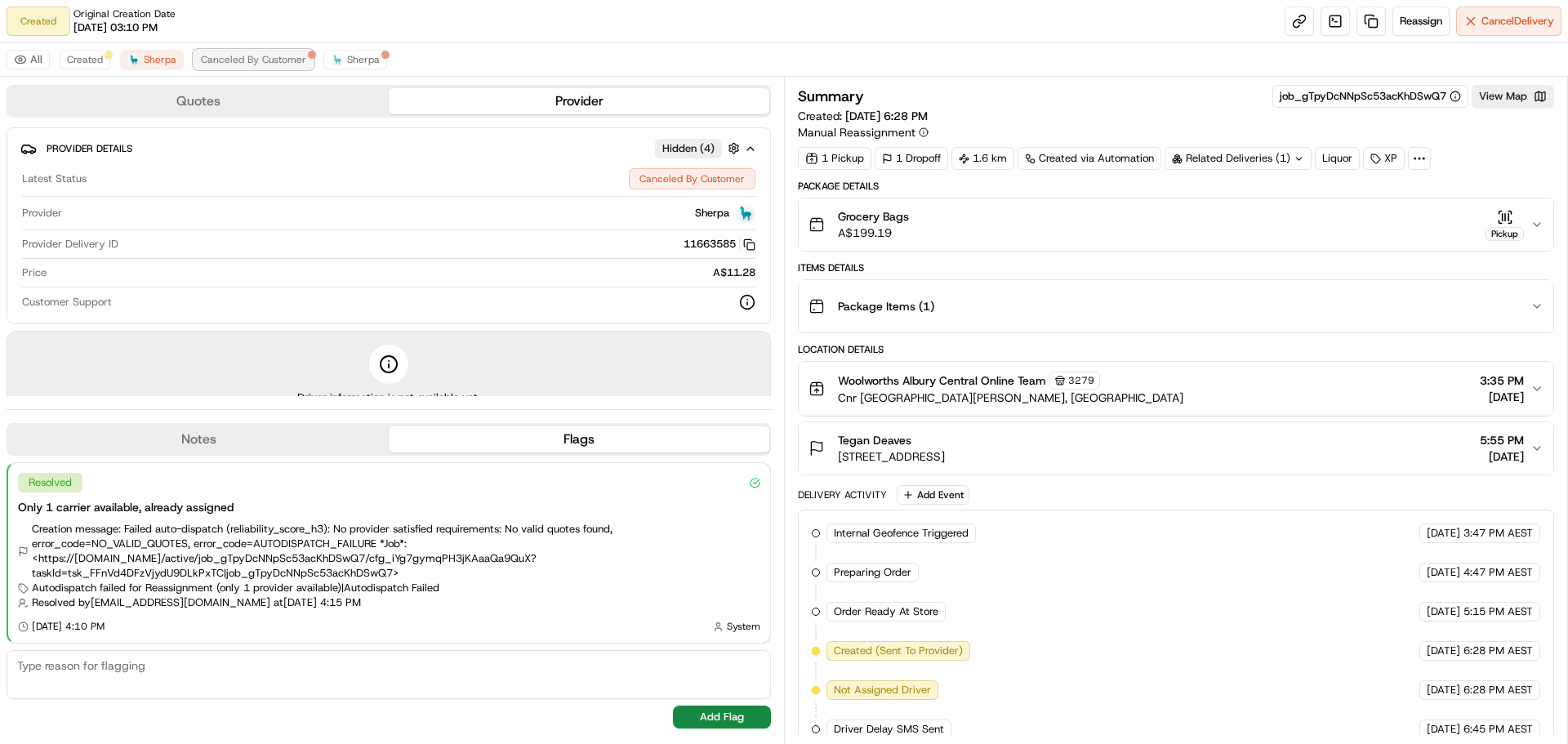
click at [221, 64] on span "Canceled By Customer" at bounding box center [254, 60] width 105 height 13
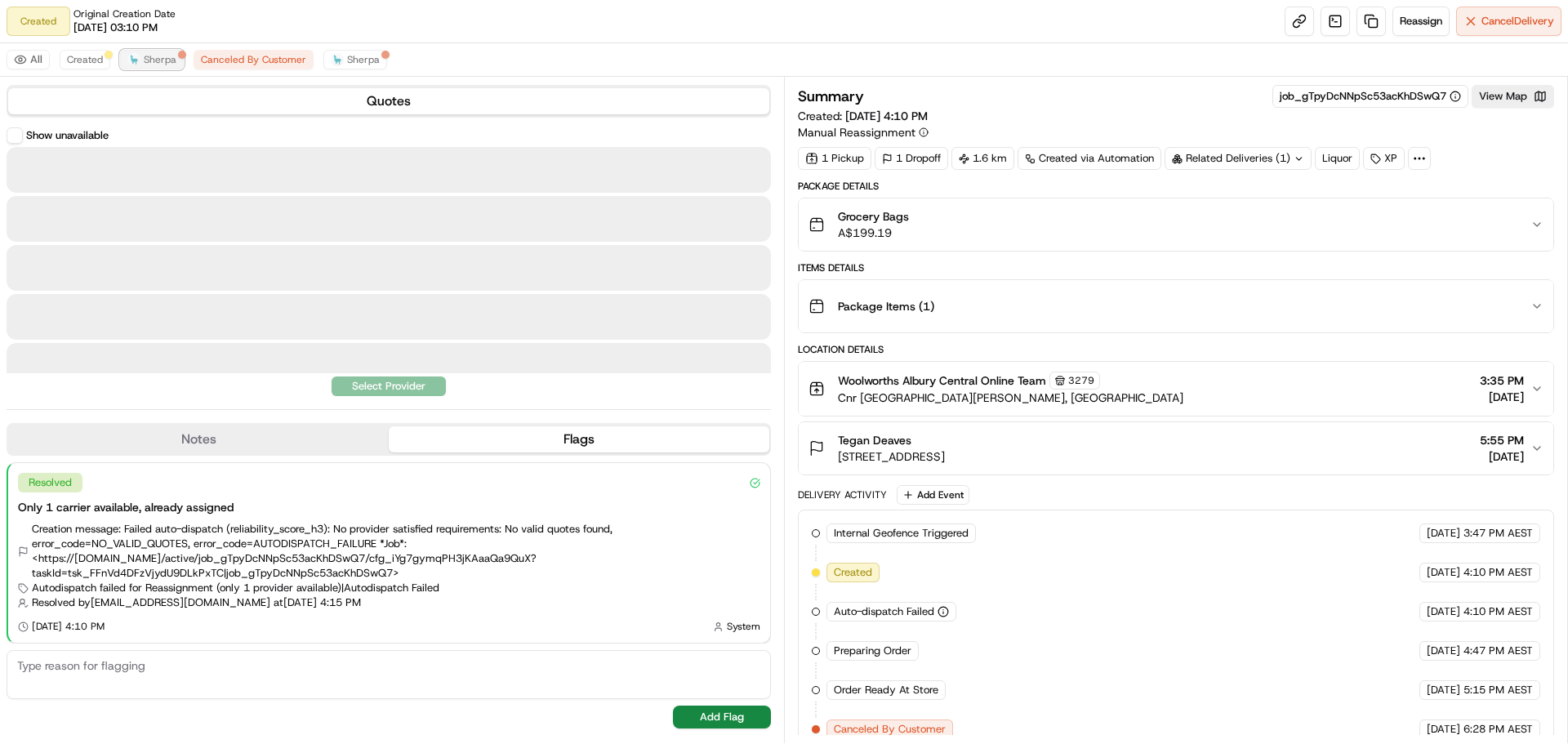
click at [158, 64] on span "Sherpa" at bounding box center [160, 60] width 33 height 13
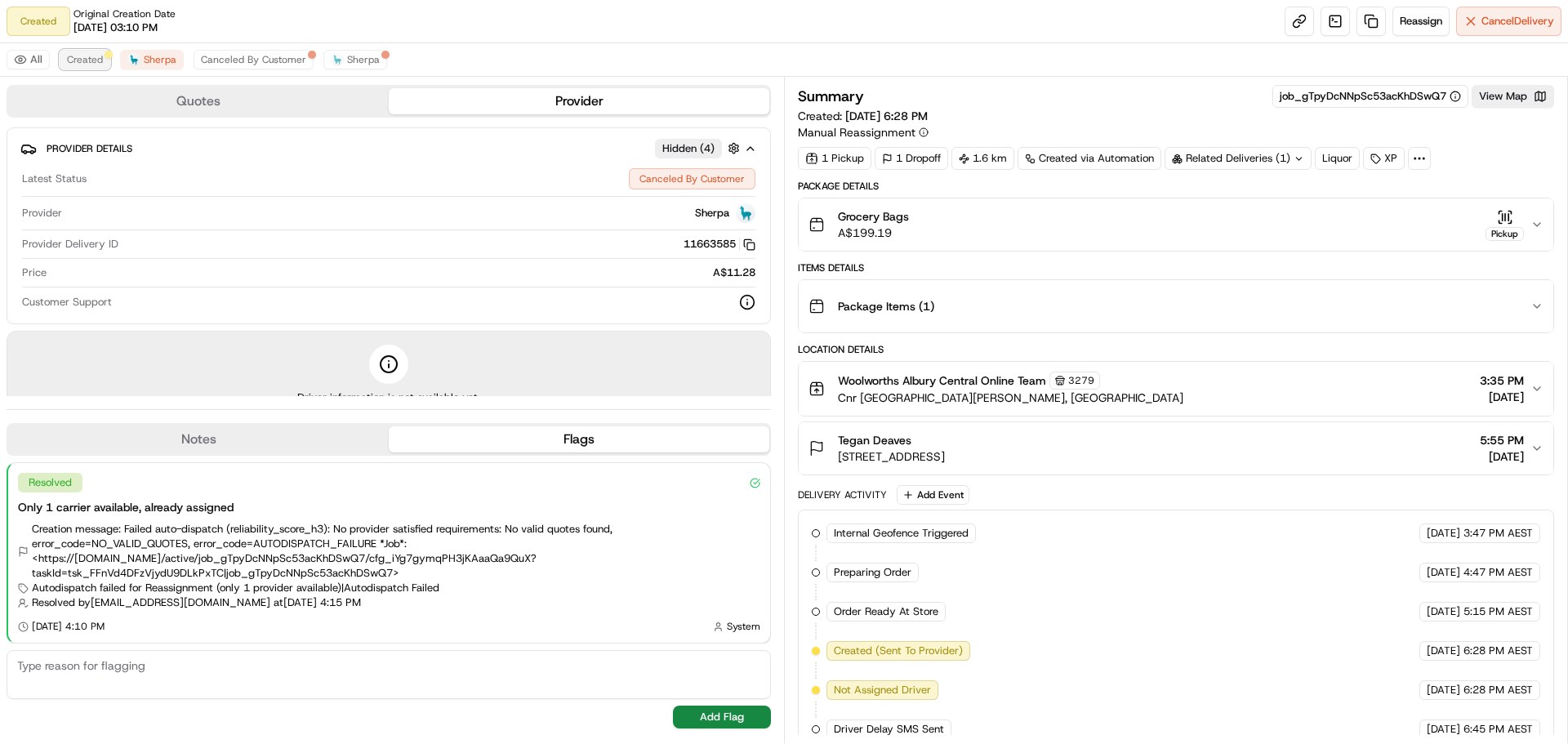
click at [96, 62] on span "Created" at bounding box center [85, 60] width 36 height 13
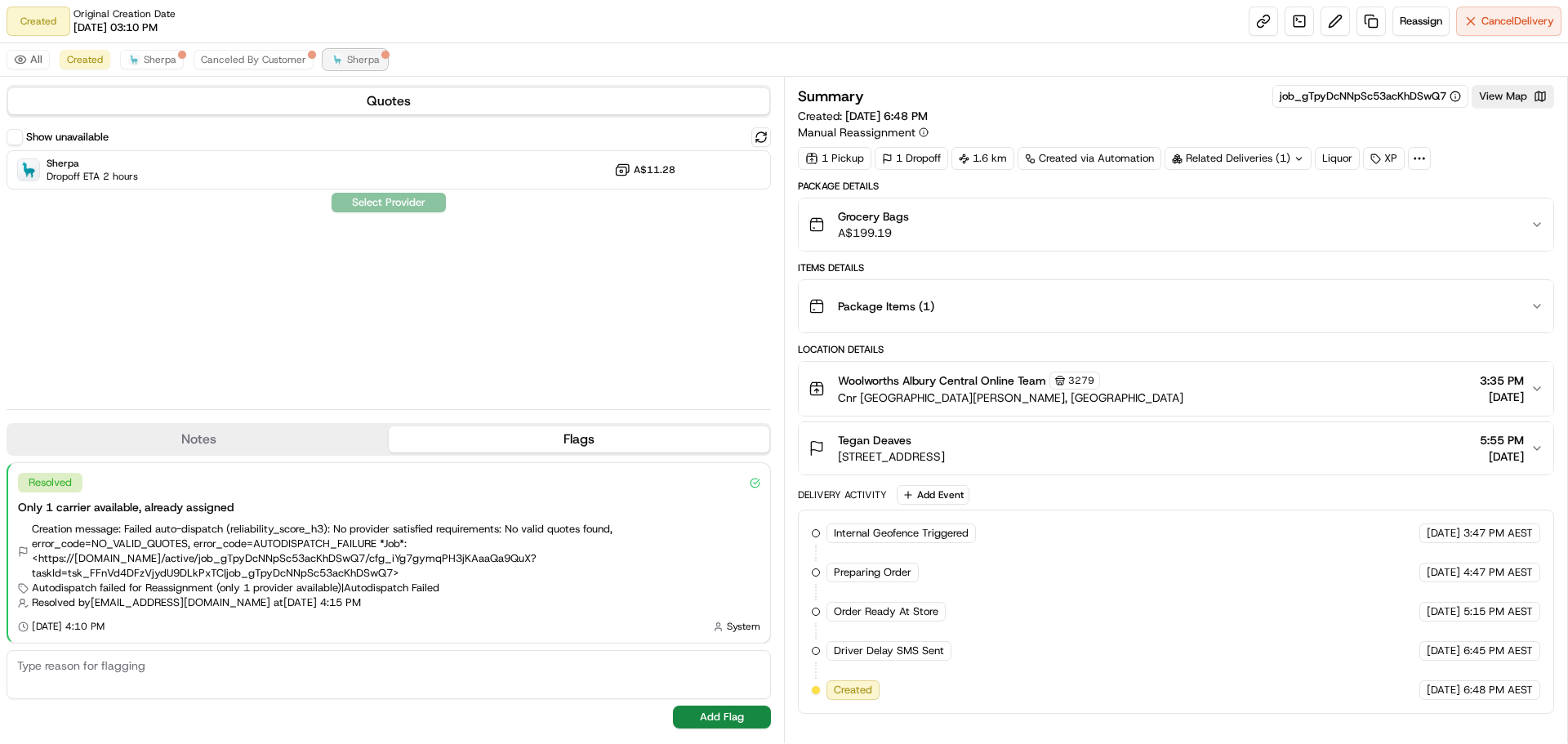
click at [365, 55] on span "Sherpa" at bounding box center [364, 60] width 33 height 13
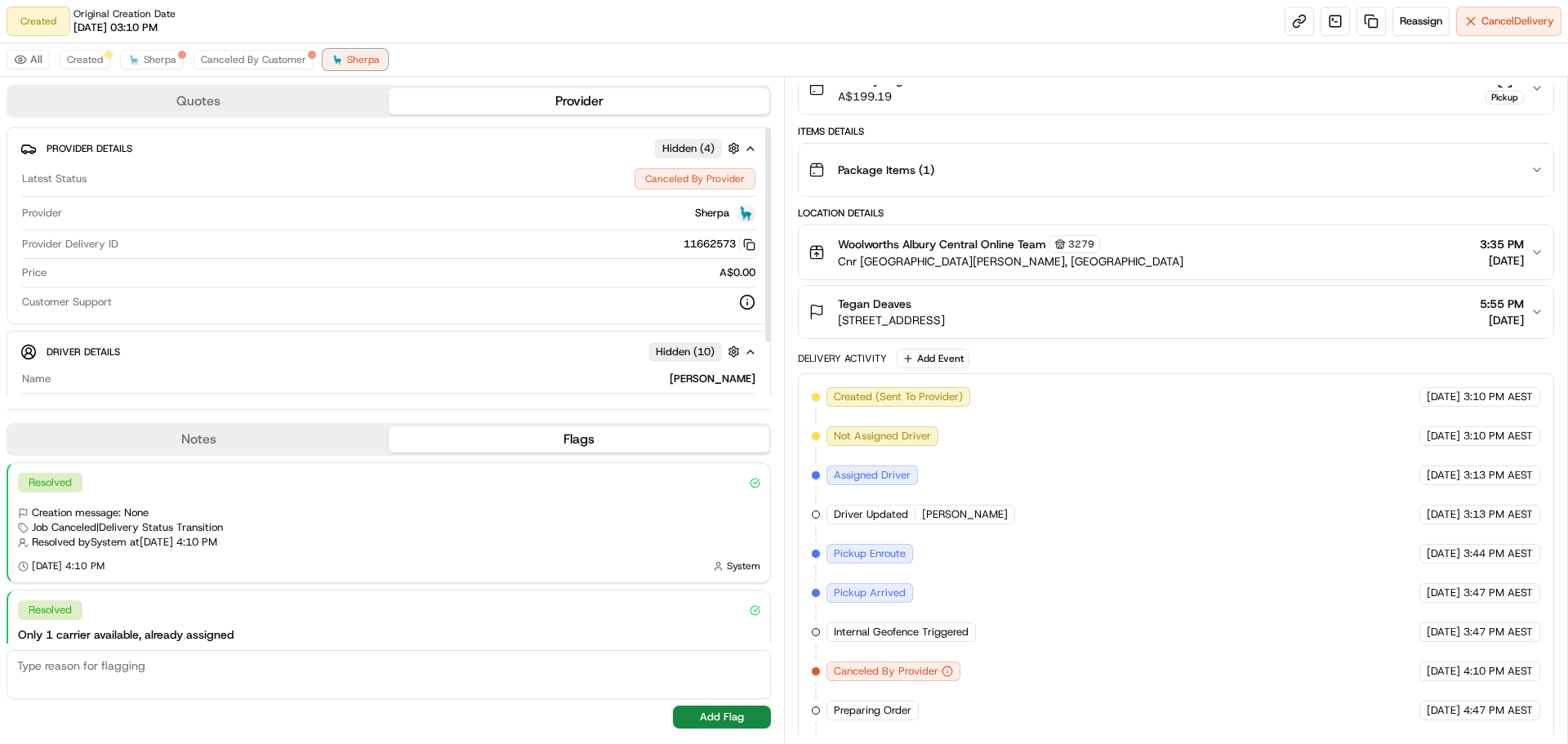
scroll to position [214, 0]
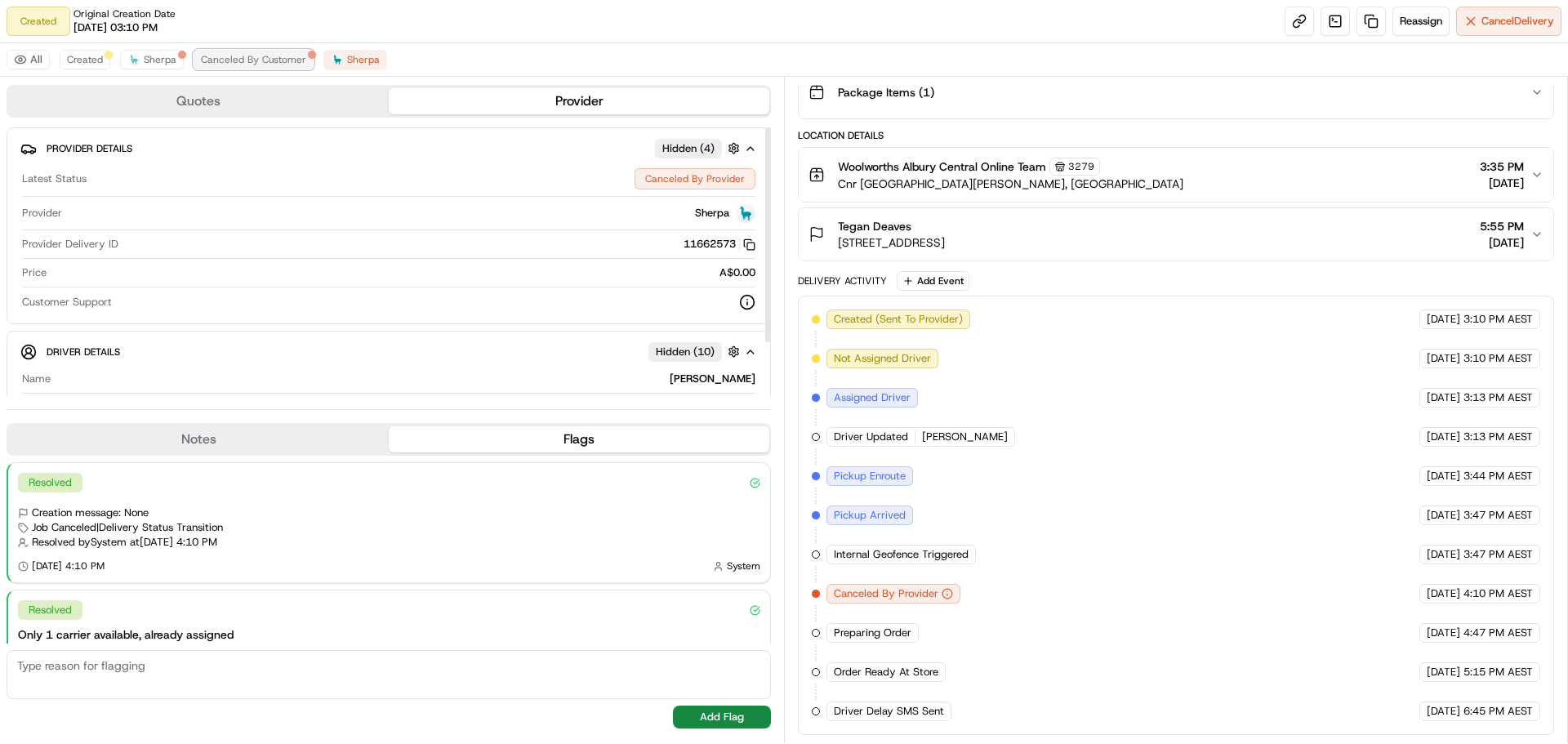
click at [220, 52] on button "Canceled By Customer" at bounding box center [253, 60] width 120 height 20
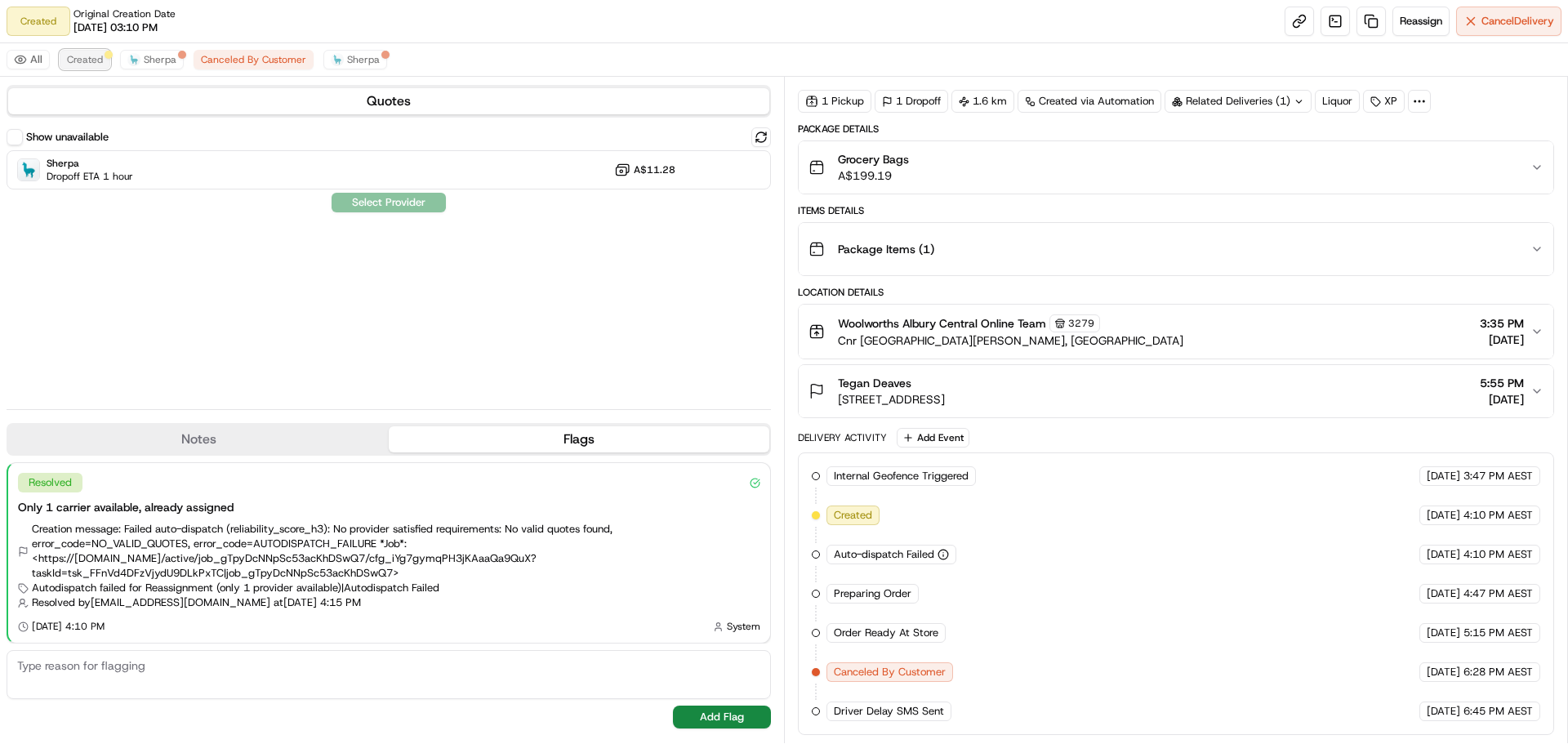
click at [85, 56] on span "Created" at bounding box center [85, 60] width 36 height 13
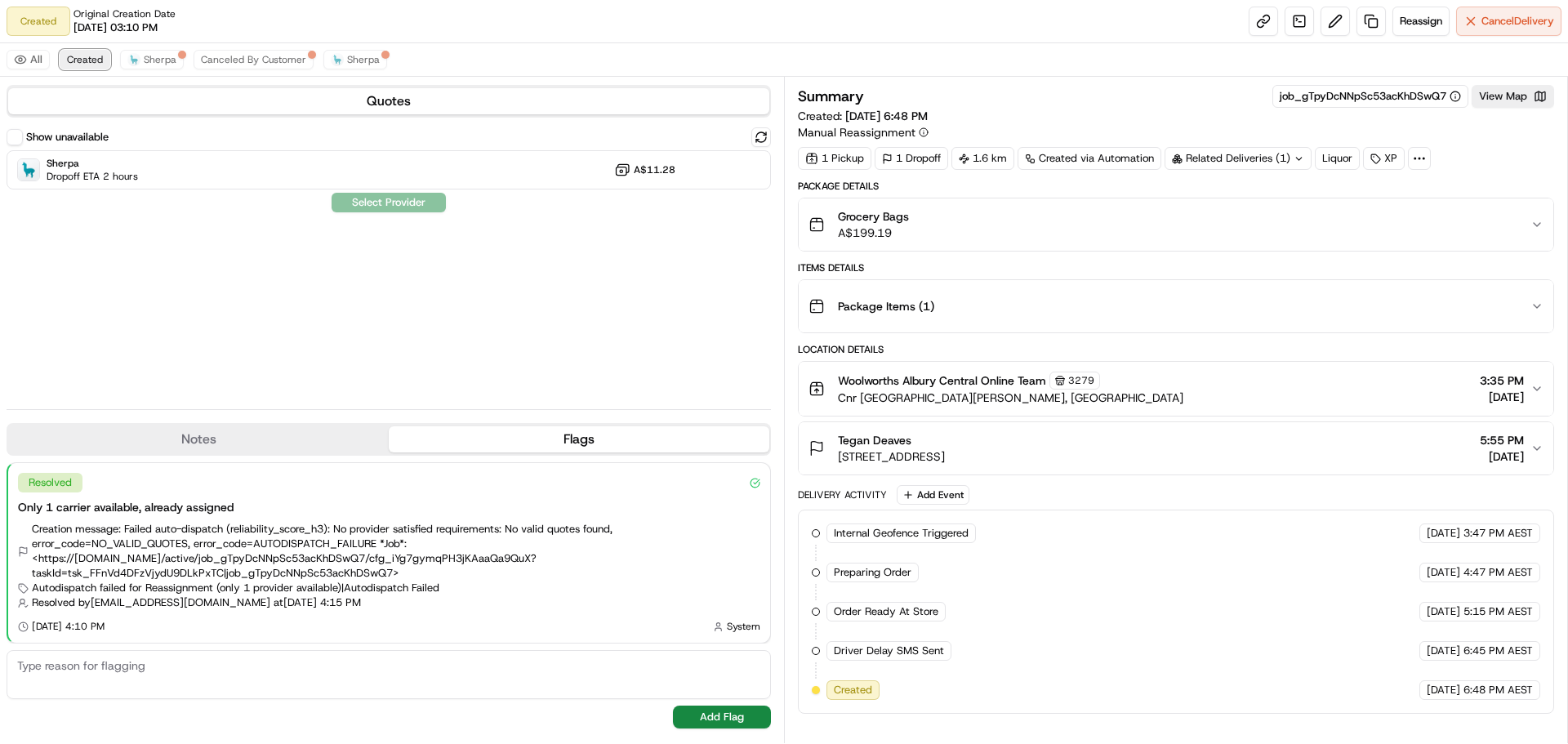
scroll to position [0, 0]
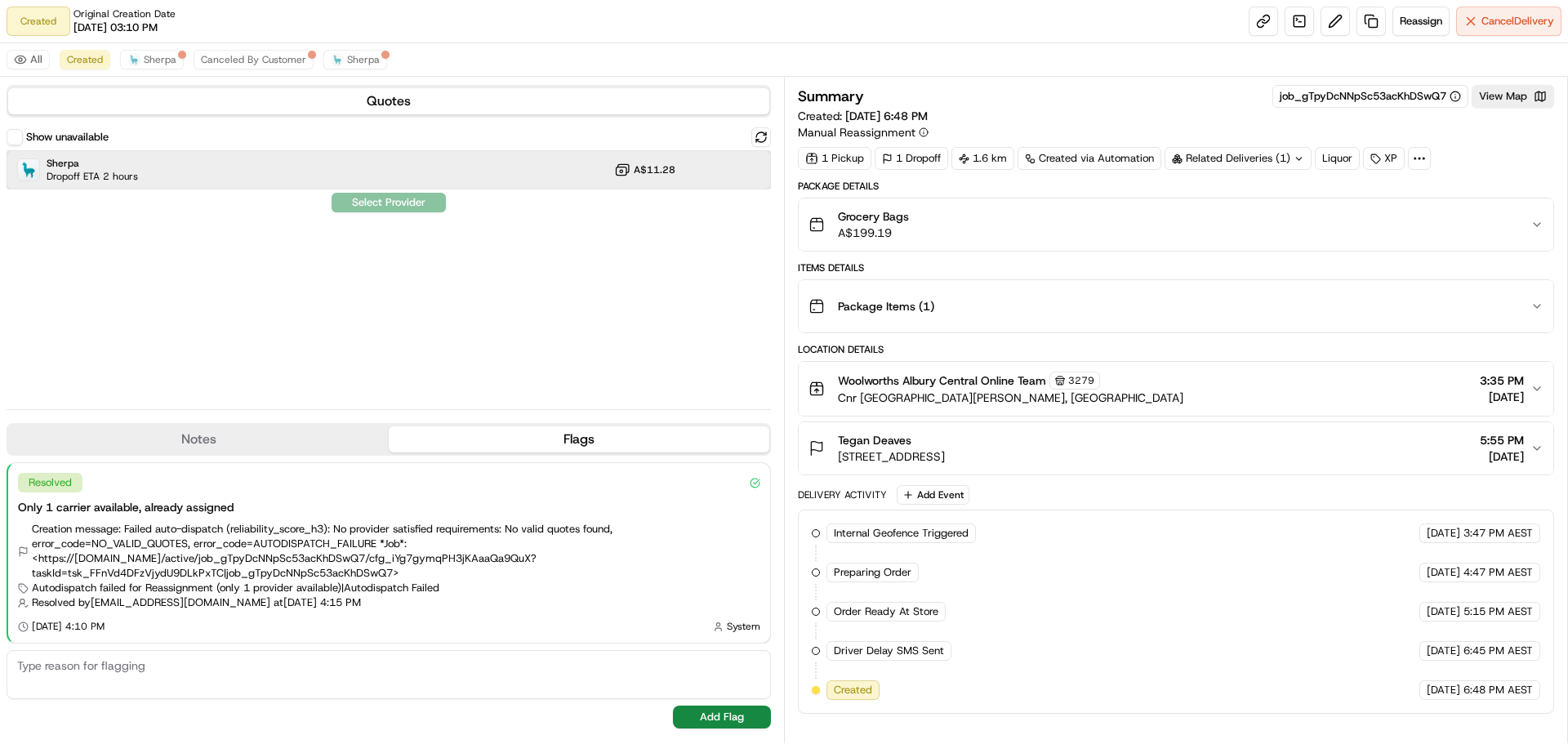
click at [333, 163] on div "Sherpa Dropoff ETA 2 hours A$11.28" at bounding box center [388, 170] width 765 height 39
click at [346, 194] on button "Assign Provider" at bounding box center [389, 203] width 116 height 20
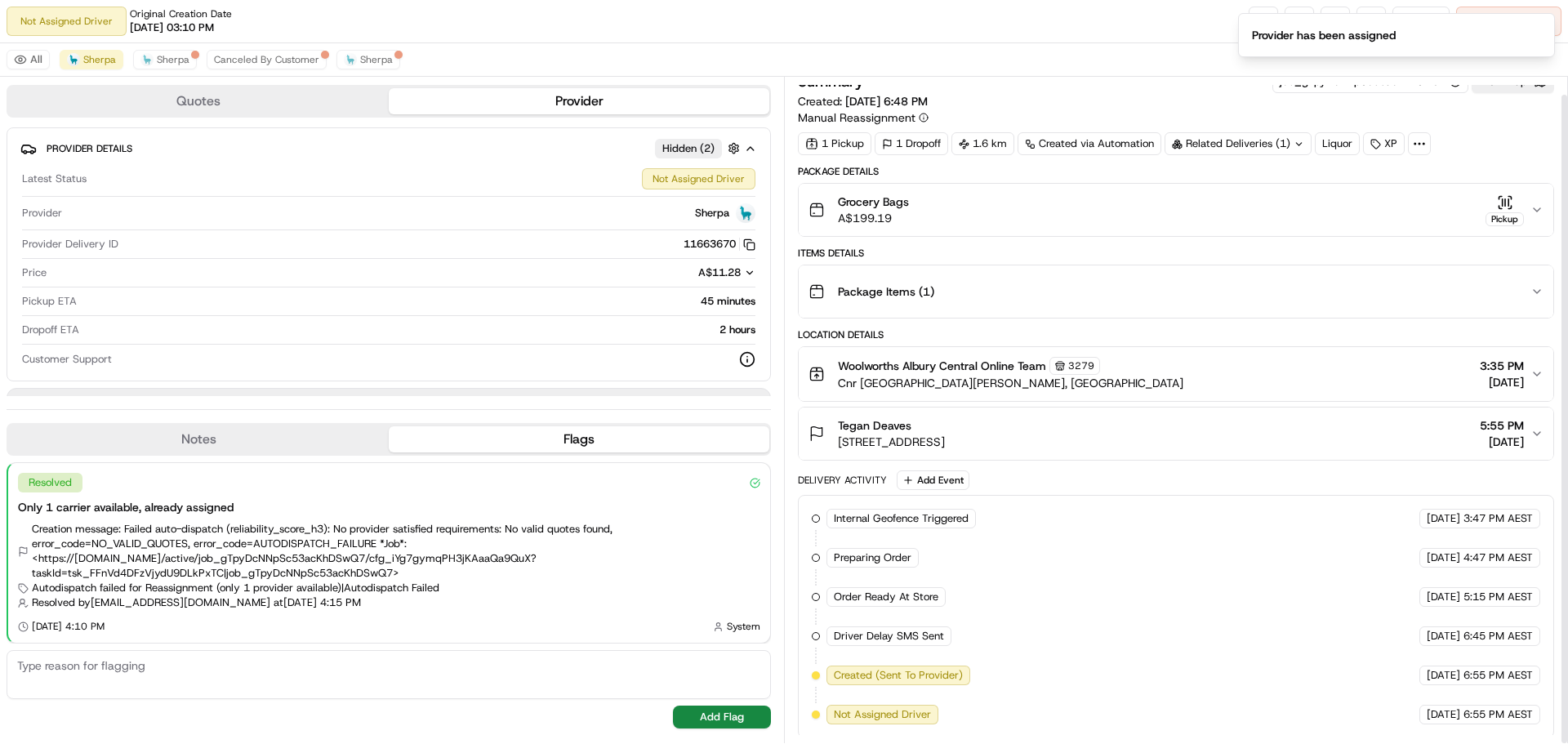
scroll to position [18, 0]
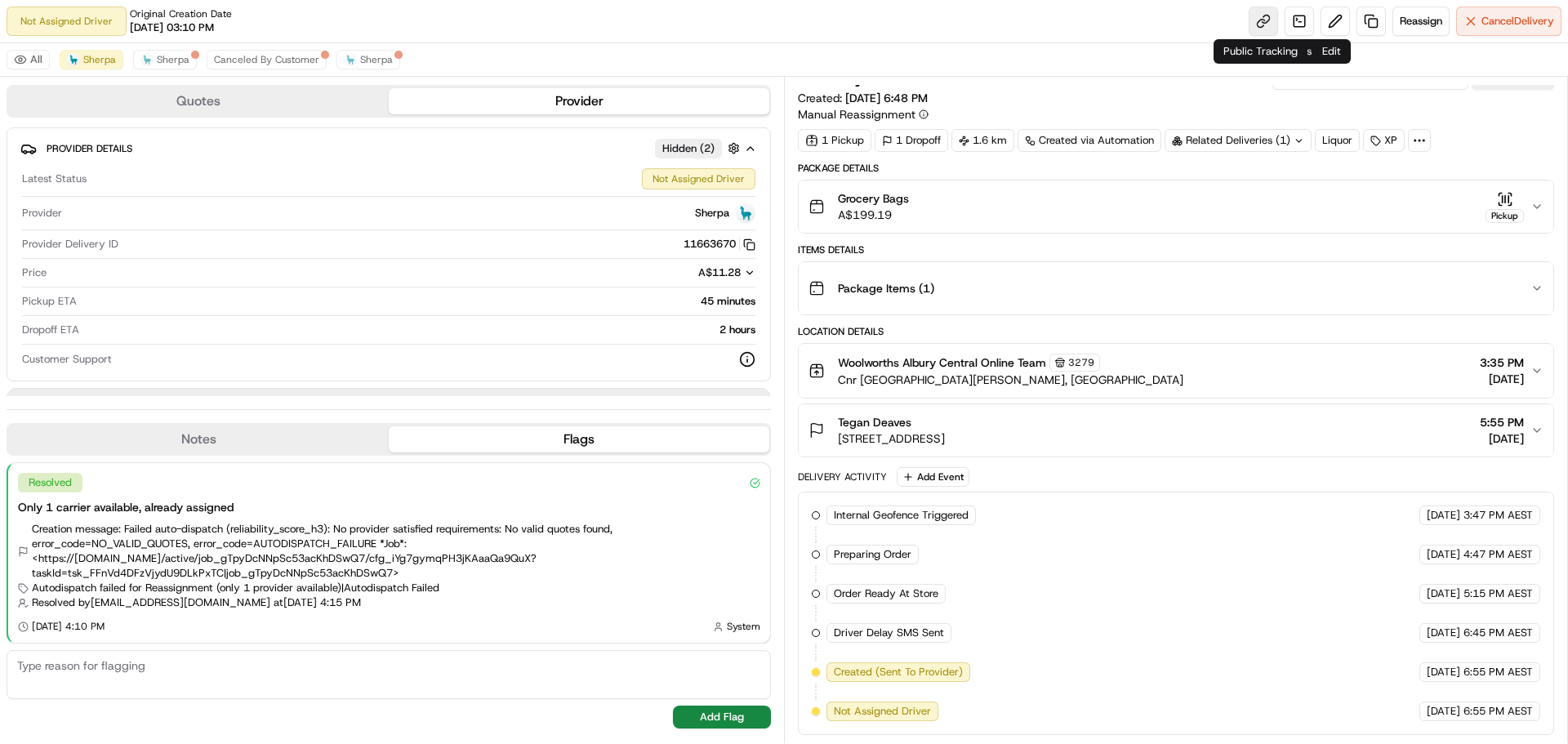
click at [1265, 15] on link at bounding box center [1263, 21] width 29 height 29
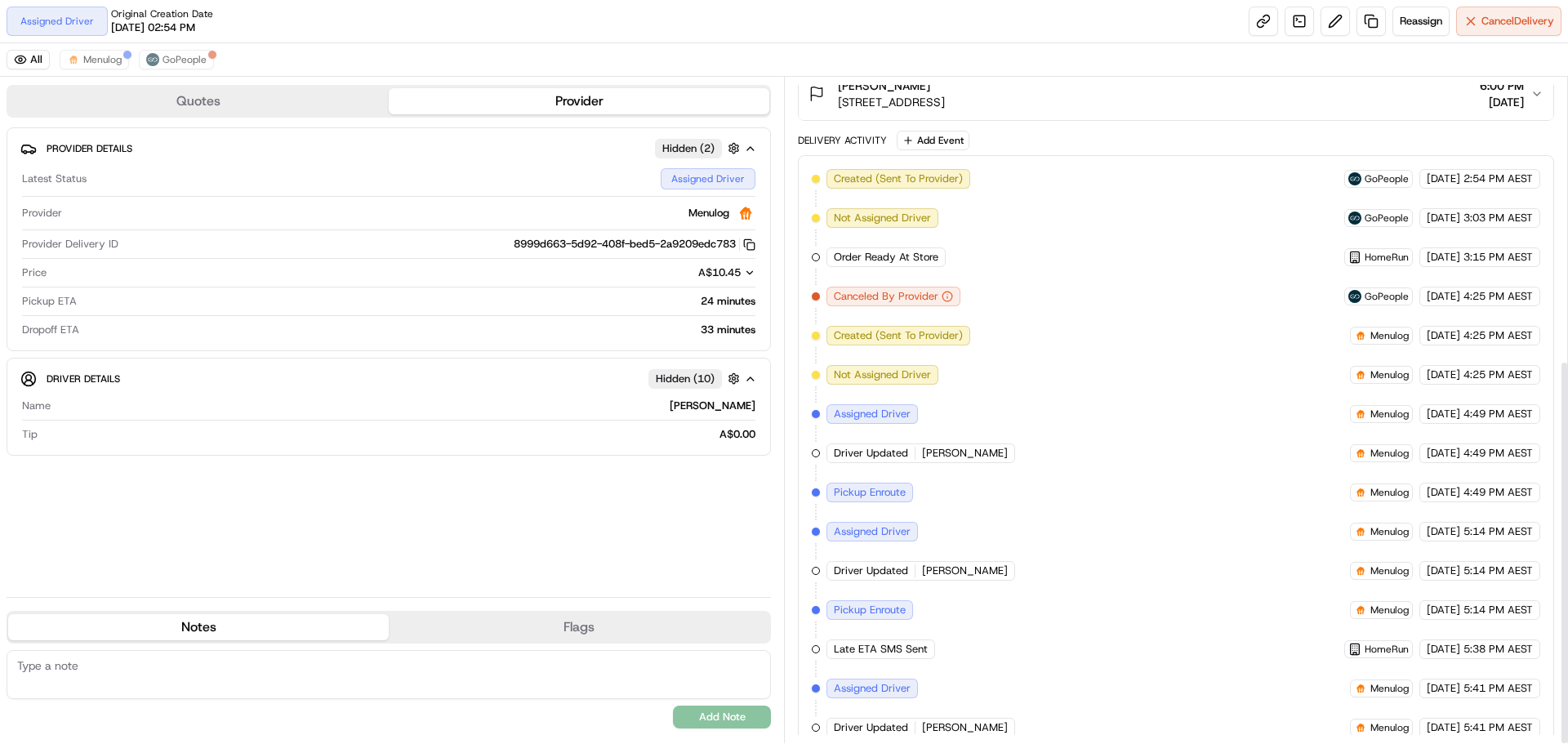
scroll to position [489, 0]
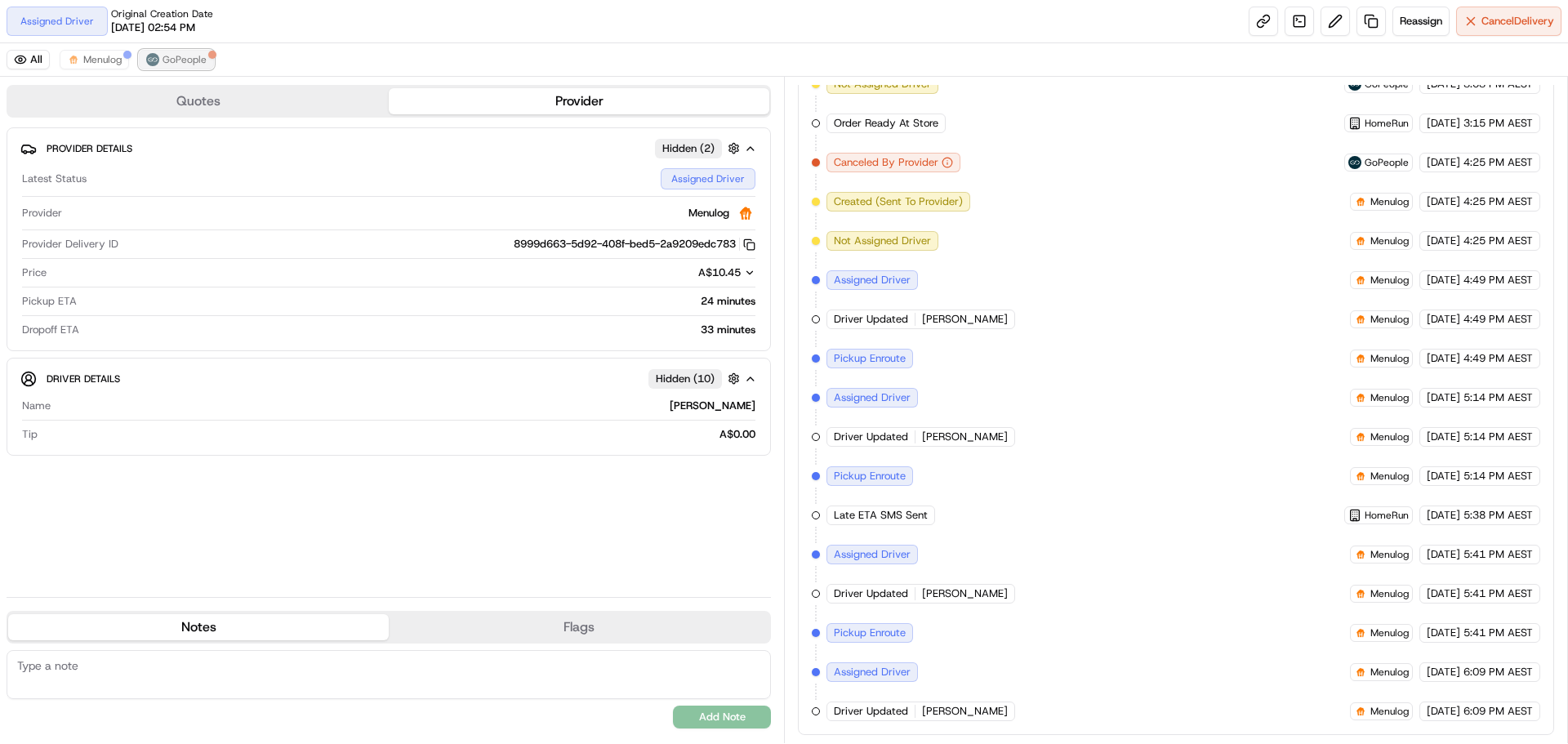
click at [194, 65] on span "GoPeople" at bounding box center [184, 60] width 44 height 13
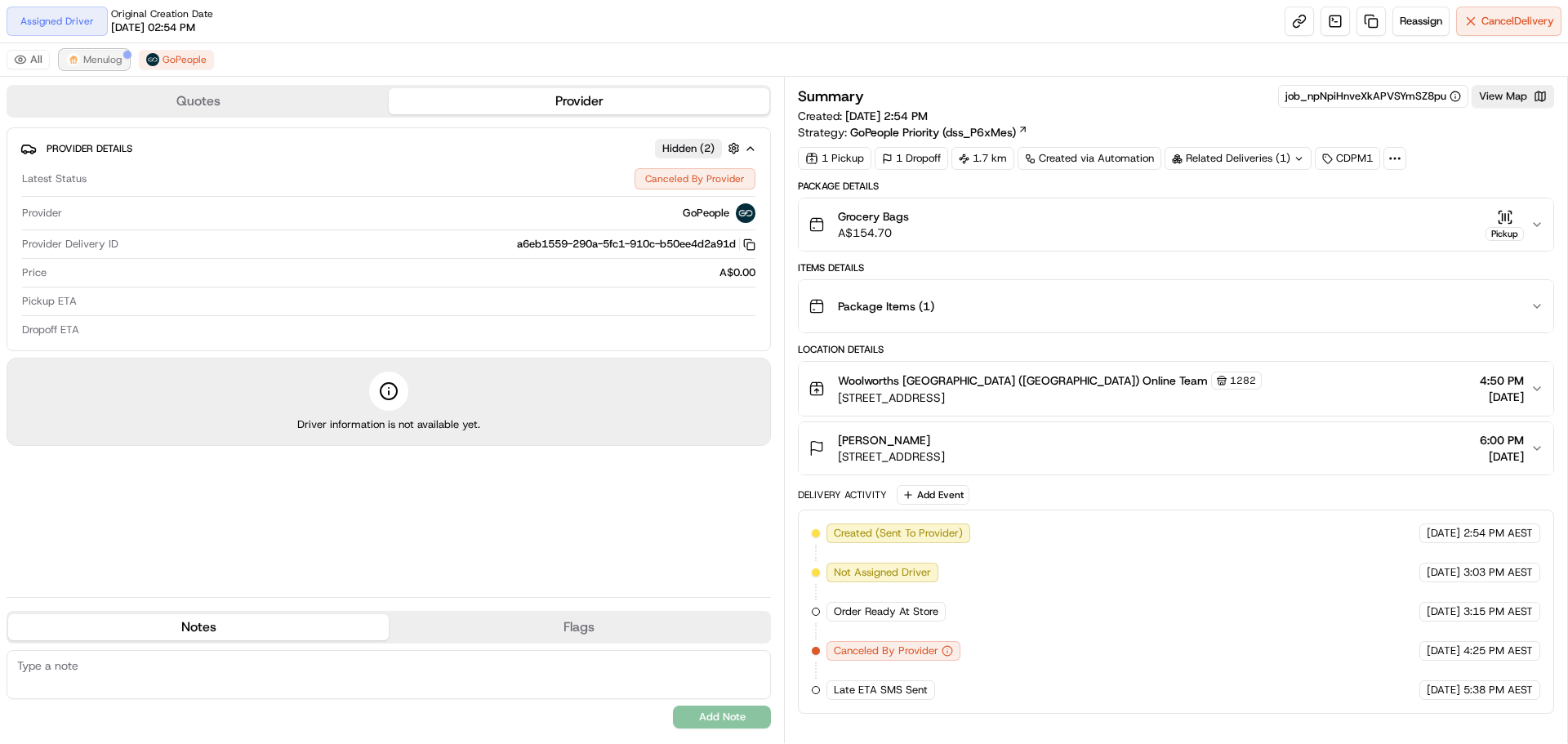
click at [125, 53] on div at bounding box center [127, 54] width 8 height 8
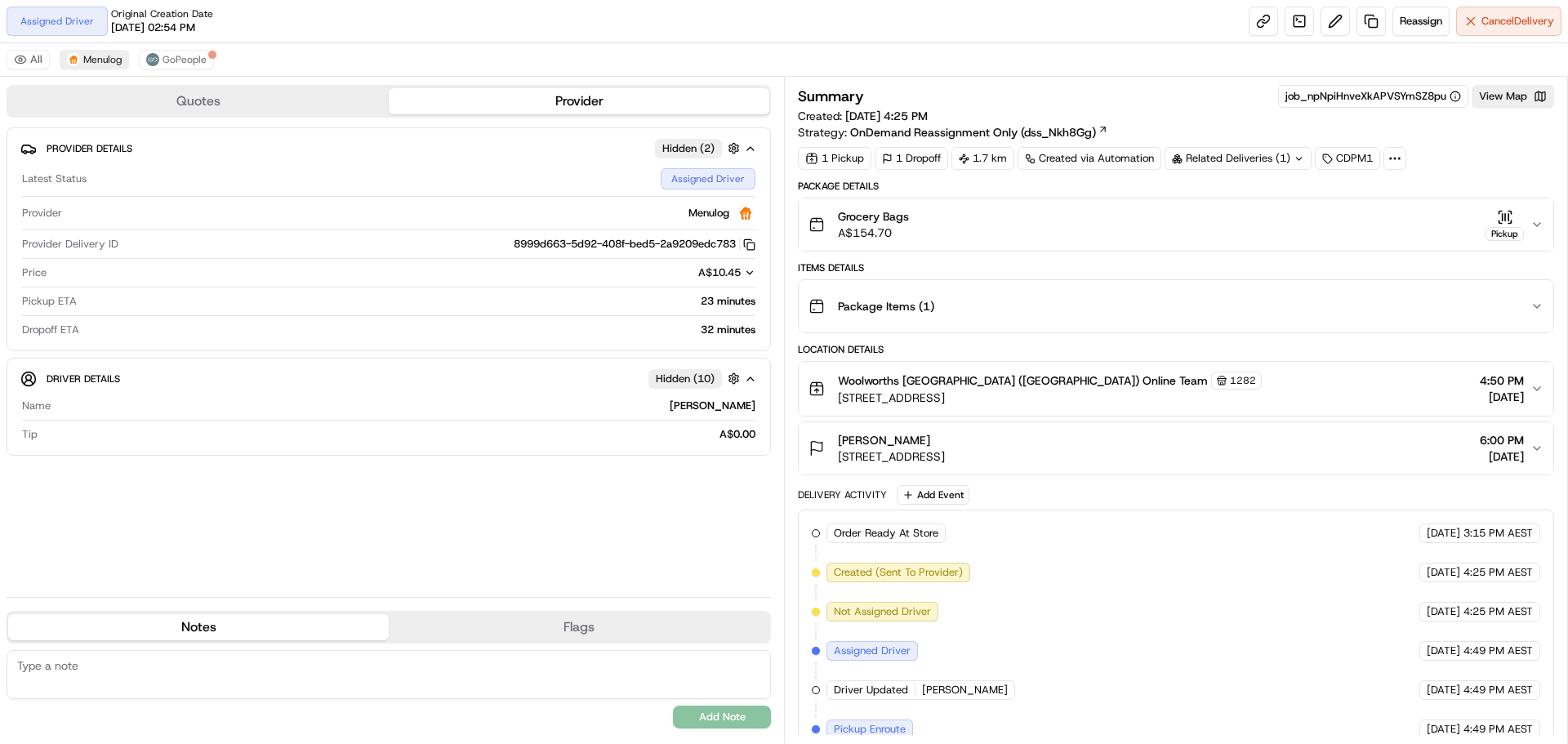
drag, startPoint x: 1482, startPoint y: 18, endPoint x: 1329, endPoint y: 92, distance: 170.0
click at [1334, 91] on div "Assigned Driver Original Creation Date 09/20/2025 02:54 PM Reassign Cancel Deli…" at bounding box center [784, 372] width 1568 height 744
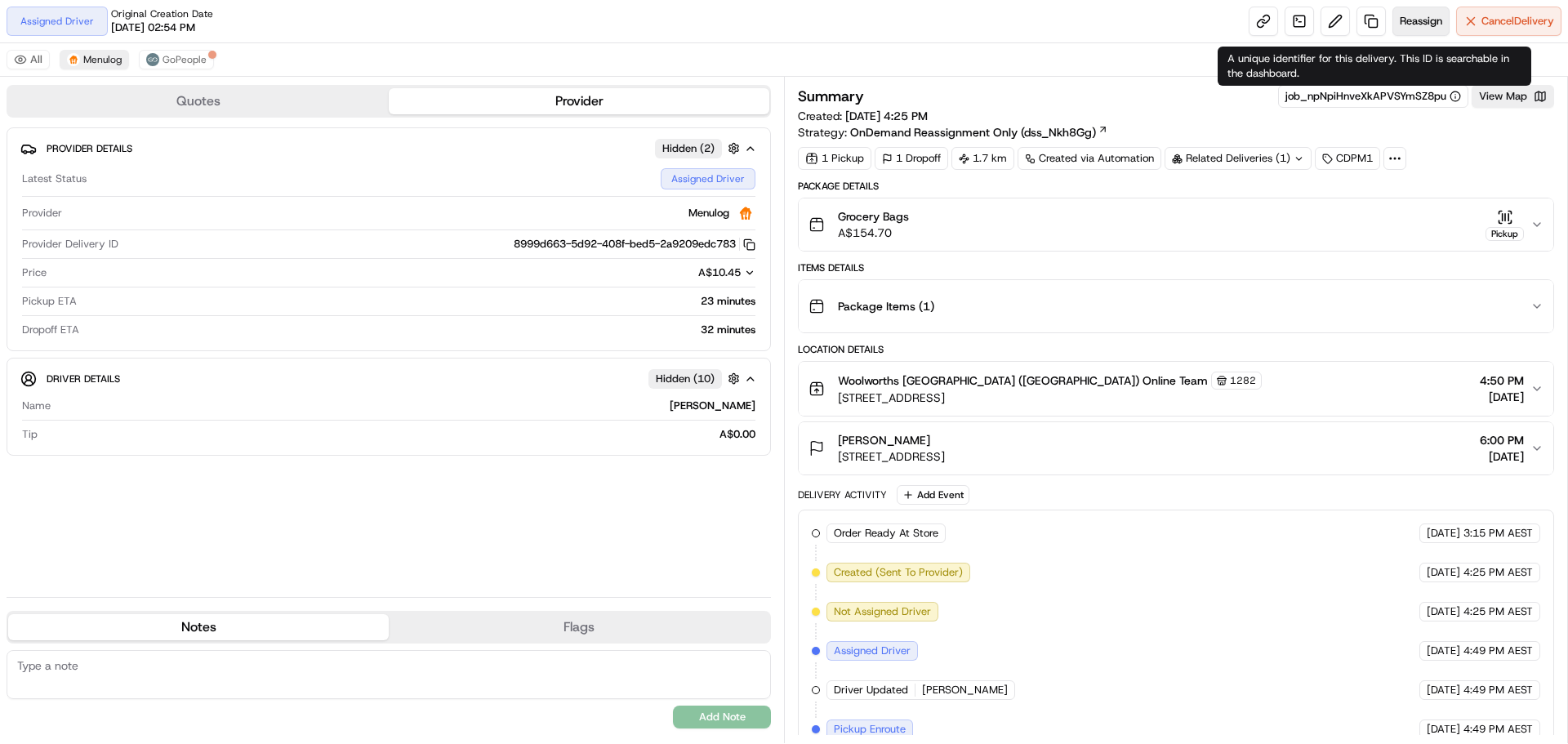
click at [1405, 32] on button "Reassign" at bounding box center [1420, 21] width 57 height 29
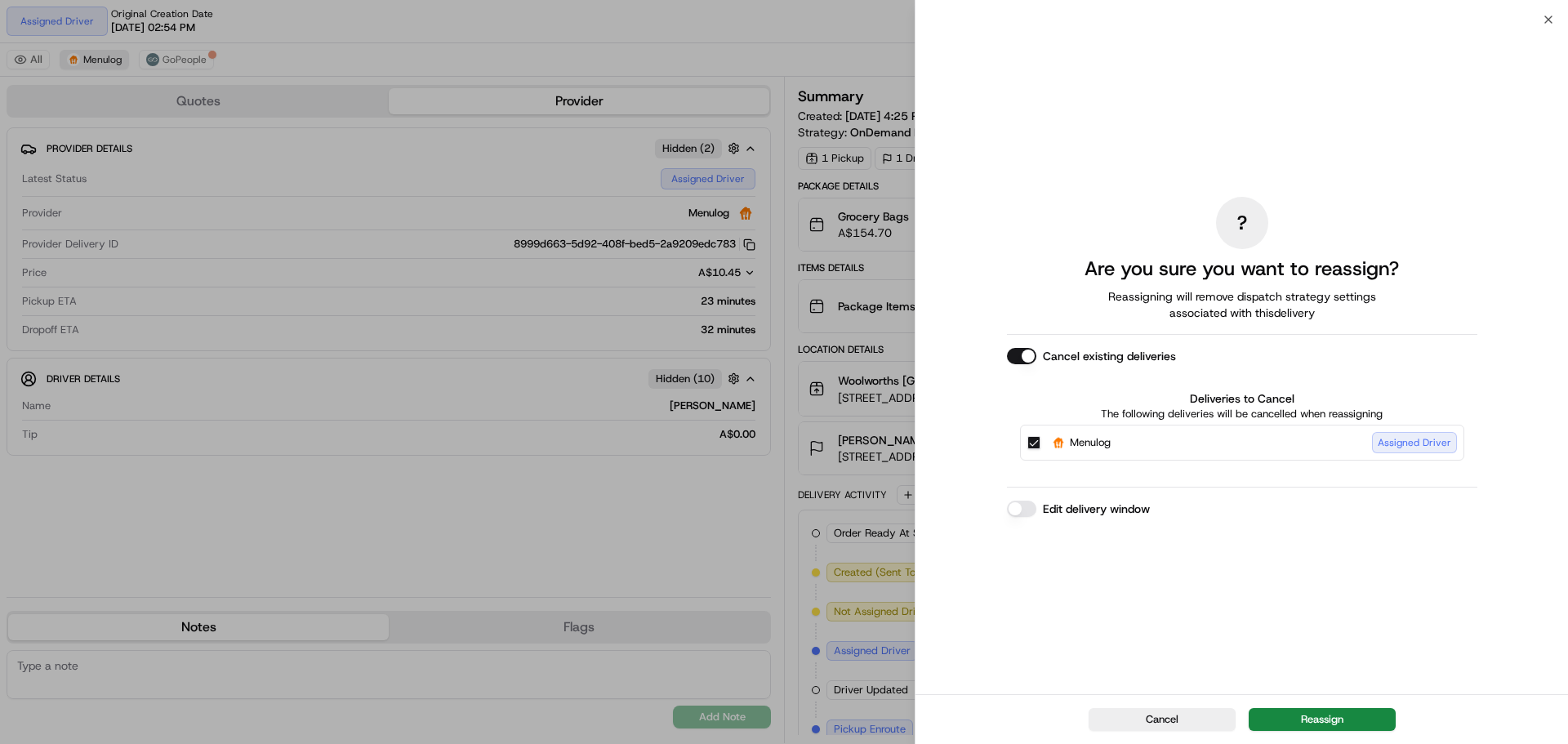
click at [1018, 507] on button "Edit delivery window" at bounding box center [1021, 509] width 29 height 16
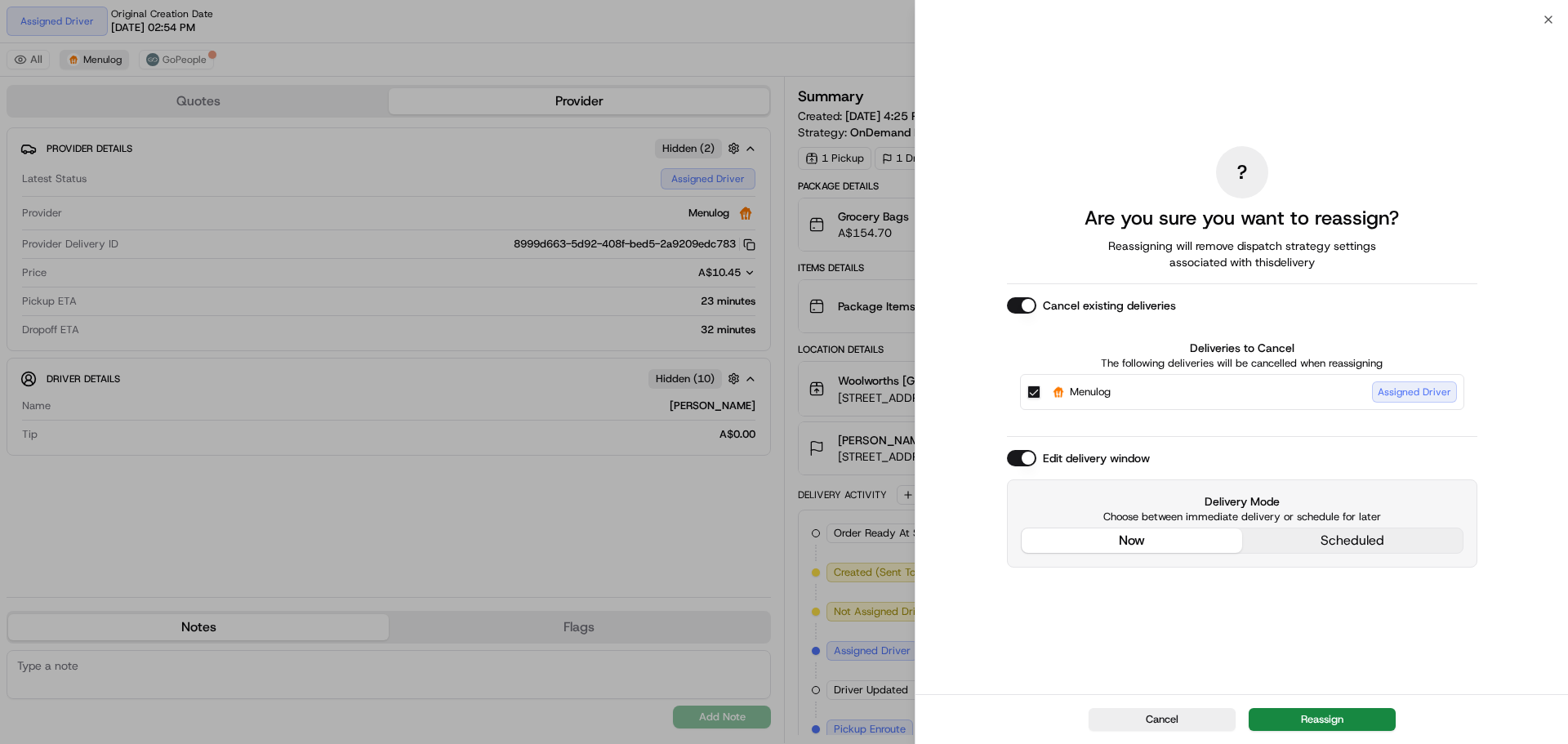
click at [1078, 425] on div "? Are you sure you want to reassign? Reassigning will remove dispatch strategy …" at bounding box center [1242, 357] width 471 height 669
click at [1306, 718] on button "Reassign" at bounding box center [1322, 720] width 147 height 23
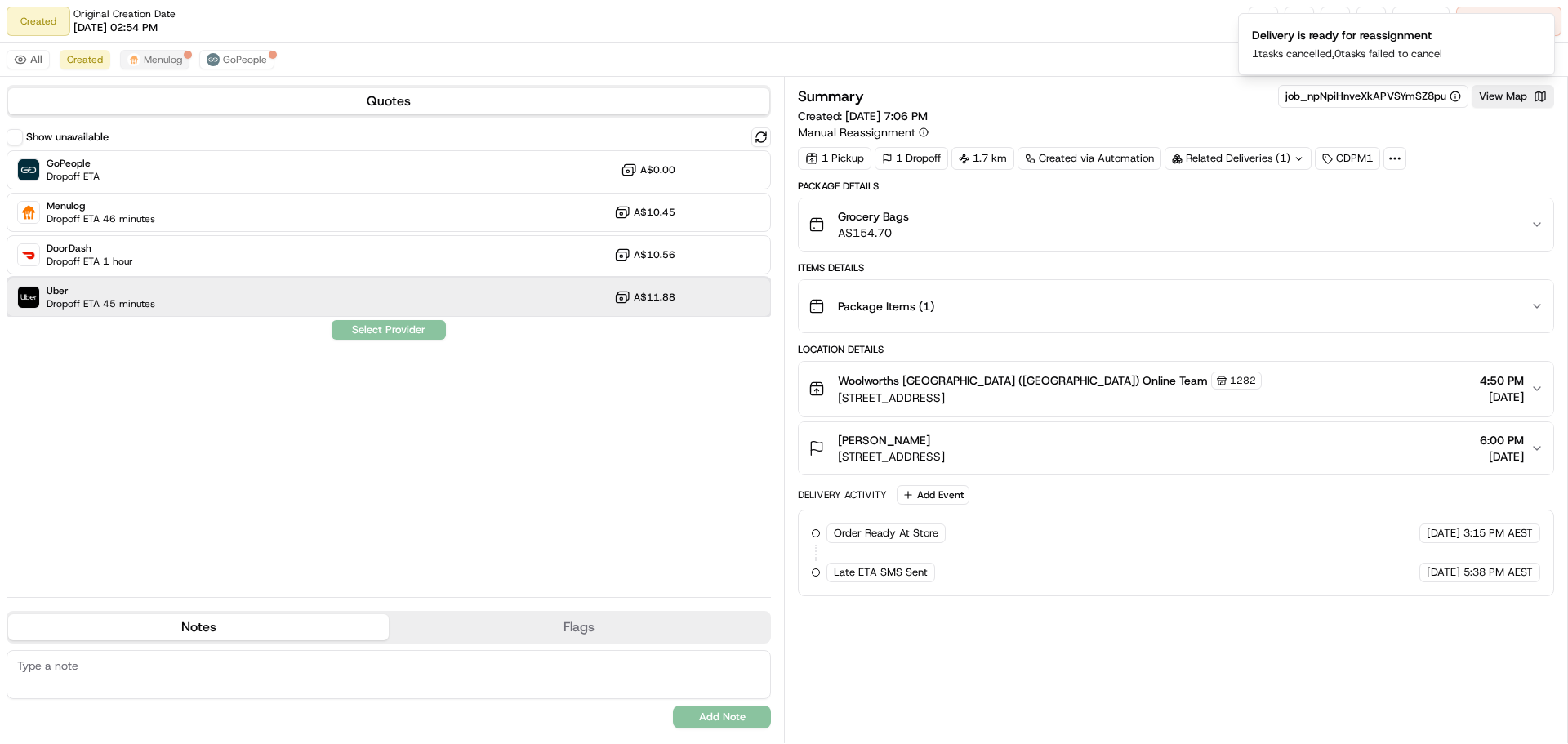
click at [493, 310] on div "Uber Dropoff ETA 45 minutes A$11.88" at bounding box center [388, 297] width 765 height 39
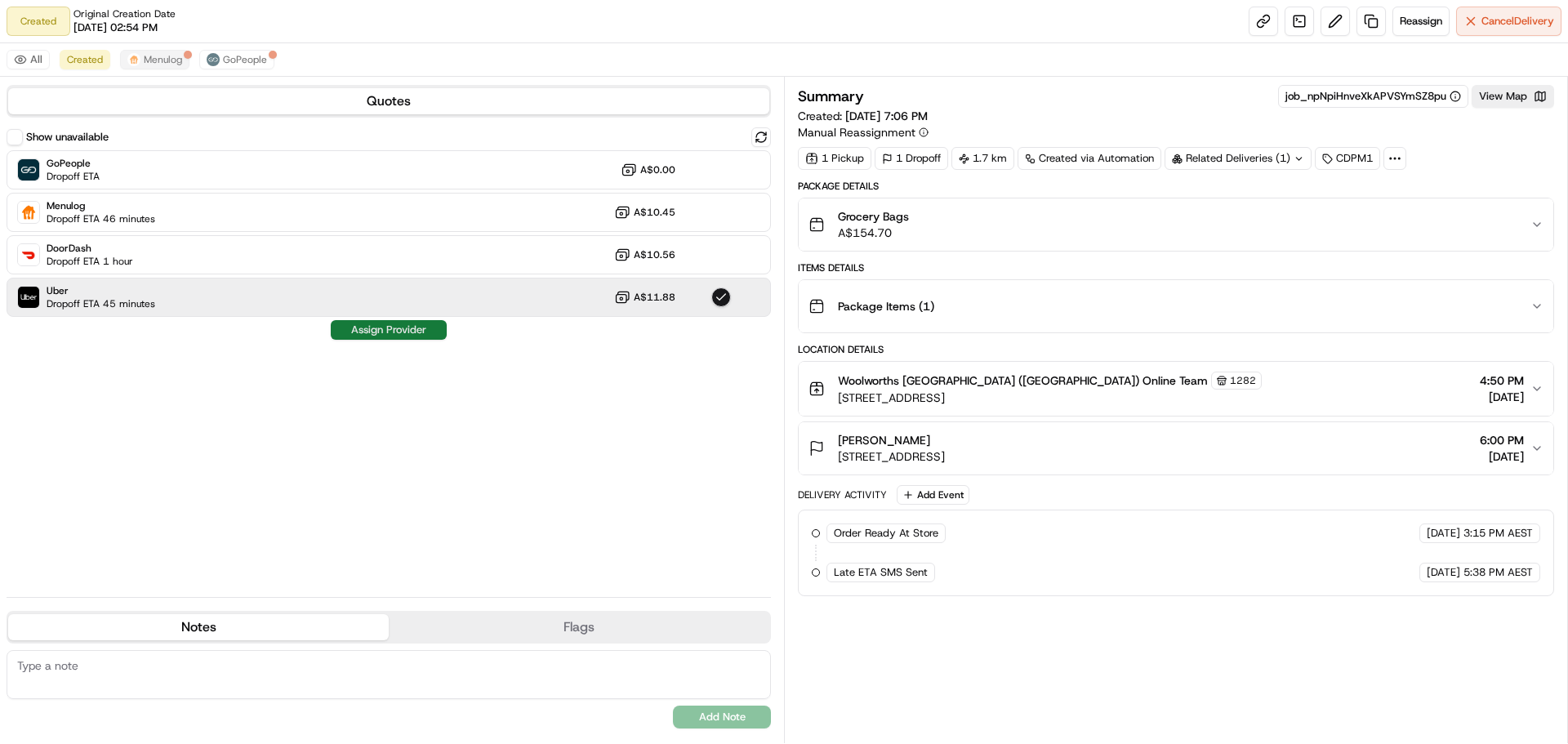
click at [423, 330] on button "Assign Provider" at bounding box center [389, 330] width 116 height 20
click at [170, 66] on button "Menulog" at bounding box center [154, 60] width 70 height 20
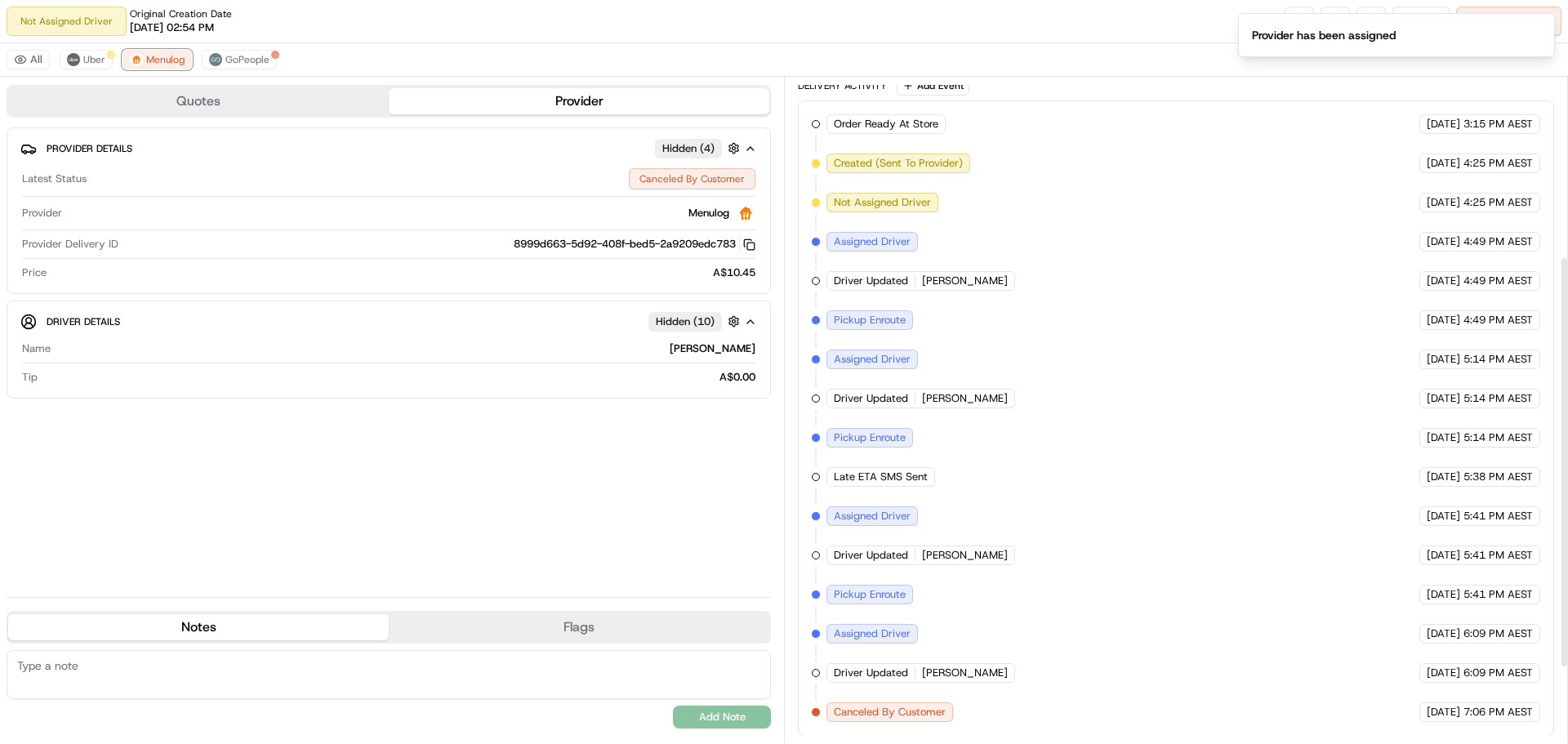
scroll to position [410, 0]
click at [90, 59] on span "Uber" at bounding box center [94, 60] width 22 height 13
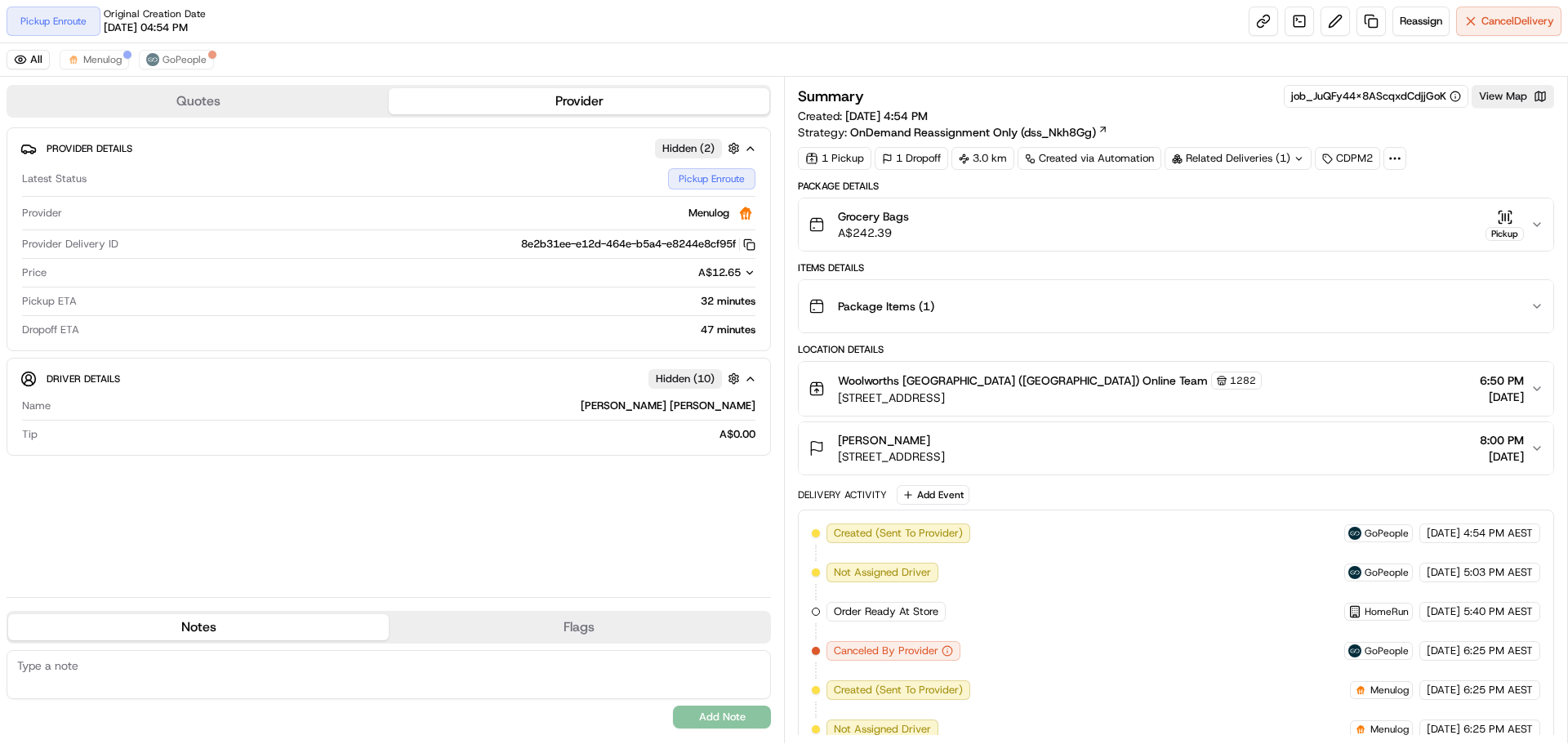
scroll to position [135, 0]
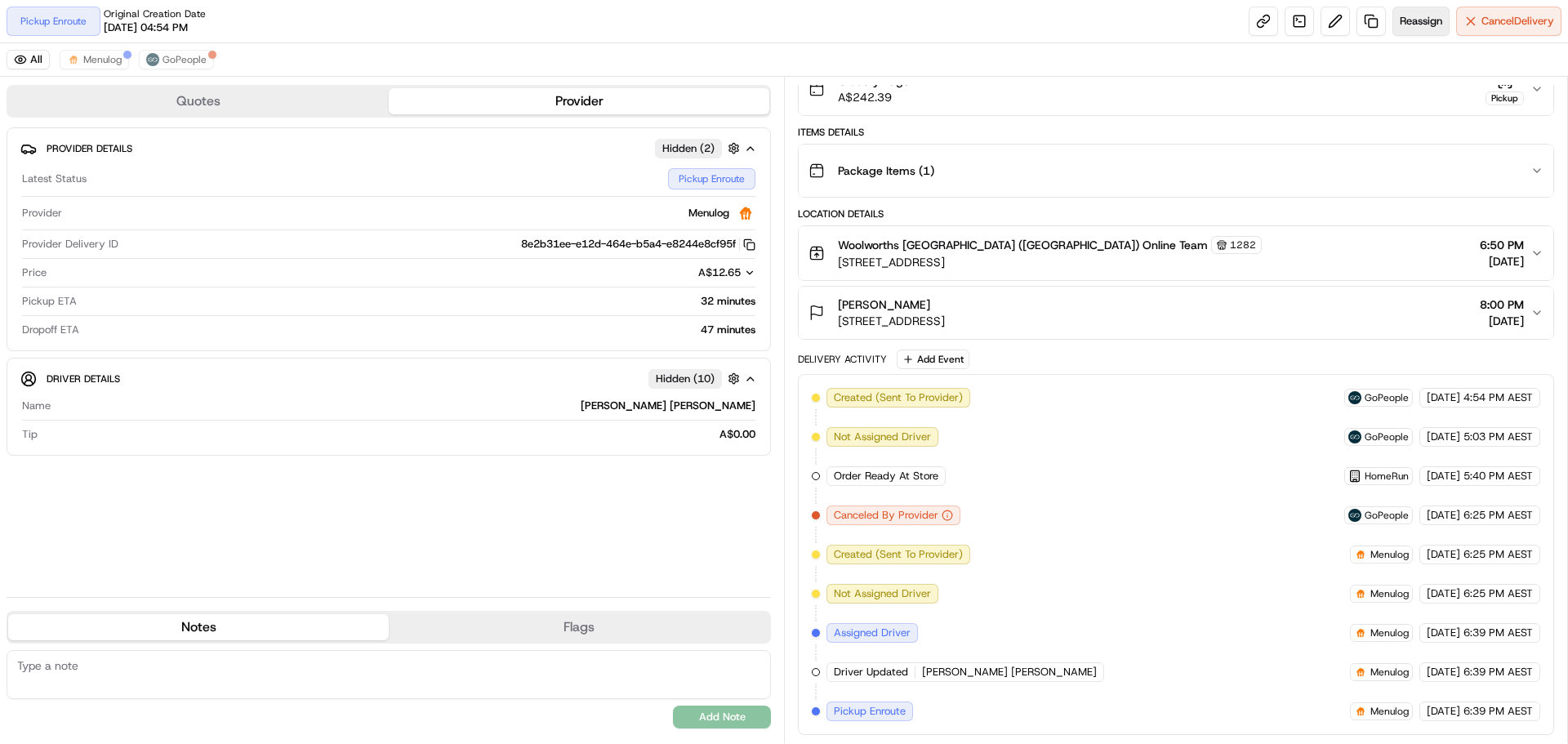
drag, startPoint x: 1514, startPoint y: 22, endPoint x: 1432, endPoint y: 22, distance: 82.0
click at [1375, 54] on div "Pickup Enroute Original Creation Date [DATE] 04:54 PM Reassign Cancel Delivery …" at bounding box center [784, 372] width 1568 height 744
click at [1432, 14] on span "Reassign" at bounding box center [1420, 21] width 43 height 15
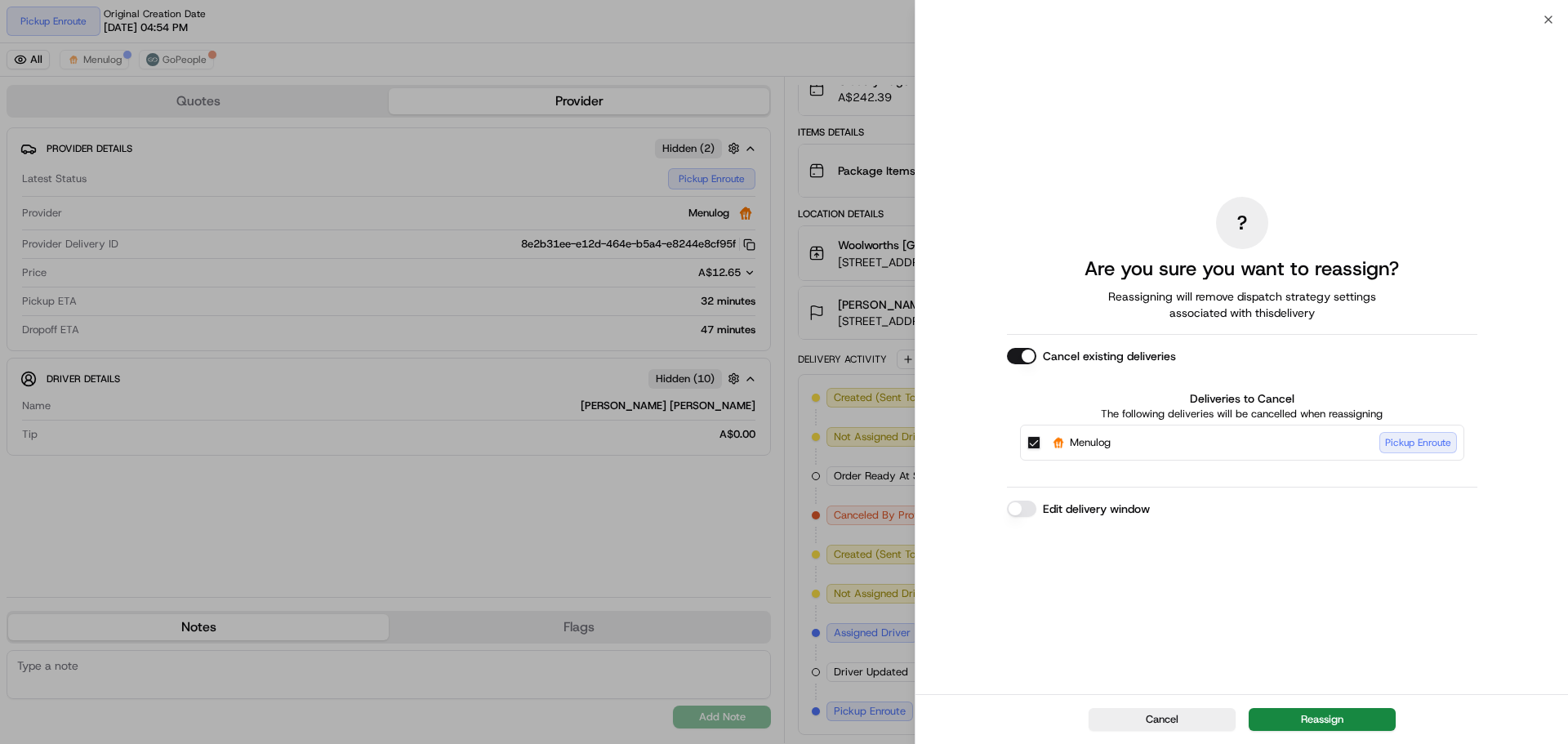
click at [1070, 515] on label "Edit delivery window" at bounding box center [1096, 509] width 107 height 16
click at [1037, 515] on button "Edit delivery window" at bounding box center [1021, 509] width 29 height 16
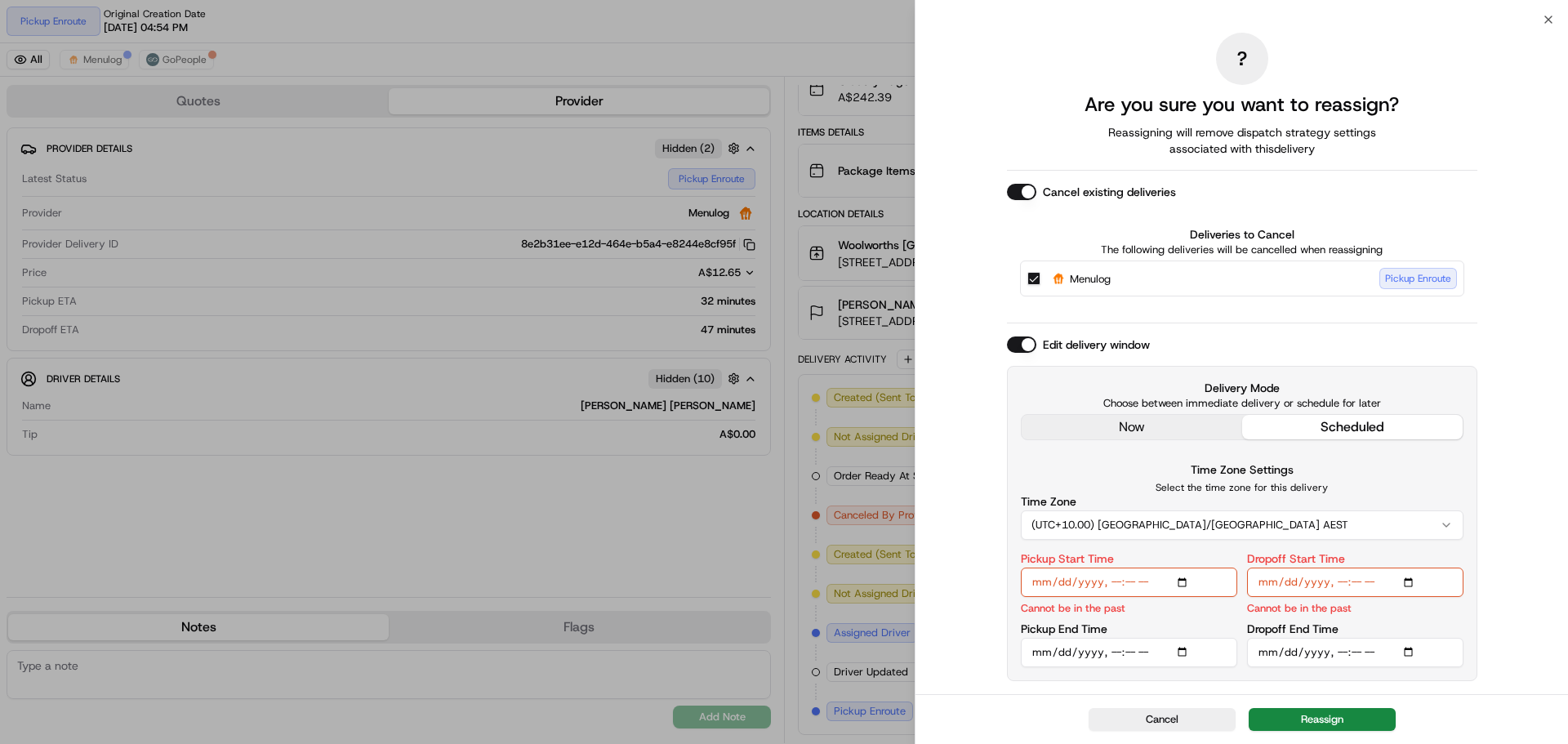
click at [1125, 426] on div "? Are you sure you want to reassign? Reassigning will remove dispatch strategy …" at bounding box center [1242, 357] width 471 height 669
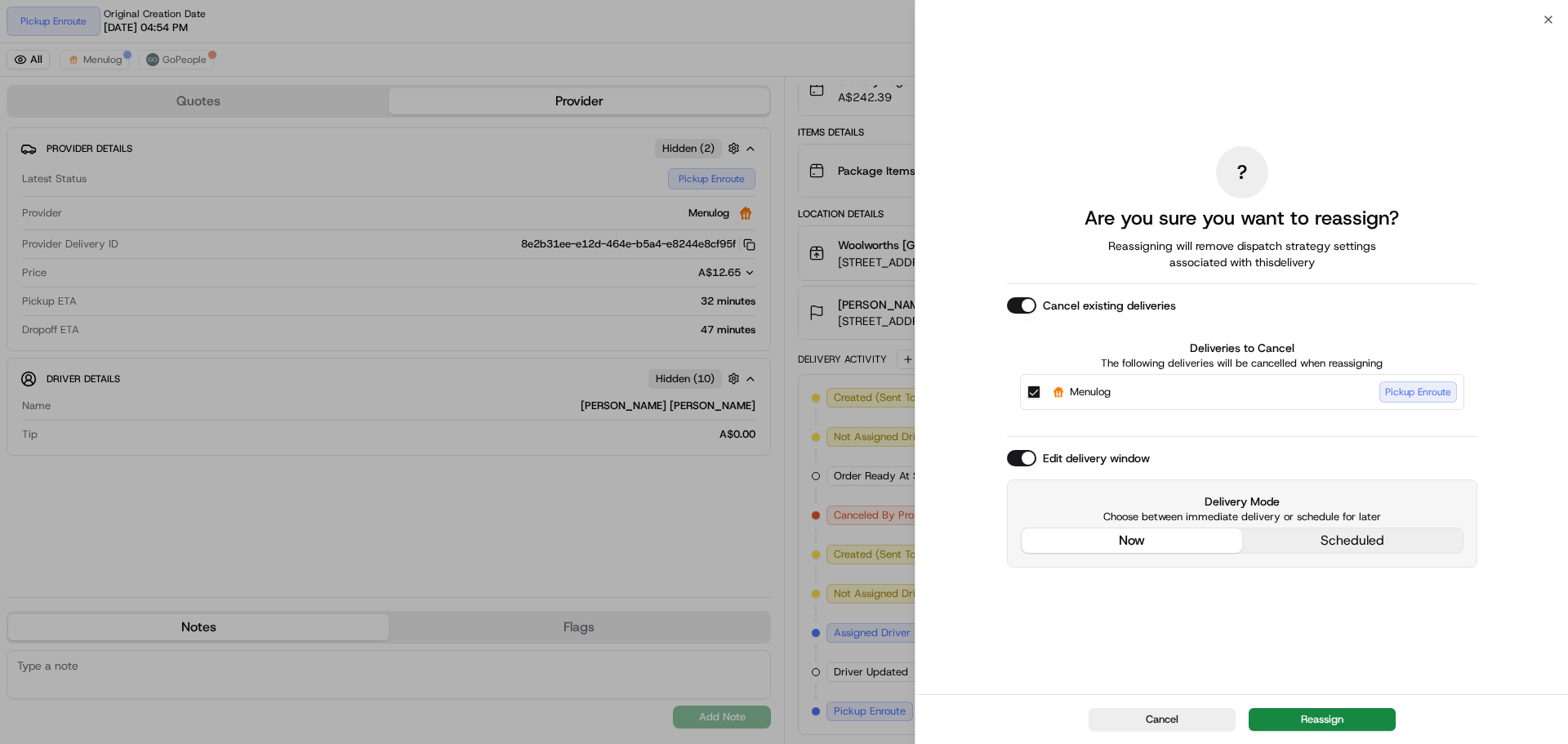
click at [1312, 693] on div "? Are you sure you want to reassign? Reassigning will remove dispatch strategy …" at bounding box center [1242, 357] width 653 height 675
click at [1318, 710] on button "Reassign" at bounding box center [1322, 720] width 147 height 23
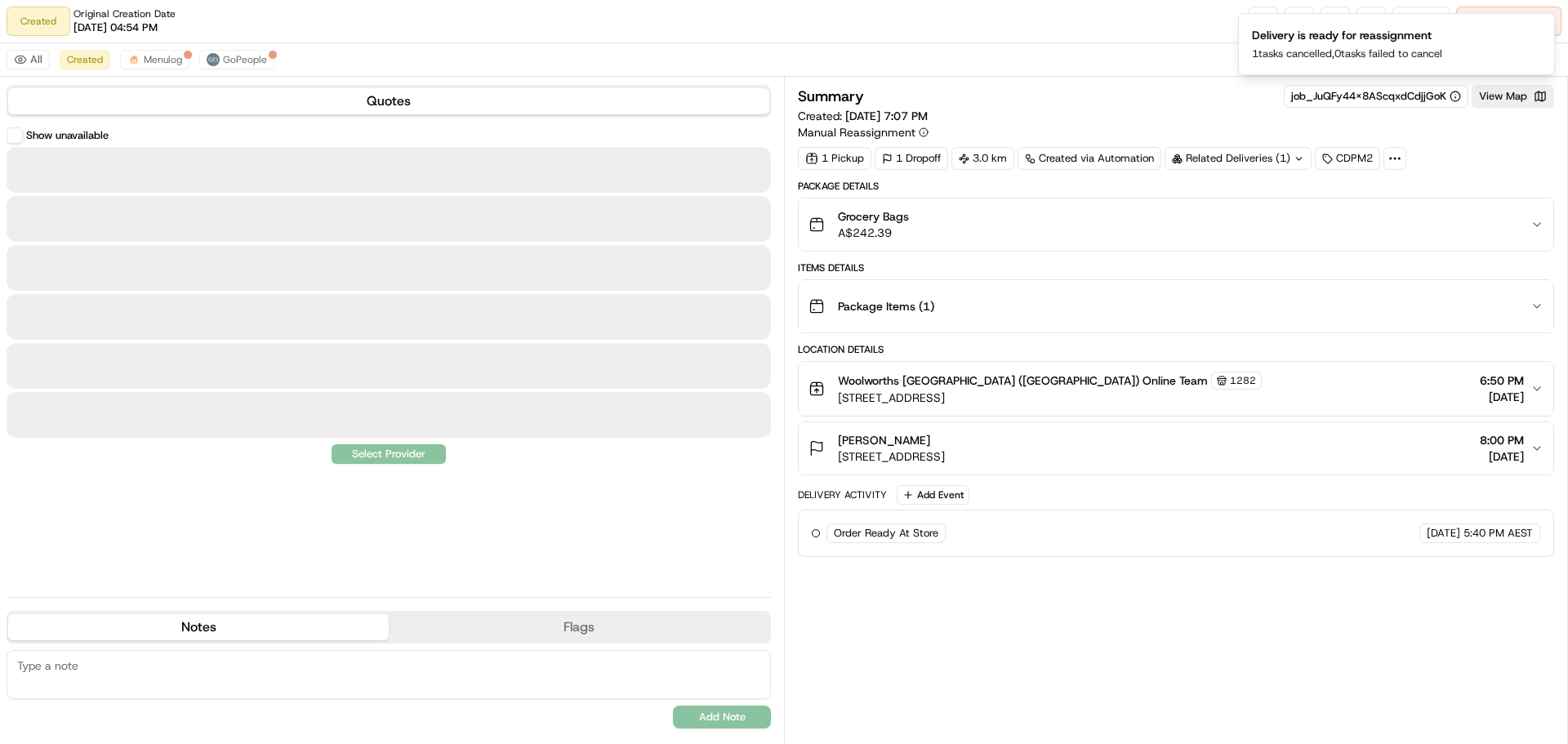
scroll to position [0, 0]
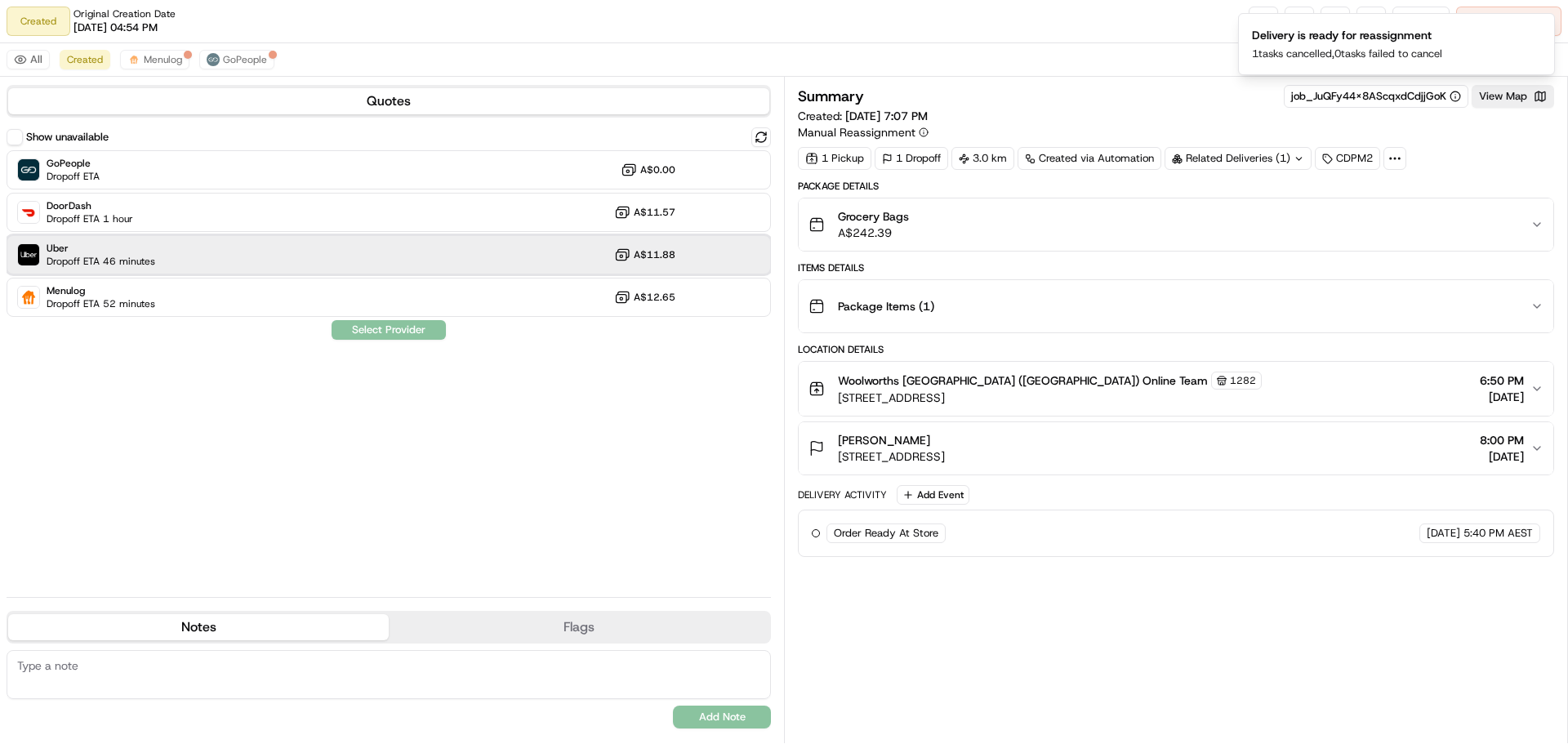
click at [355, 246] on div "Uber Dropoff ETA 46 minutes A$11.88" at bounding box center [388, 254] width 765 height 39
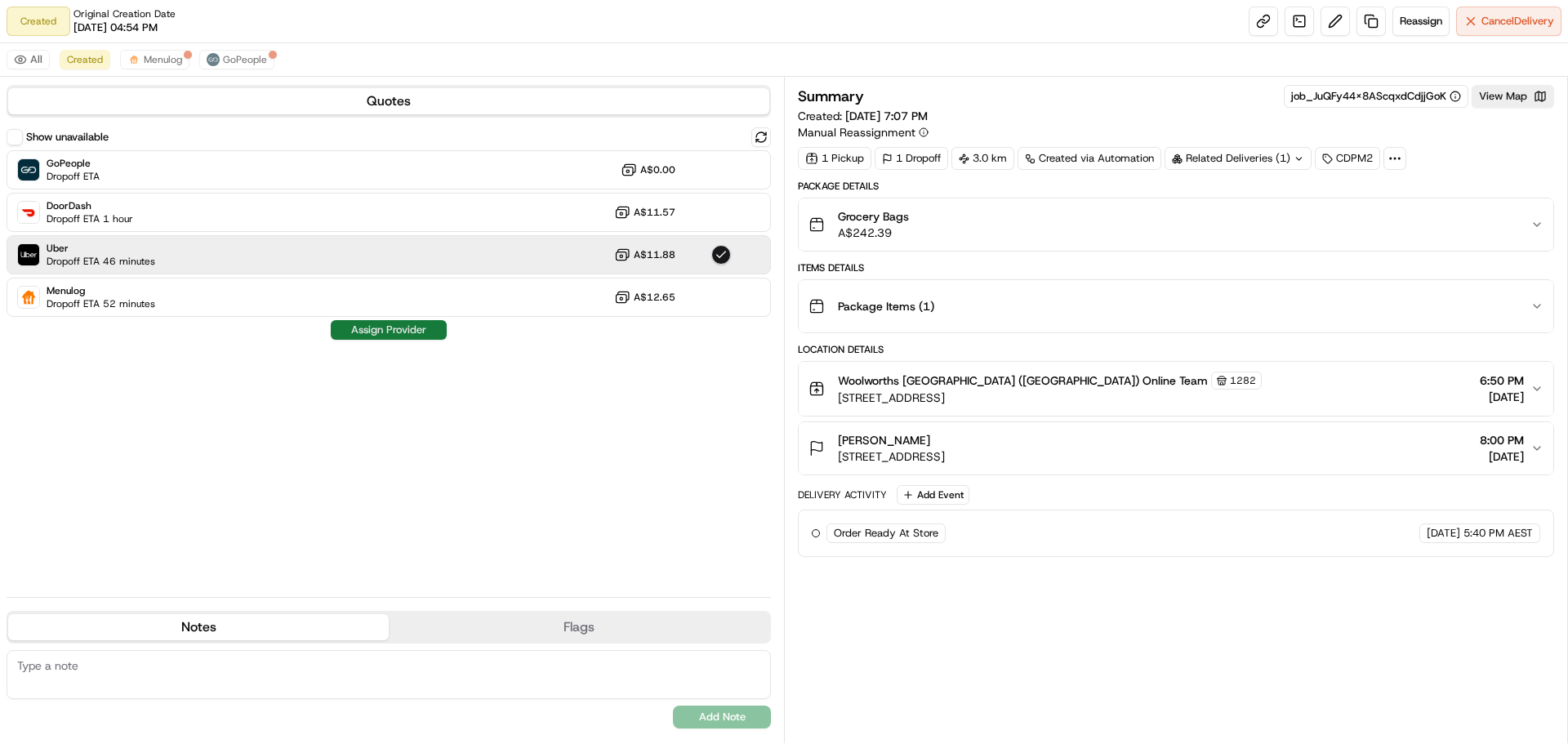
click at [357, 338] on button "Assign Provider" at bounding box center [389, 330] width 116 height 20
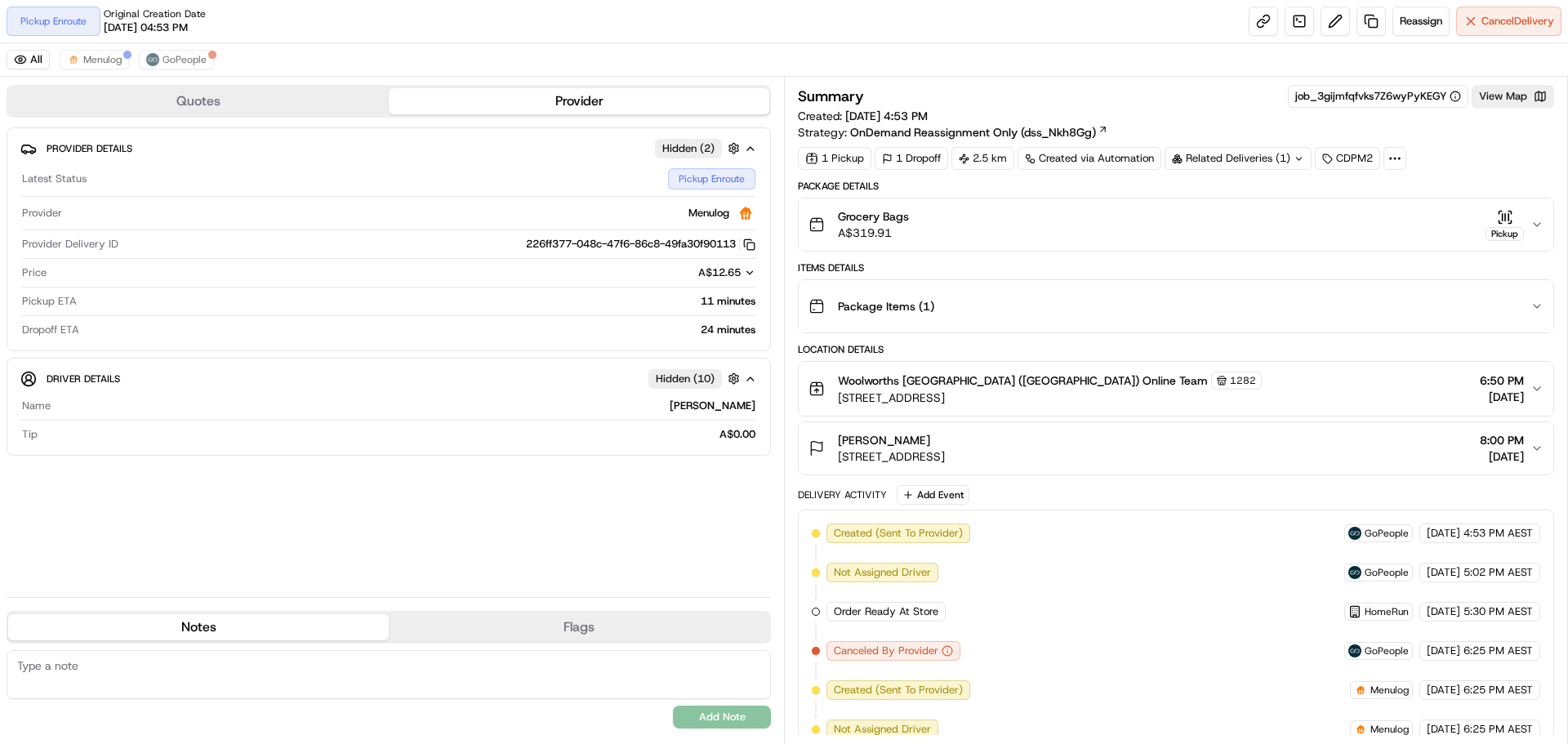
click at [530, 458] on div "Provider Details Hidden ( 2 ) Latest Status Pickup Enroute Provider Menulog Pro…" at bounding box center [388, 355] width 765 height 456
click at [98, 65] on span "Menulog" at bounding box center [102, 60] width 38 height 13
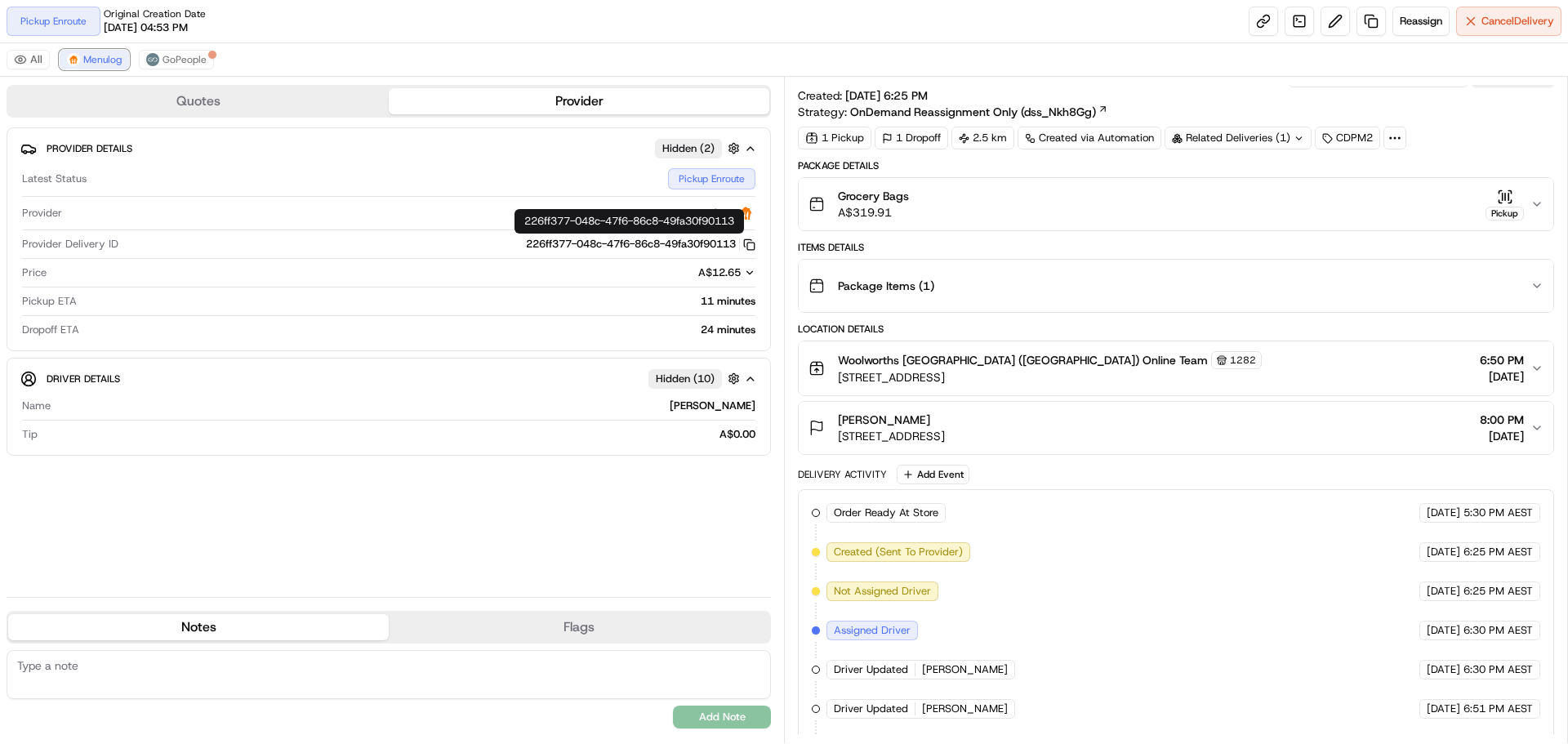
scroll to position [57, 0]
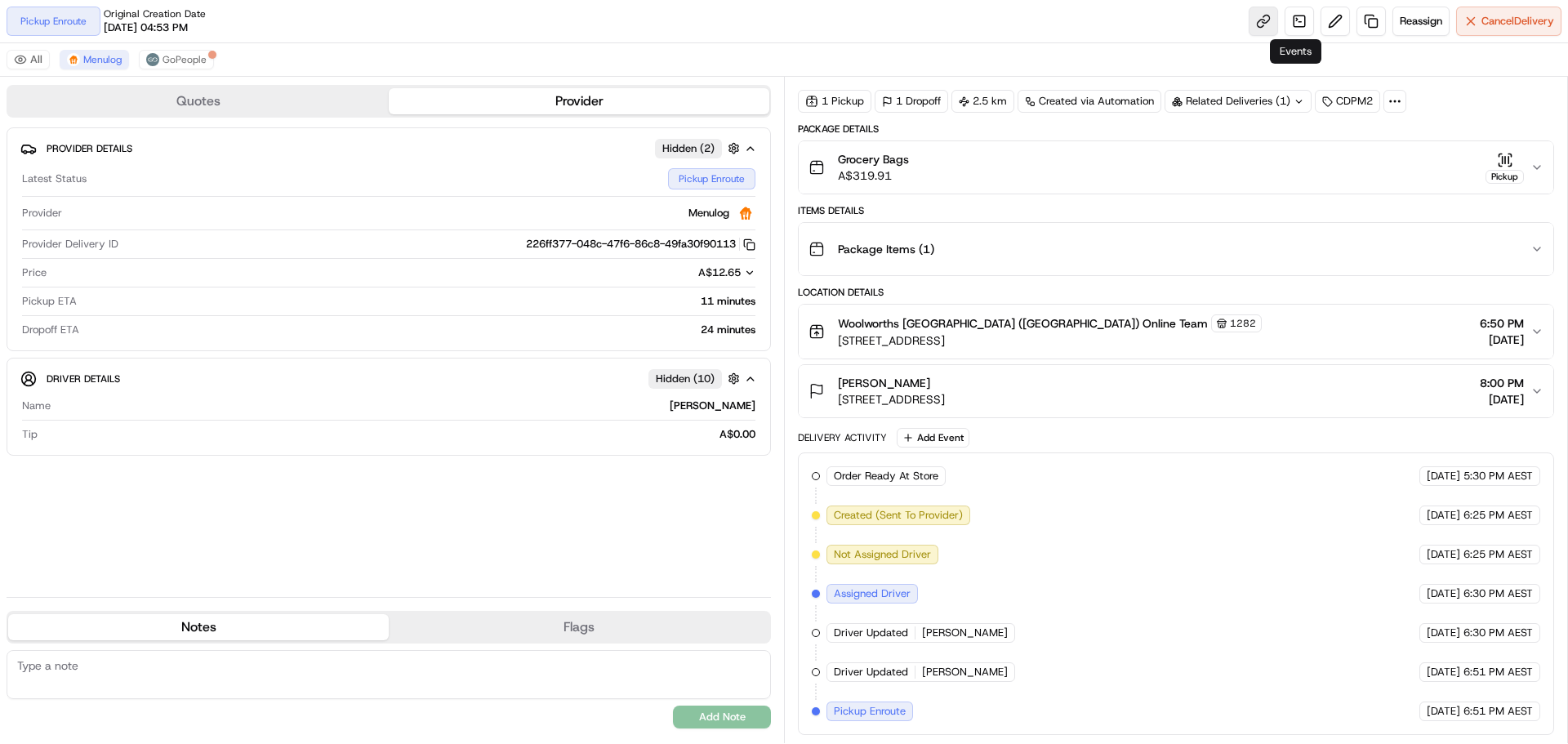
click at [1272, 21] on link at bounding box center [1263, 21] width 29 height 29
click at [1516, 5] on div "Pickup Enroute Original Creation Date [DATE] 04:53 PM Reassign Cancel Delivery" at bounding box center [784, 22] width 1568 height 44
click at [1417, 32] on button "Reassign" at bounding box center [1420, 21] width 57 height 29
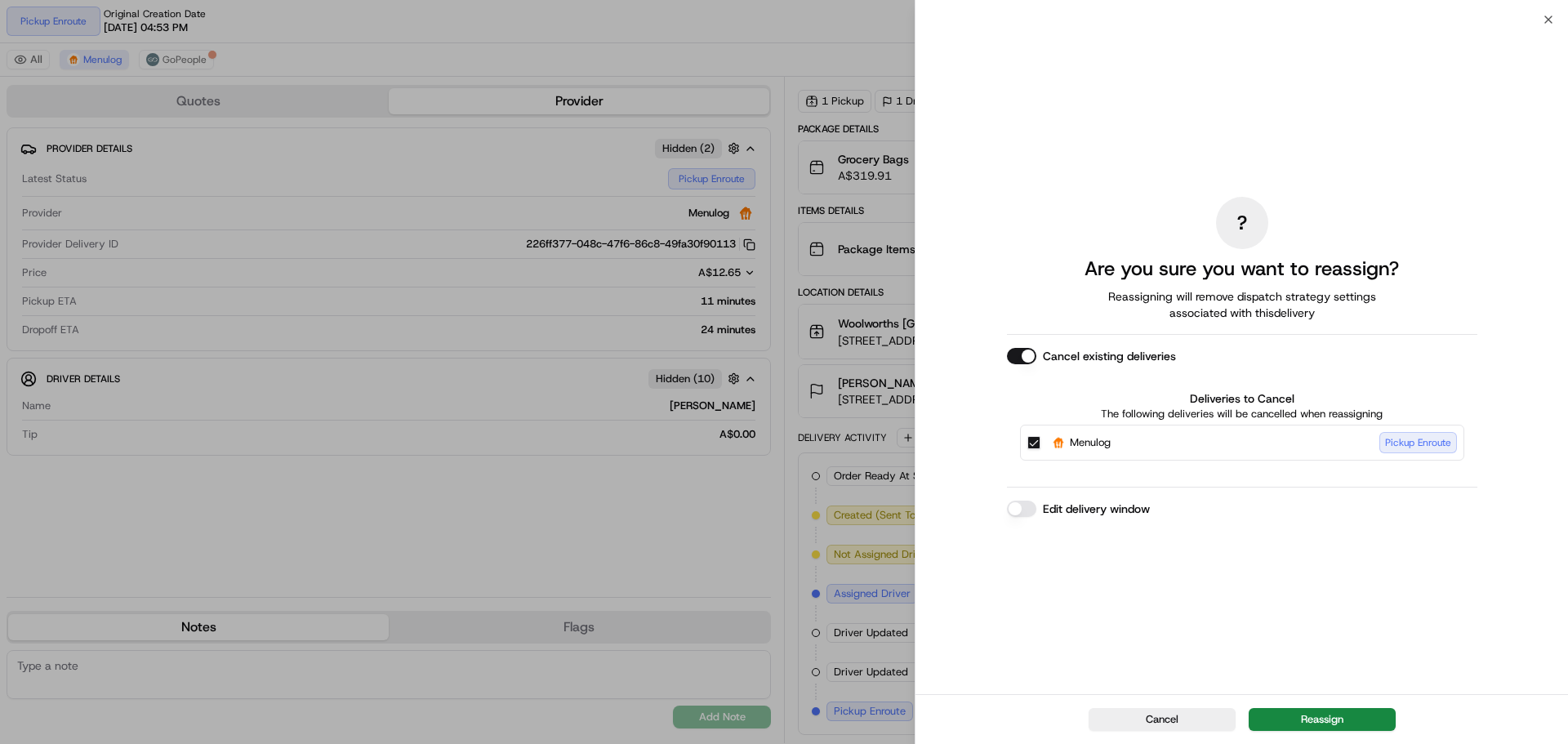
click at [1071, 514] on label "Edit delivery window" at bounding box center [1096, 509] width 107 height 16
click at [1037, 514] on button "Edit delivery window" at bounding box center [1021, 509] width 29 height 16
type button "on"
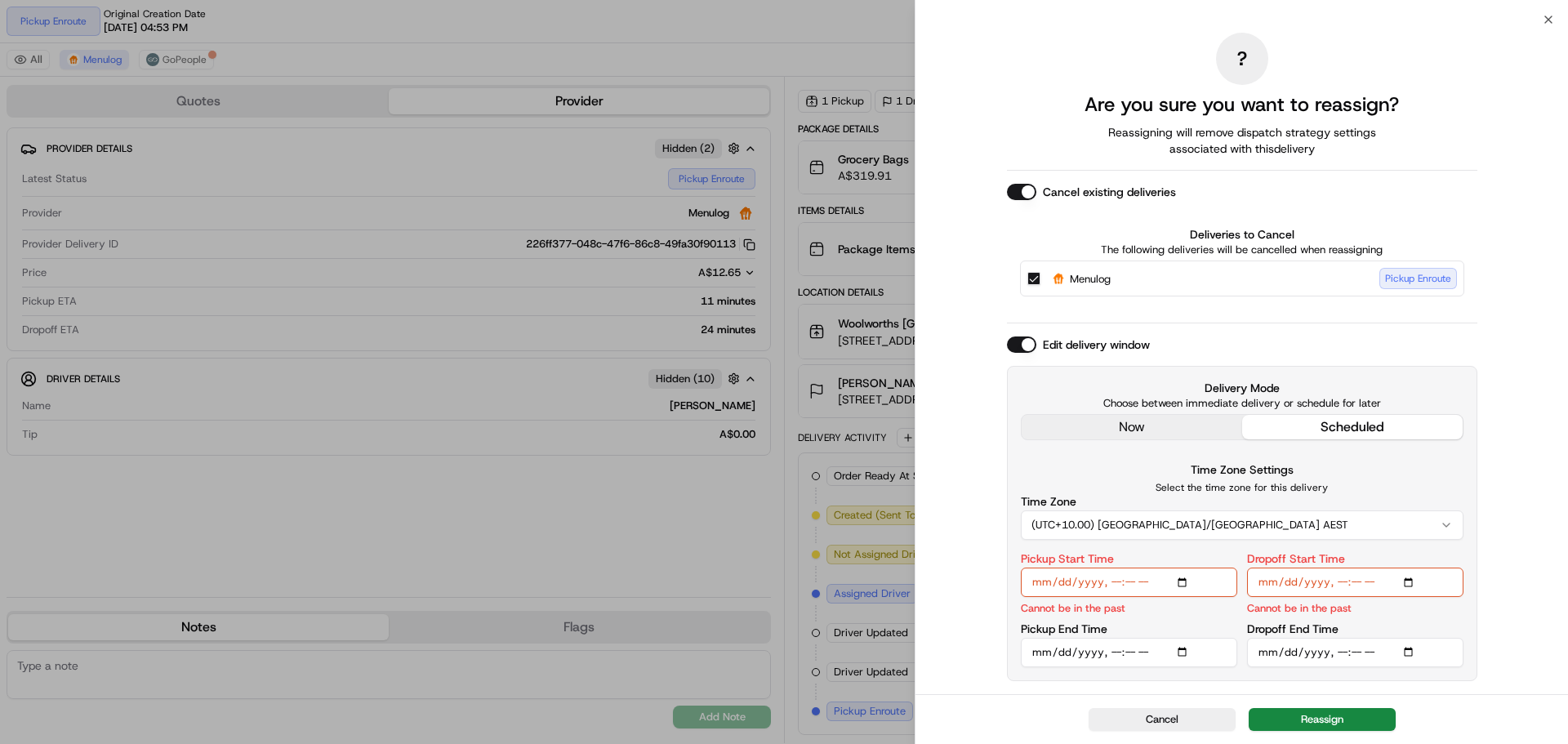
click at [1152, 438] on div "? Are you sure you want to reassign? Reassigning will remove dispatch strategy …" at bounding box center [1242, 357] width 471 height 669
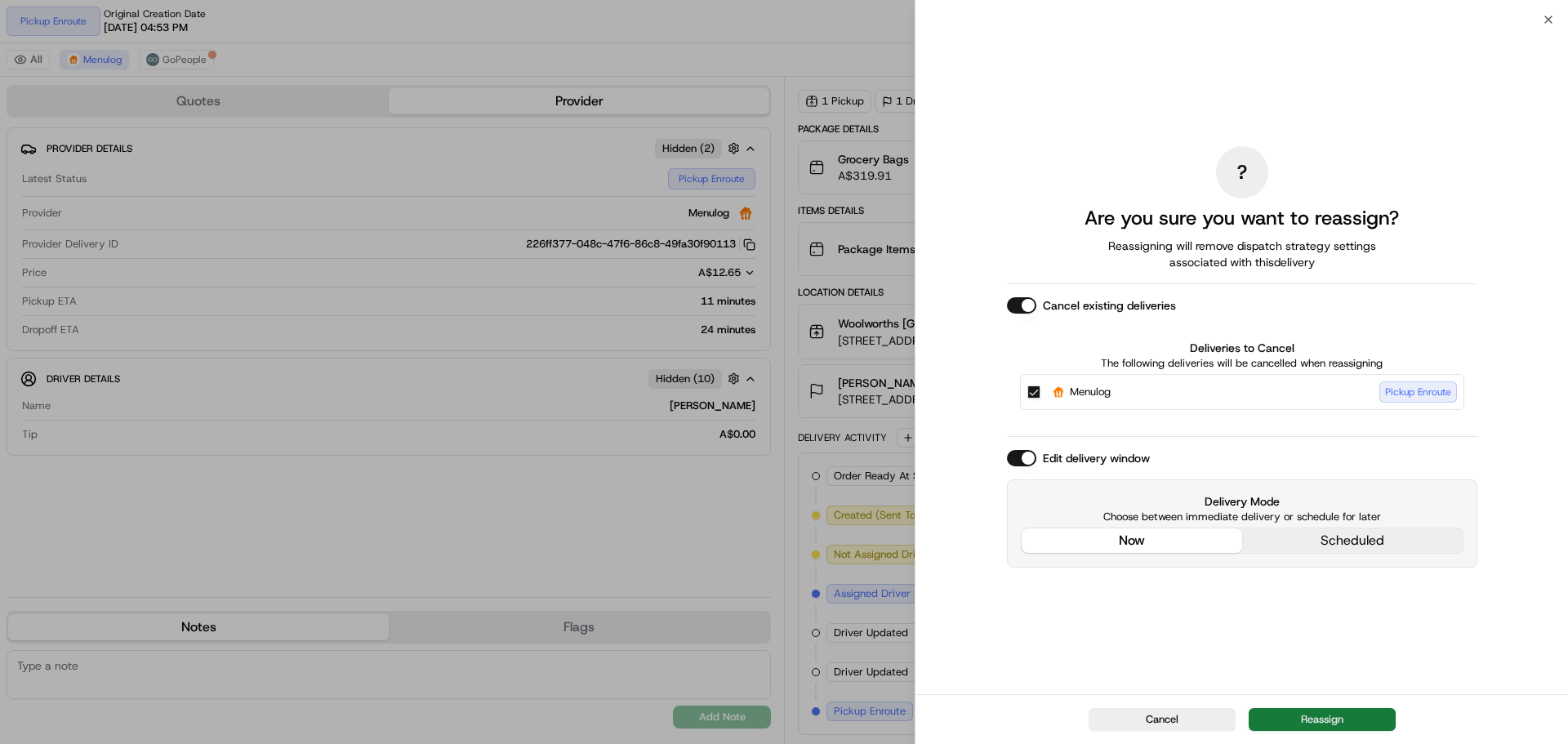
click at [1318, 712] on button "Reassign" at bounding box center [1322, 720] width 147 height 23
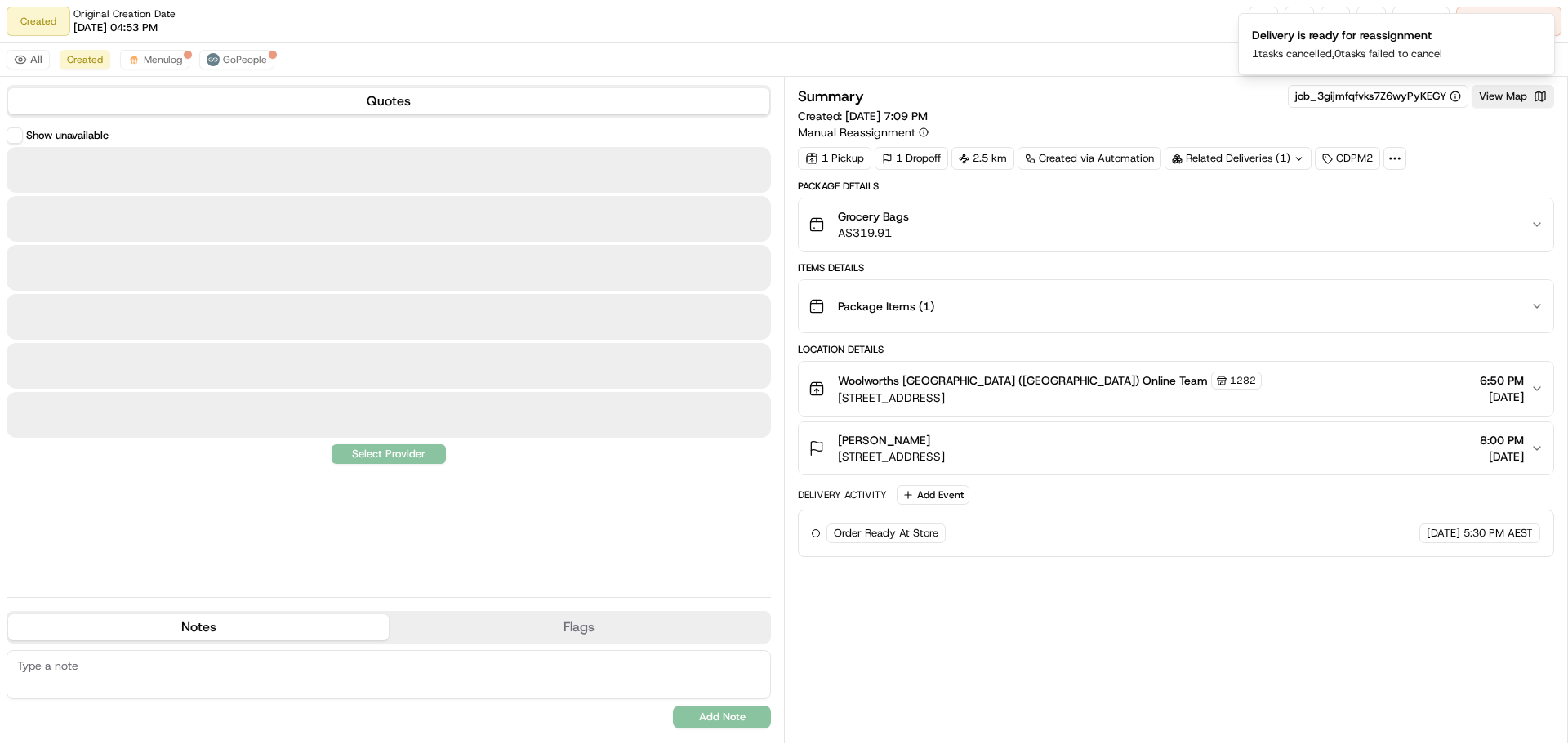
scroll to position [0, 0]
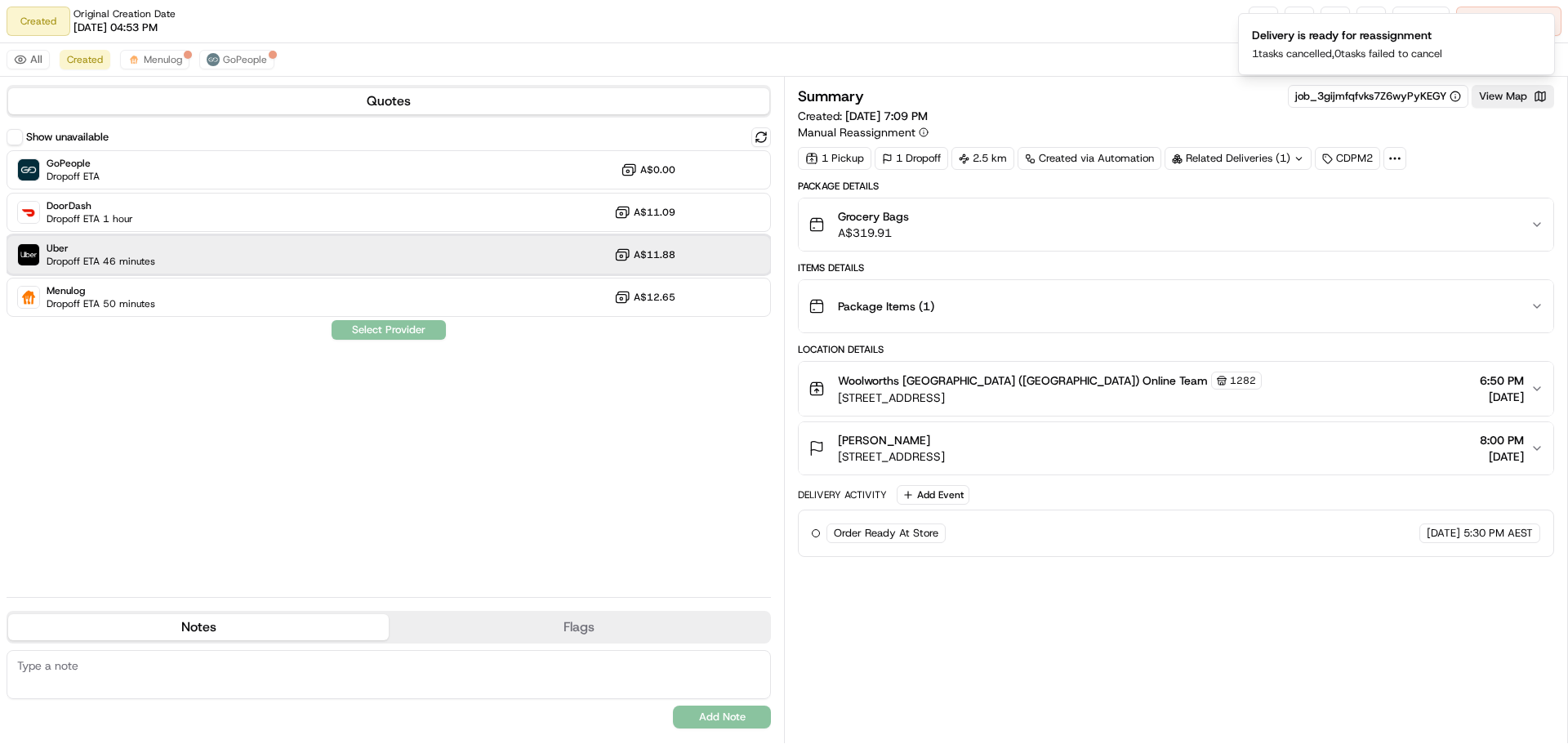
click at [291, 251] on div "Uber Dropoff ETA 46 minutes A$11.88" at bounding box center [388, 254] width 765 height 39
click at [365, 321] on button "Assign Provider" at bounding box center [389, 330] width 116 height 20
click at [357, 378] on div "Show unavailable GoPeople Dropoff ETA A$0.00 DoorDash Dropoff ETA 1 hour A$11.0…" at bounding box center [388, 355] width 765 height 456
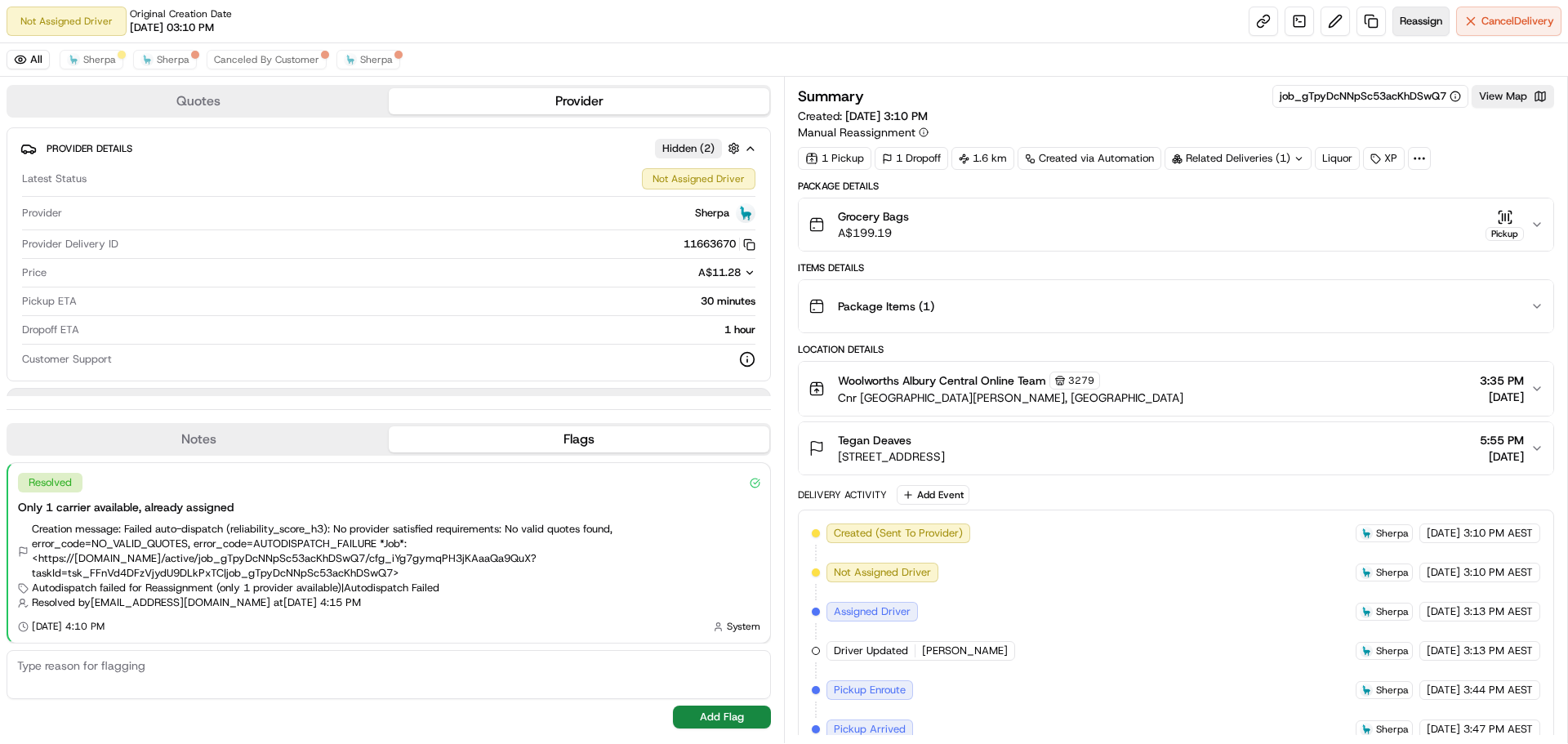
click at [1412, 29] on button "Reassign" at bounding box center [1420, 21] width 57 height 29
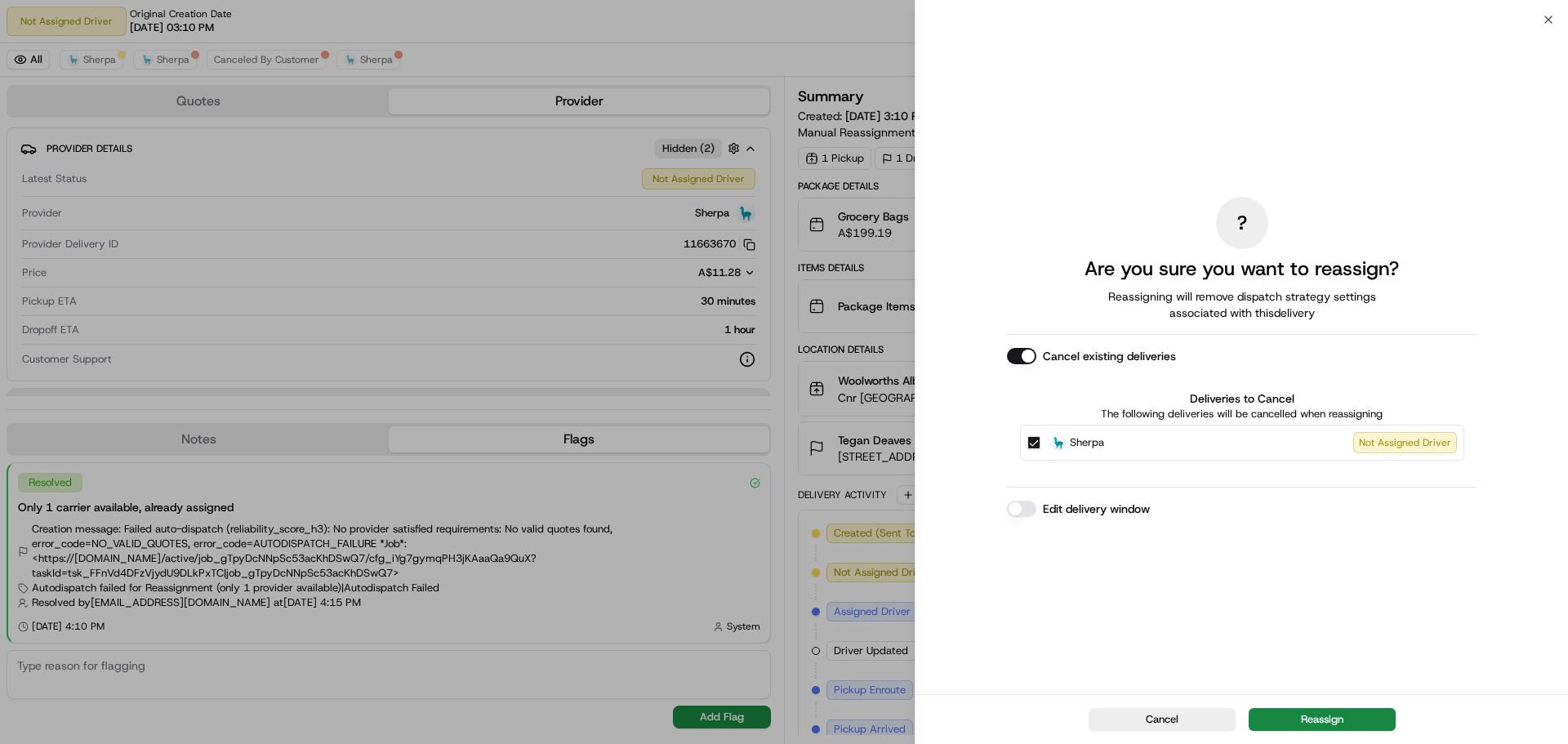
click at [1023, 514] on button "Edit delivery window" at bounding box center [1021, 509] width 29 height 16
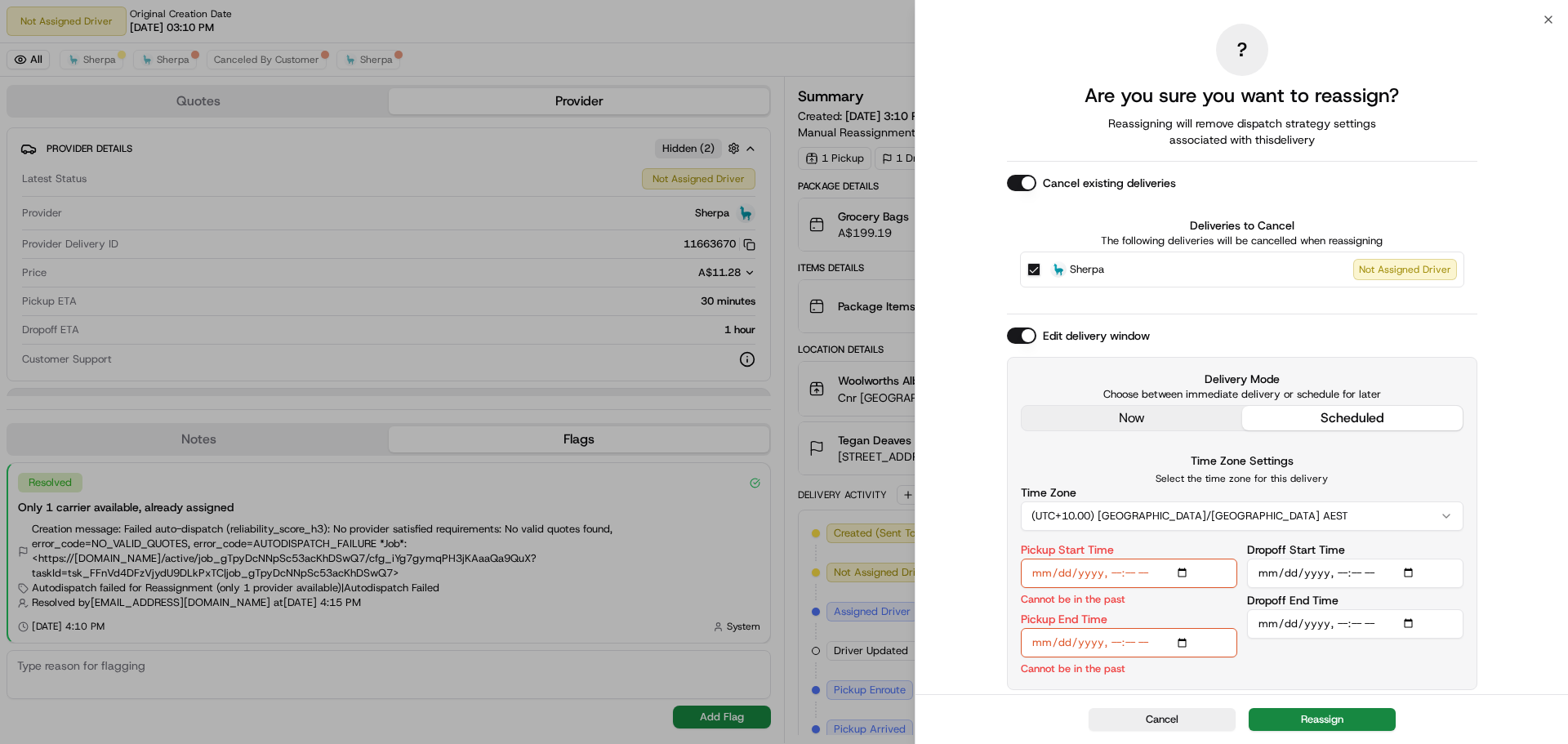
click at [1030, 191] on button "Cancel existing deliveries" at bounding box center [1021, 183] width 29 height 16
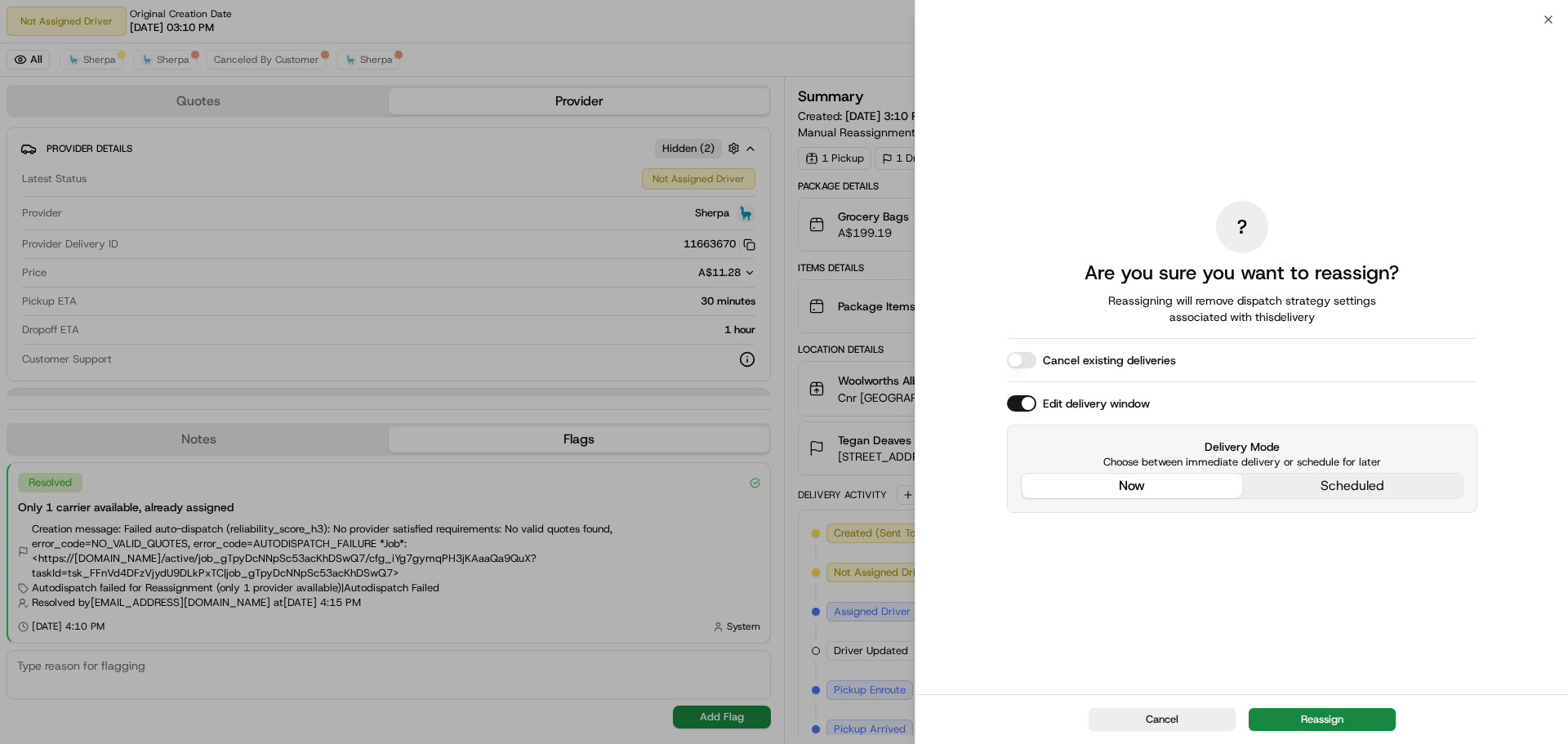
click at [1119, 361] on div "? Are you sure you want to reassign? Reassigning will remove dispatch strategy …" at bounding box center [1242, 357] width 471 height 669
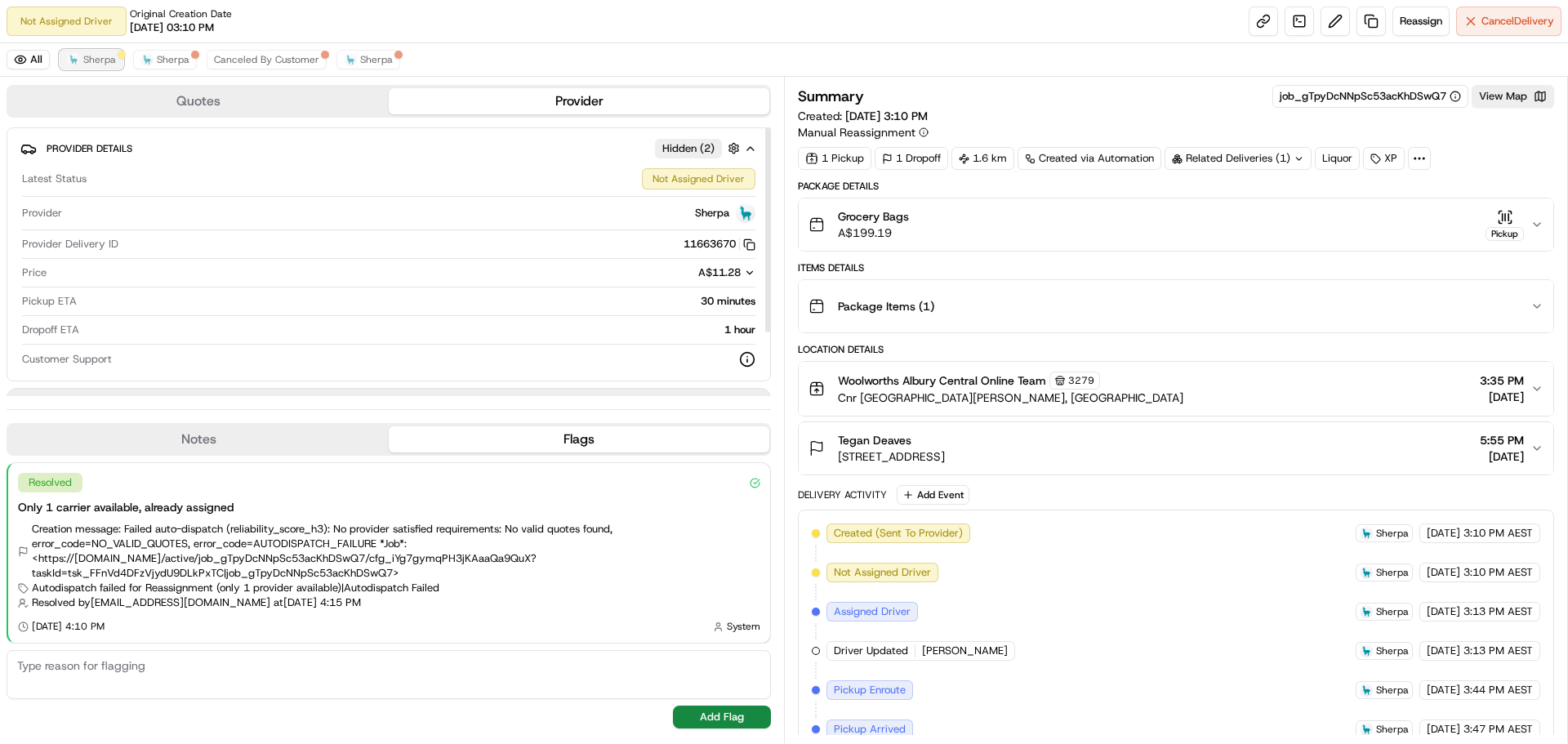
click at [94, 60] on span "Sherpa" at bounding box center [100, 60] width 33 height 13
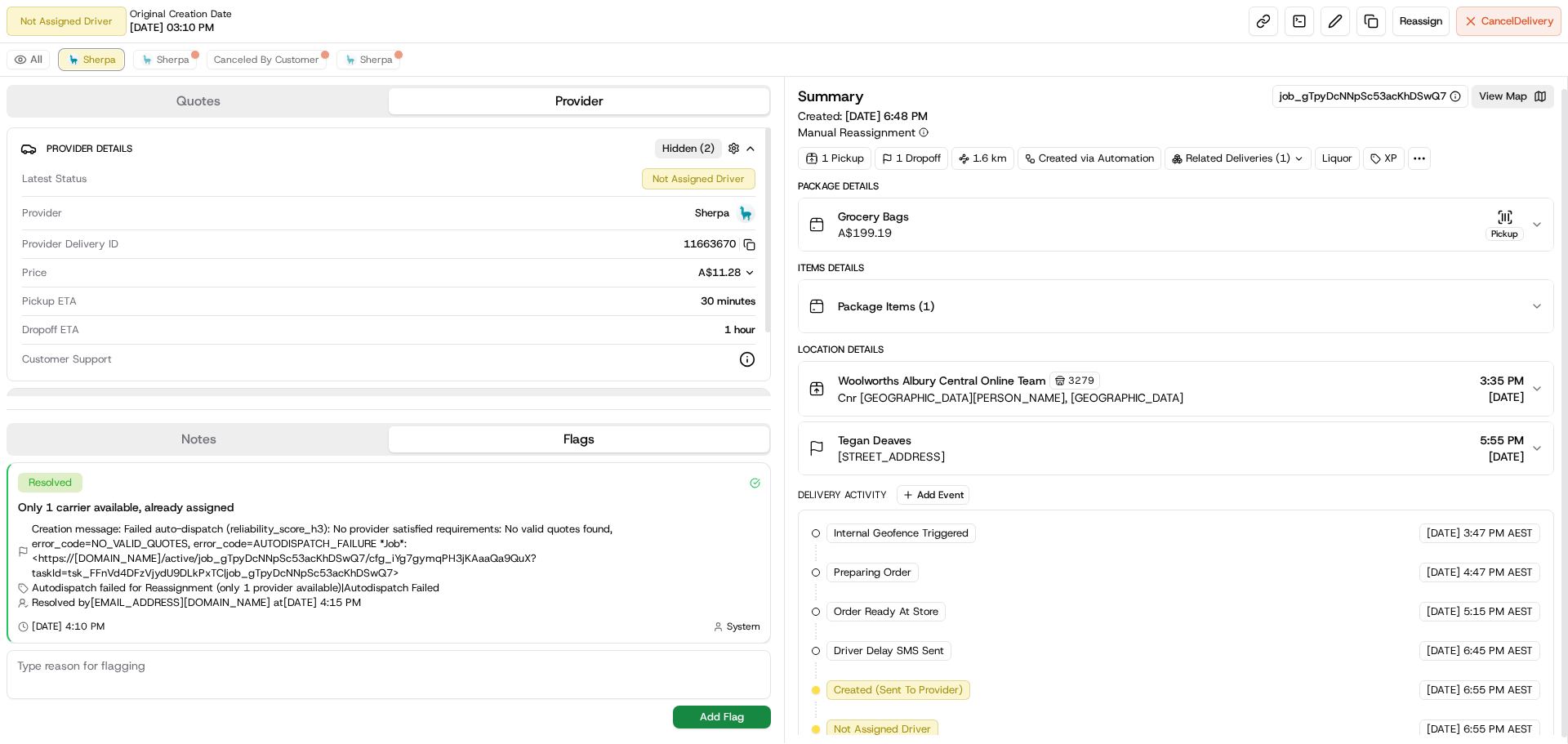
scroll to position [18, 0]
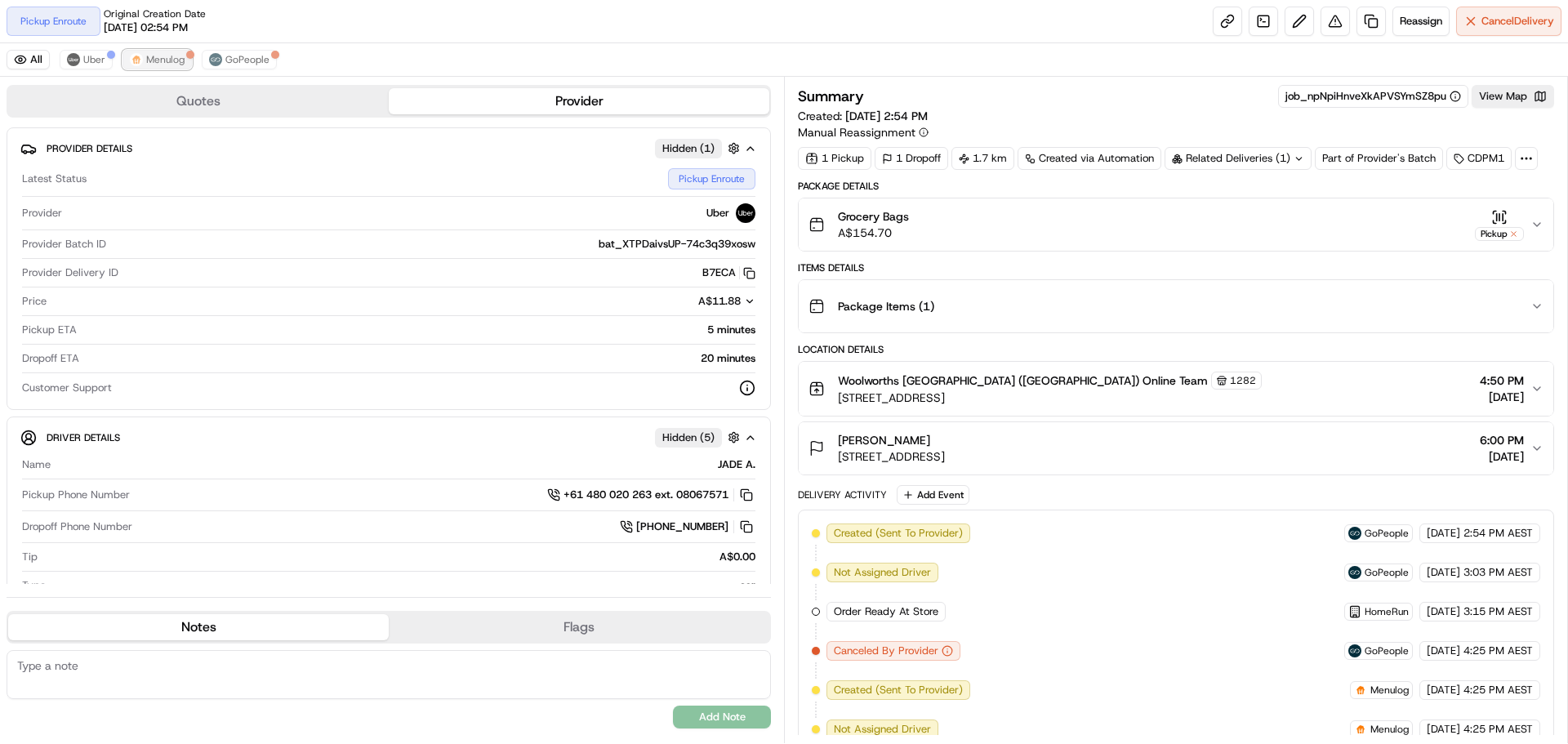
click at [173, 64] on span "Menulog" at bounding box center [165, 60] width 38 height 13
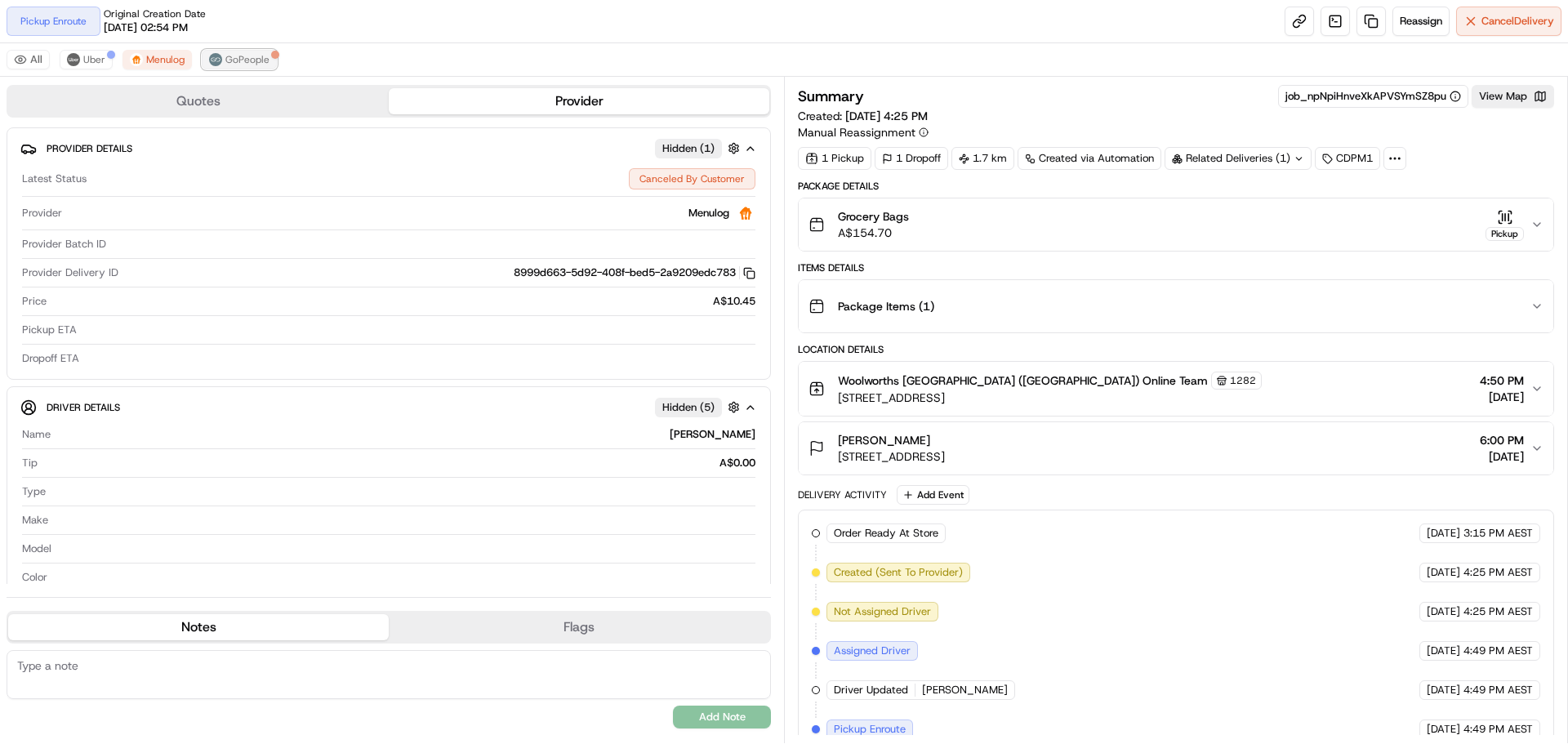
click at [270, 64] on button "GoPeople" at bounding box center [239, 60] width 75 height 20
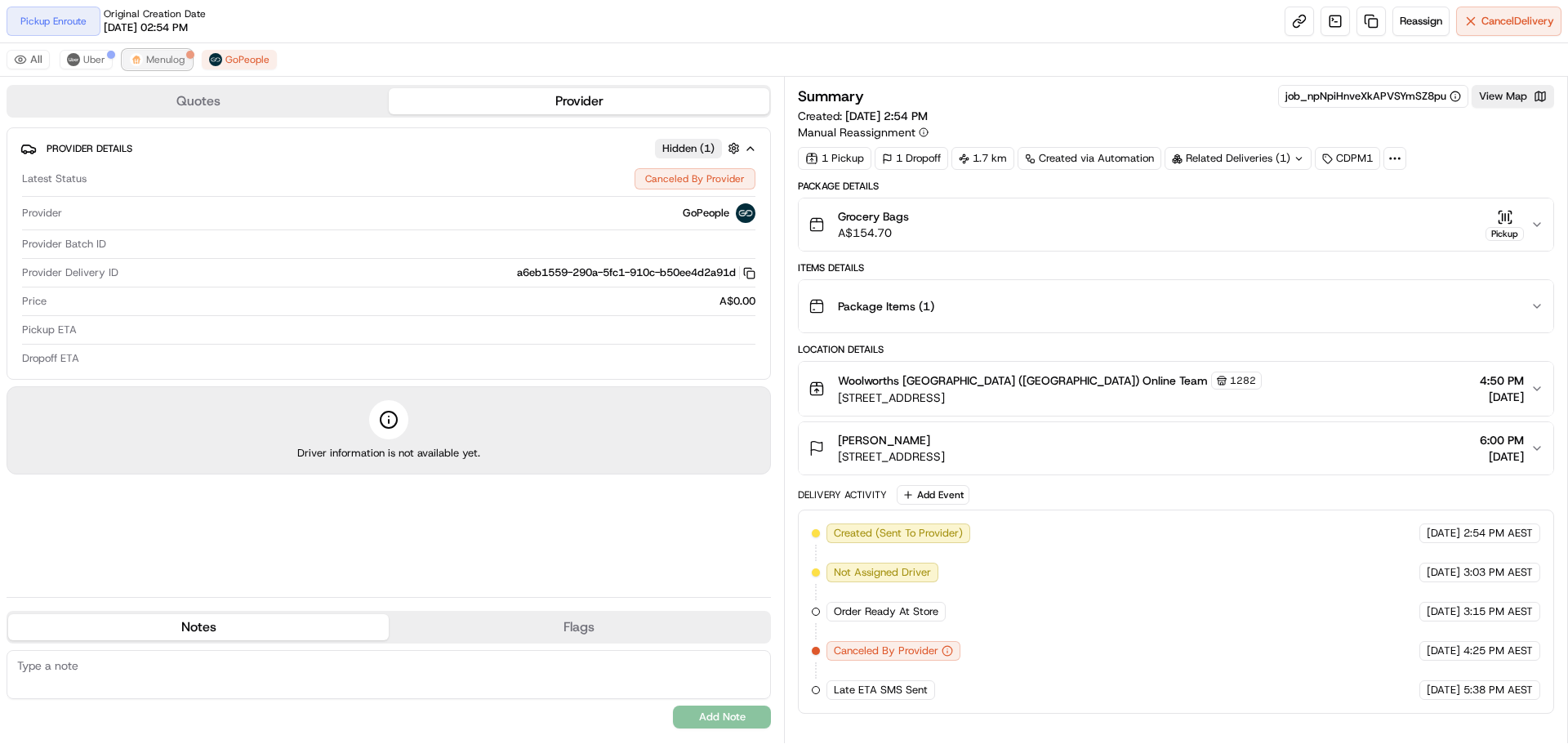
click at [153, 58] on span "Menulog" at bounding box center [165, 60] width 38 height 13
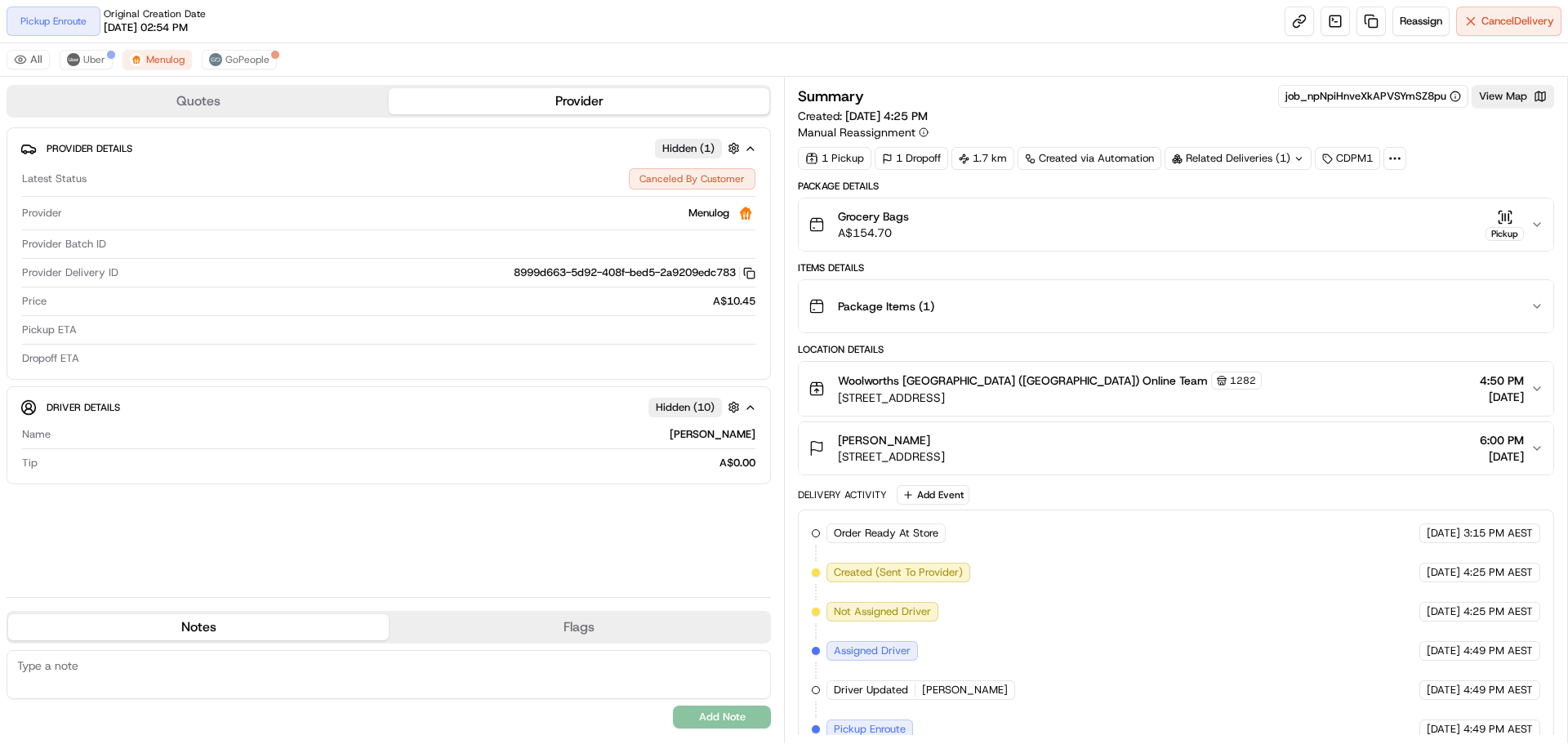
click at [117, 59] on div "All Uber Menulog GoPeople" at bounding box center [784, 60] width 1568 height 34
click at [114, 59] on div "All Uber Menulog GoPeople" at bounding box center [784, 60] width 1568 height 34
click at [110, 60] on button "Uber" at bounding box center [86, 60] width 54 height 20
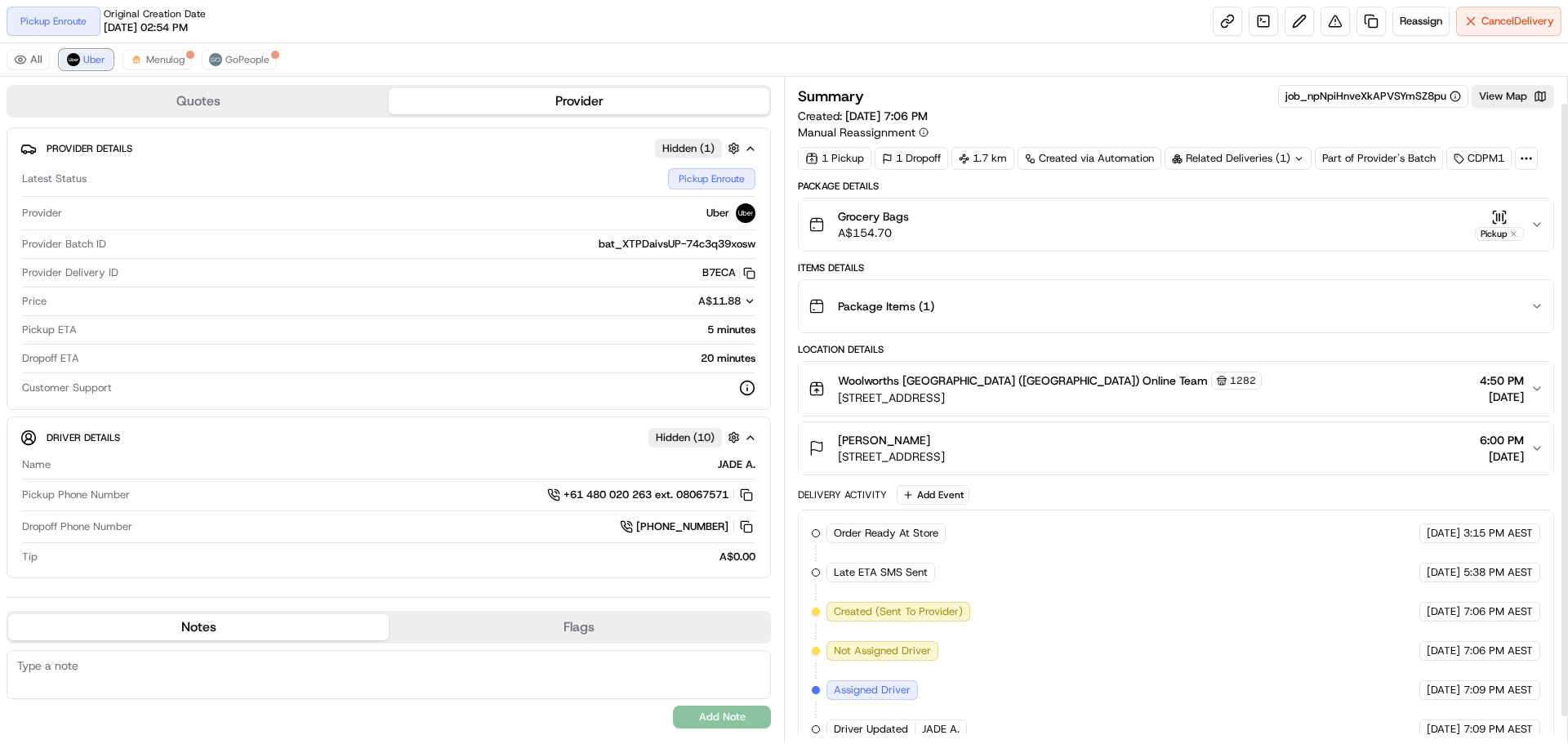
scroll to position [57, 0]
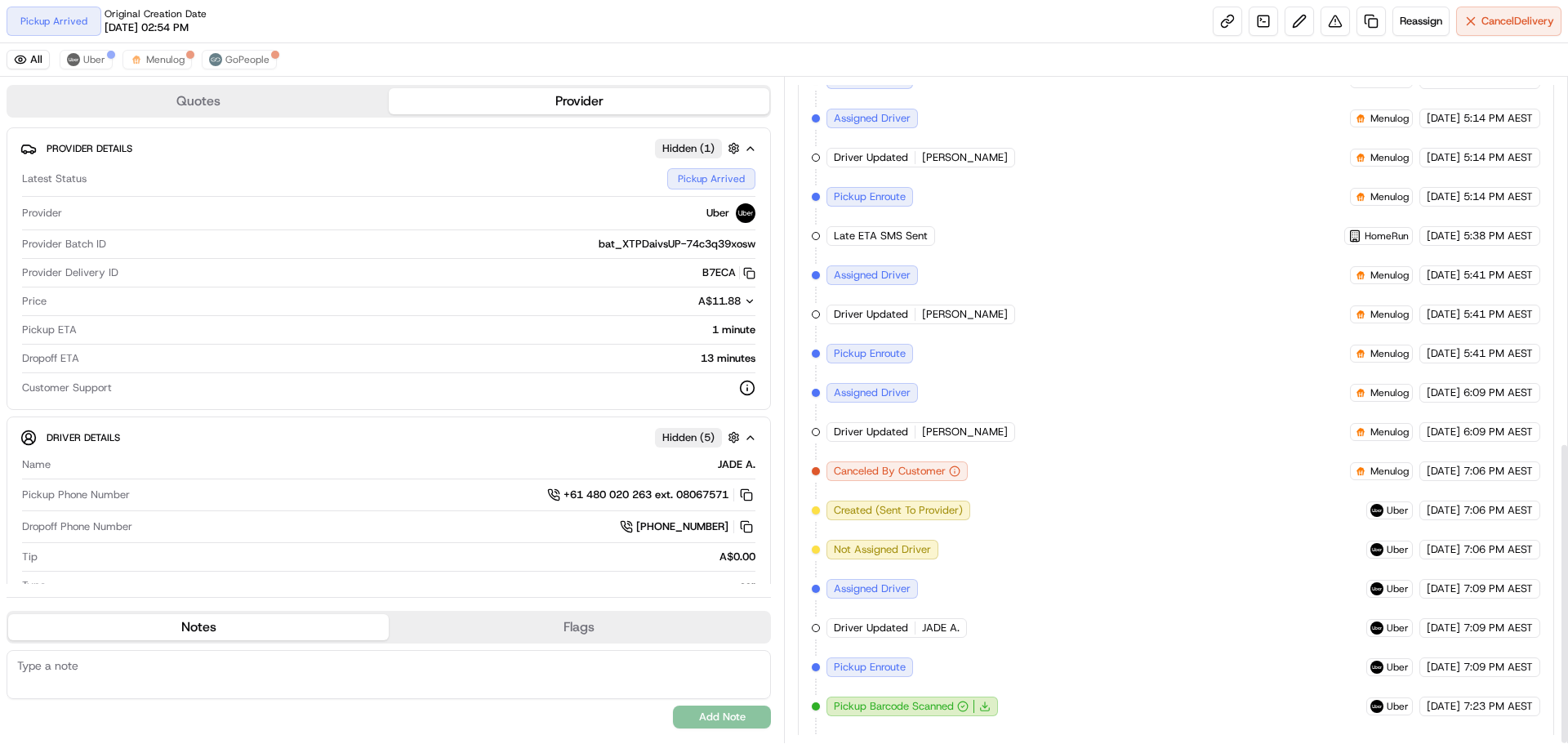
scroll to position [802, 0]
